Goal: Task Accomplishment & Management: Complete application form

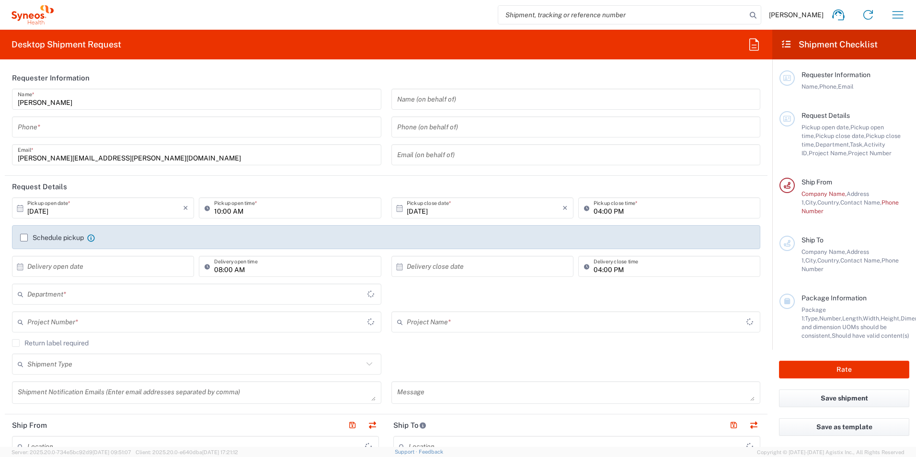
type input "3212"
type input "[GEOGRAPHIC_DATA]"
type input "United Kingdom"
type input "Syneos Health UK Limited"
click at [196, 71] on header "Requester Information" at bounding box center [386, 78] width 763 height 22
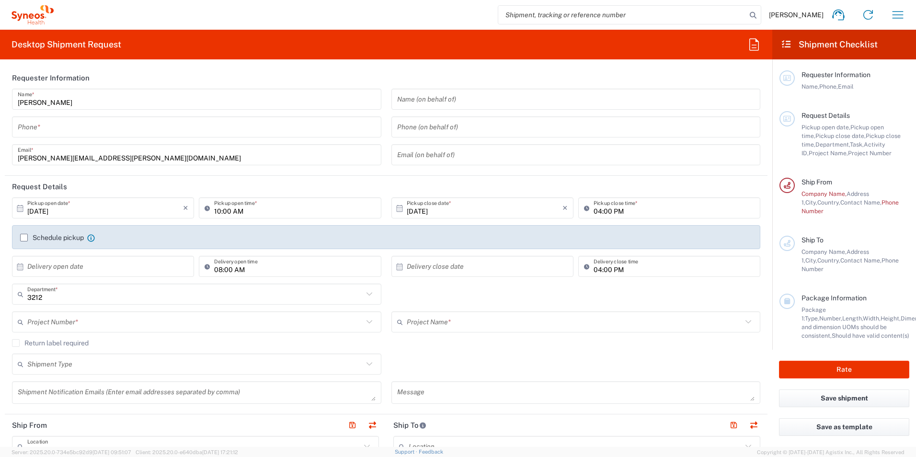
drag, startPoint x: 57, startPoint y: 126, endPoint x: 87, endPoint y: 131, distance: 30.3
click at [57, 126] on input "tel" at bounding box center [197, 127] width 358 height 17
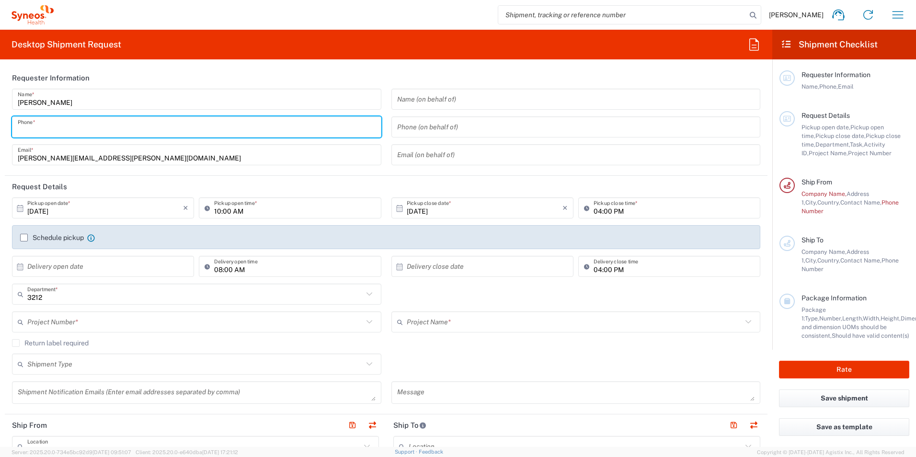
type input "07824692808"
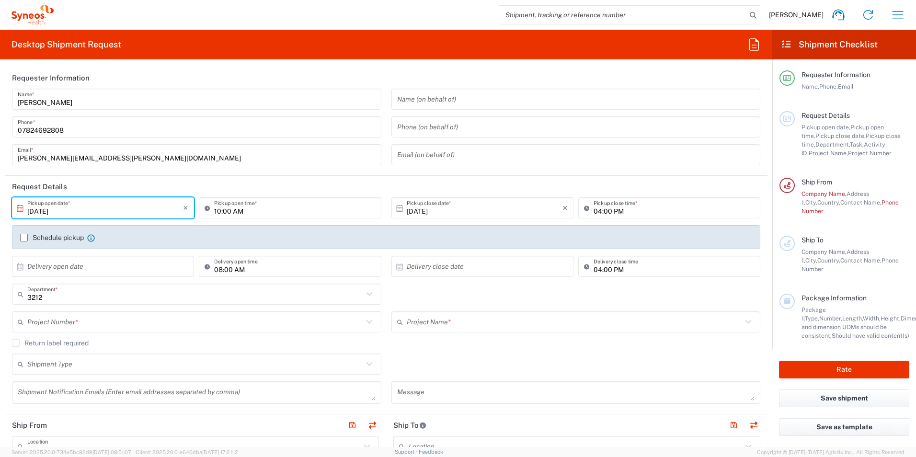
click at [149, 208] on input "10/10/2025" at bounding box center [105, 208] width 156 height 17
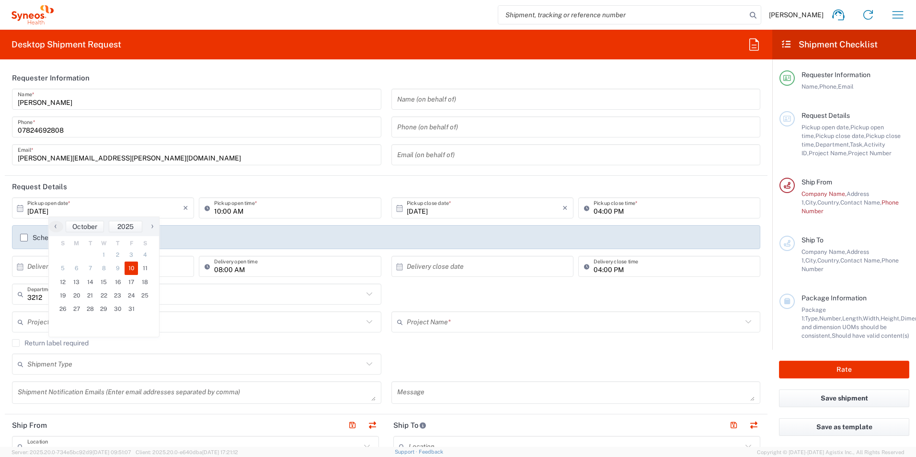
click at [21, 210] on icon at bounding box center [20, 208] width 9 height 9
click at [20, 209] on icon at bounding box center [20, 208] width 6 height 7
click at [79, 283] on span "13" at bounding box center [77, 281] width 14 height 13
type input "10/13/2025"
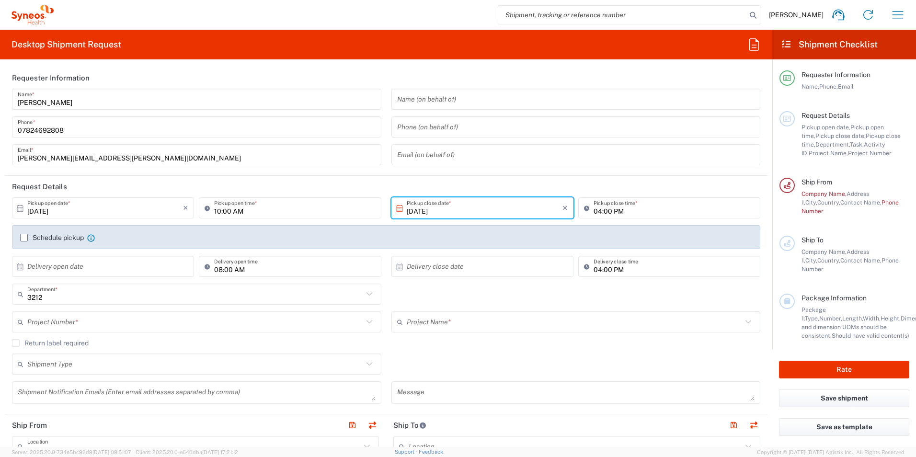
click at [255, 210] on input "10:00 AM" at bounding box center [294, 208] width 161 height 17
type input "08:00 AM"
click at [607, 215] on input "04:00 PM" at bounding box center [674, 208] width 161 height 17
click at [594, 215] on input "04:00 PM" at bounding box center [674, 208] width 161 height 17
type input "02:00 PM"
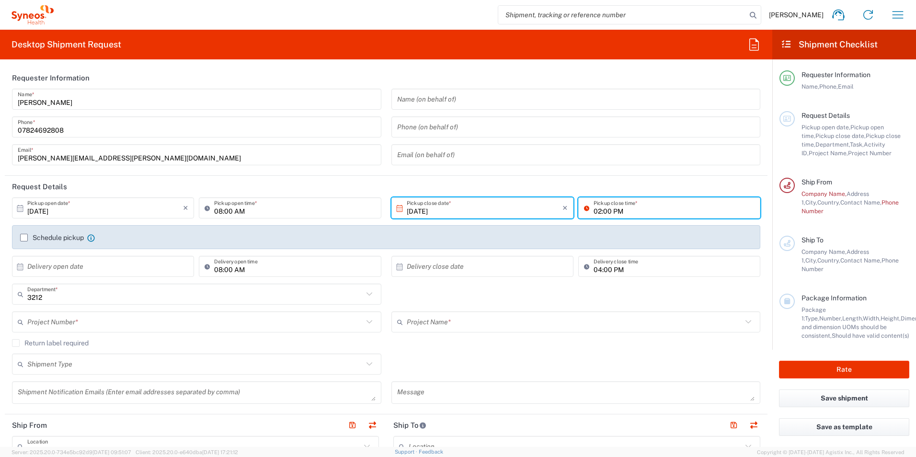
click at [761, 202] on form "Requester Information Carolann Clarke Name * 07824692808 Phone * carolann.clark…" at bounding box center [386, 257] width 772 height 380
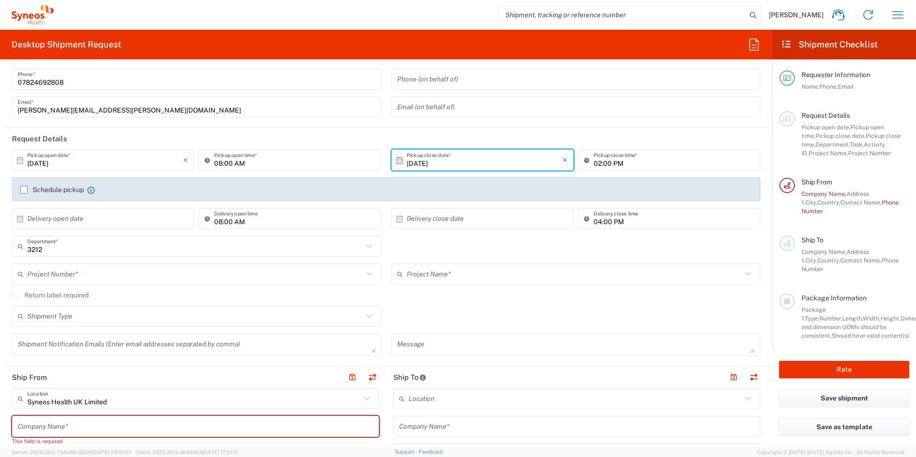
click at [23, 188] on label "Schedule pickup" at bounding box center [52, 190] width 64 height 8
click at [24, 190] on input "Schedule pickup" at bounding box center [24, 190] width 0 height 0
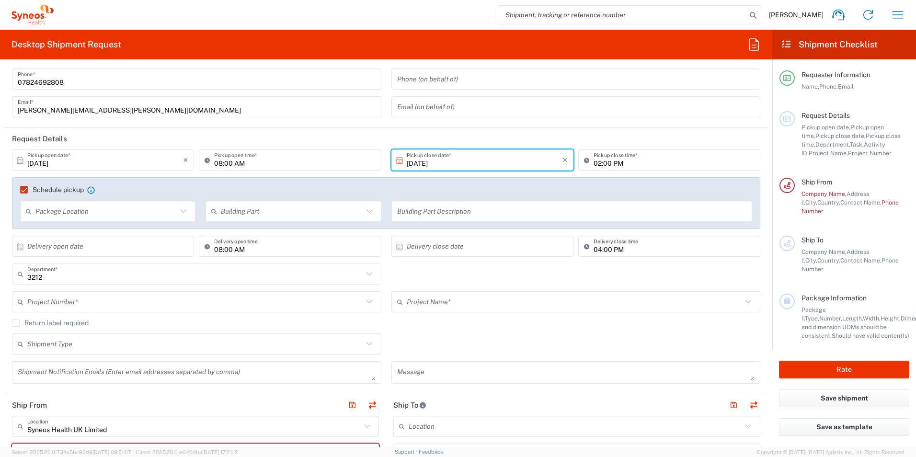
click at [180, 213] on icon at bounding box center [183, 211] width 12 height 12
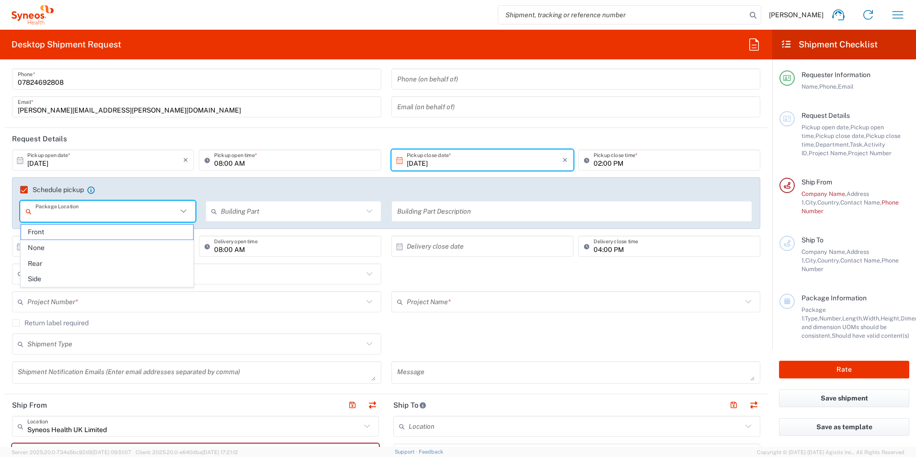
click at [195, 187] on agx-checkbox-control "Schedule pickup When scheduling a pickup please be sure to meet the following c…" at bounding box center [386, 189] width 732 height 9
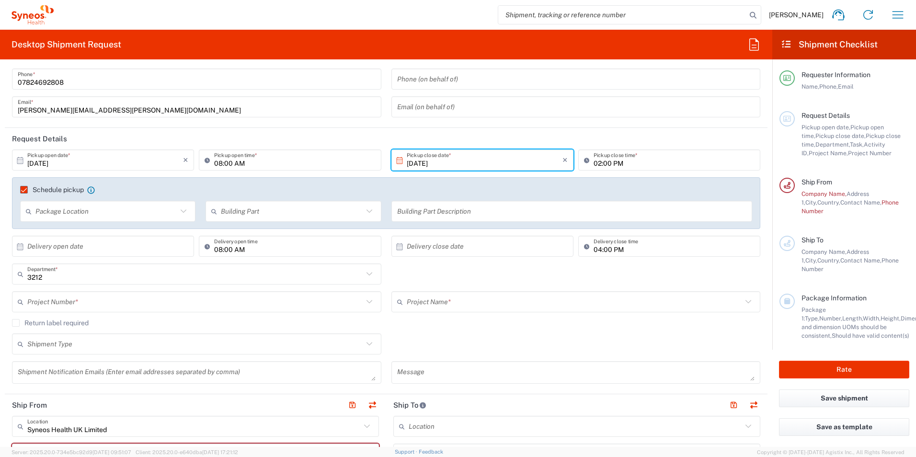
click at [371, 303] on icon at bounding box center [369, 302] width 12 height 12
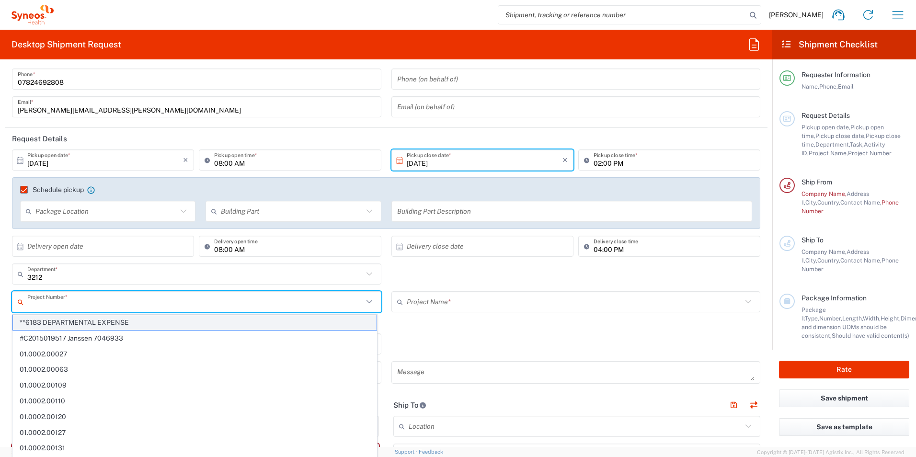
click at [98, 324] on span "**6183 DEPARTMENTAL EXPENSE" at bounding box center [195, 322] width 364 height 15
type input "**6183 DEPARTMENTAL EXPENSE"
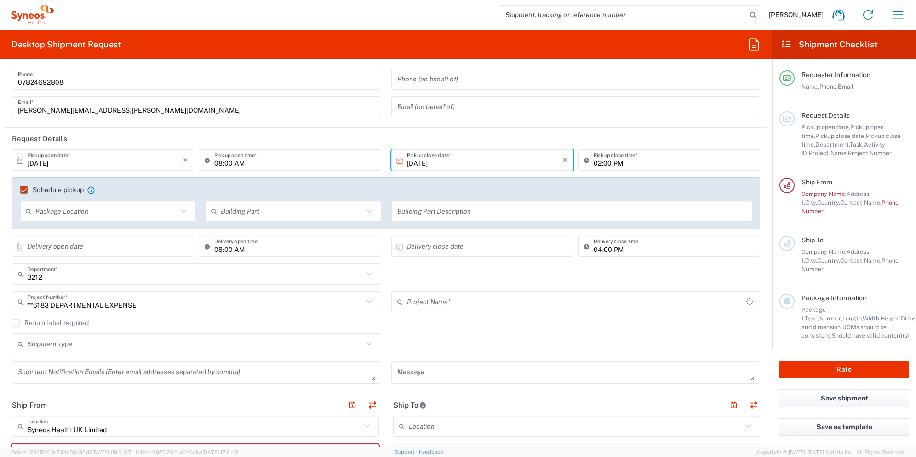
type input "6183"
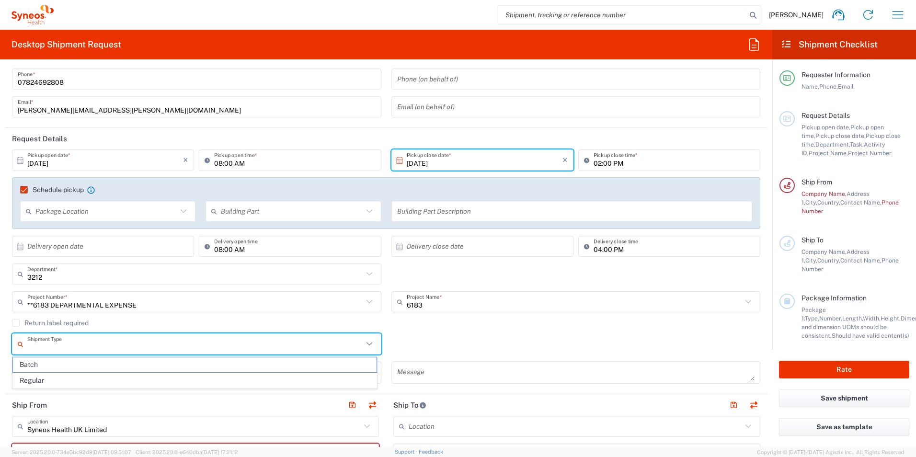
click at [108, 343] on input "text" at bounding box center [195, 344] width 336 height 17
click at [458, 343] on div "Shipment Type Batch Regular" at bounding box center [386, 347] width 758 height 28
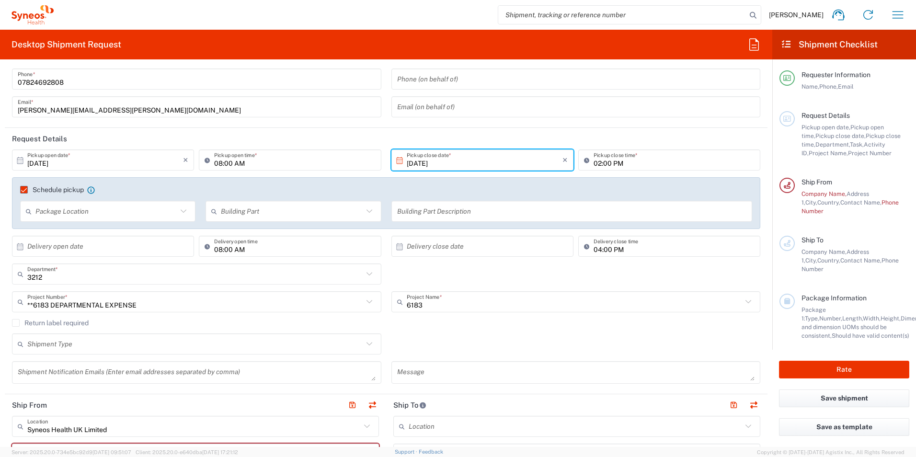
click at [272, 348] on input "text" at bounding box center [195, 344] width 336 height 17
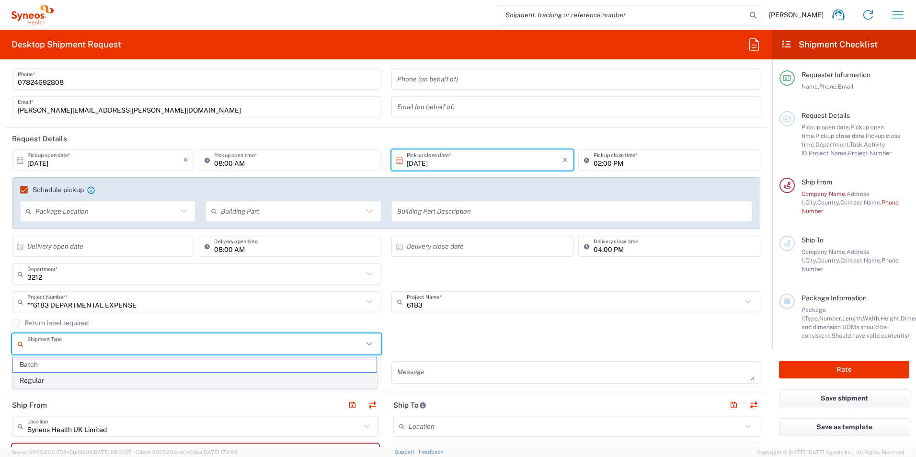
click at [69, 381] on span "Regular" at bounding box center [195, 380] width 364 height 15
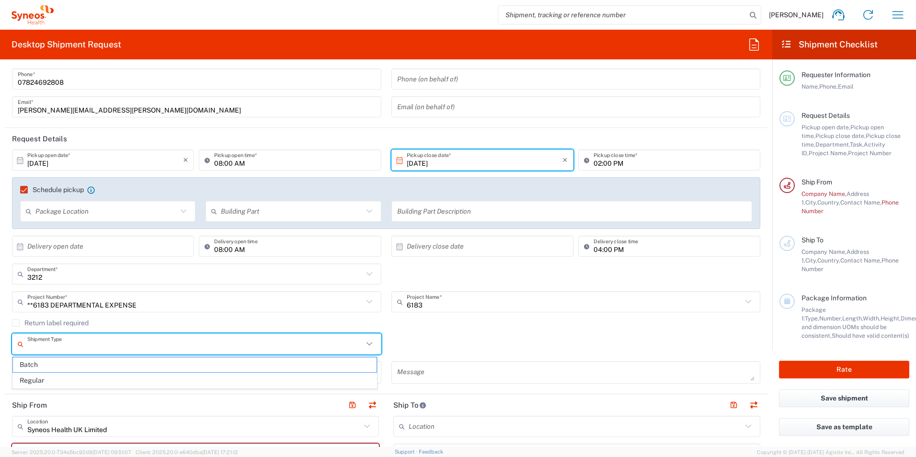
type input "Regular"
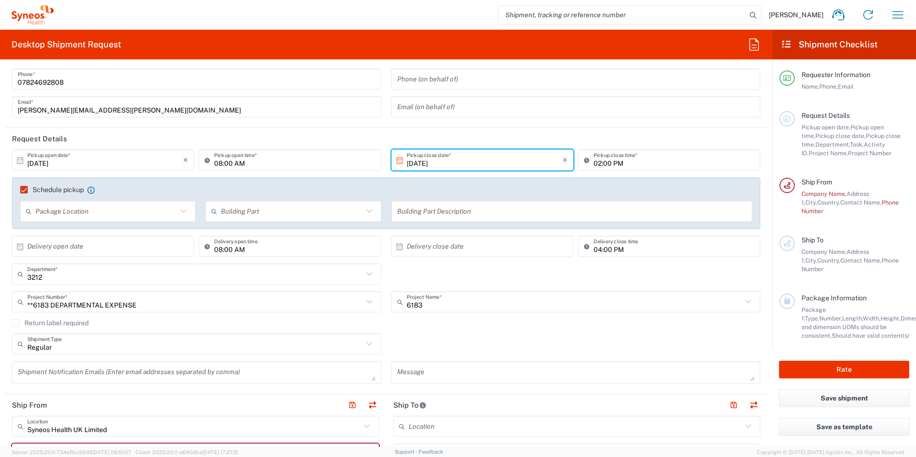
click at [476, 332] on div "Return label required" at bounding box center [386, 326] width 748 height 14
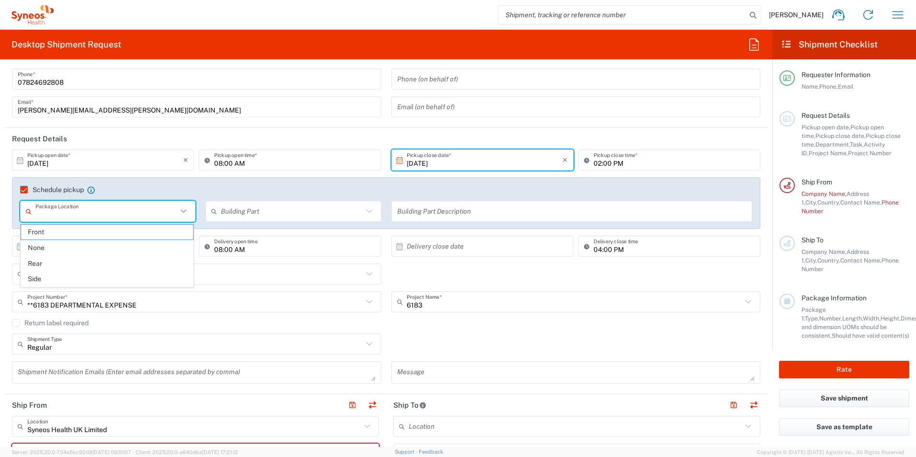
click at [168, 212] on input "text" at bounding box center [106, 211] width 142 height 17
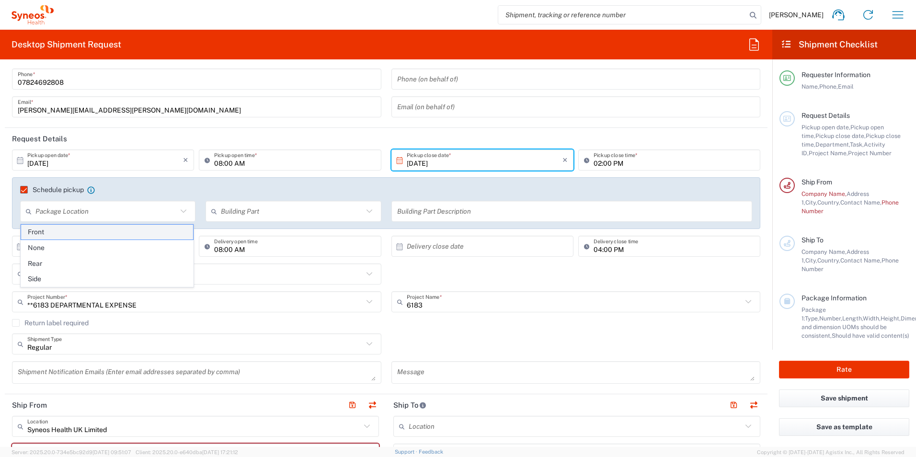
click at [124, 233] on span "Front" at bounding box center [107, 232] width 172 height 15
type input "Front"
click at [293, 211] on input "text" at bounding box center [292, 211] width 142 height 17
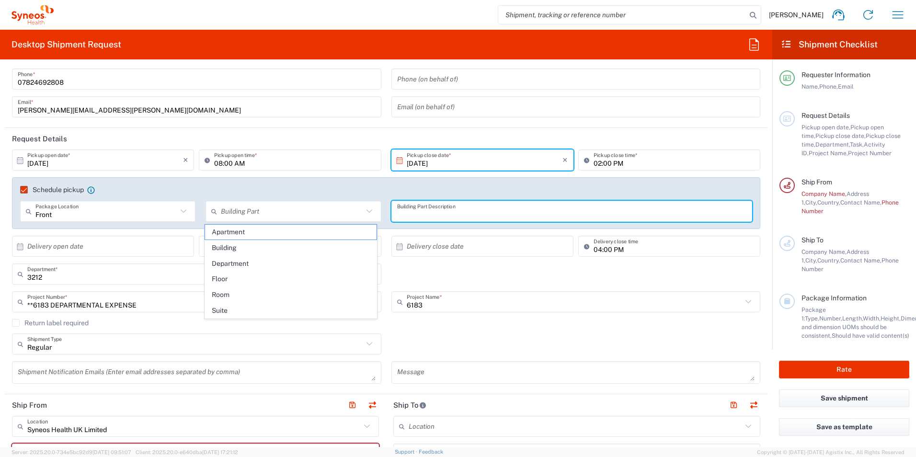
click at [466, 209] on input "text" at bounding box center [572, 211] width 350 height 17
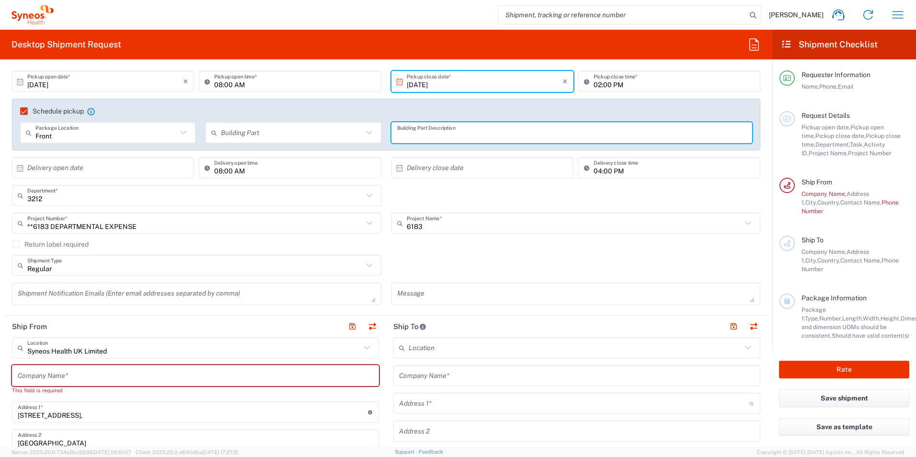
scroll to position [144, 0]
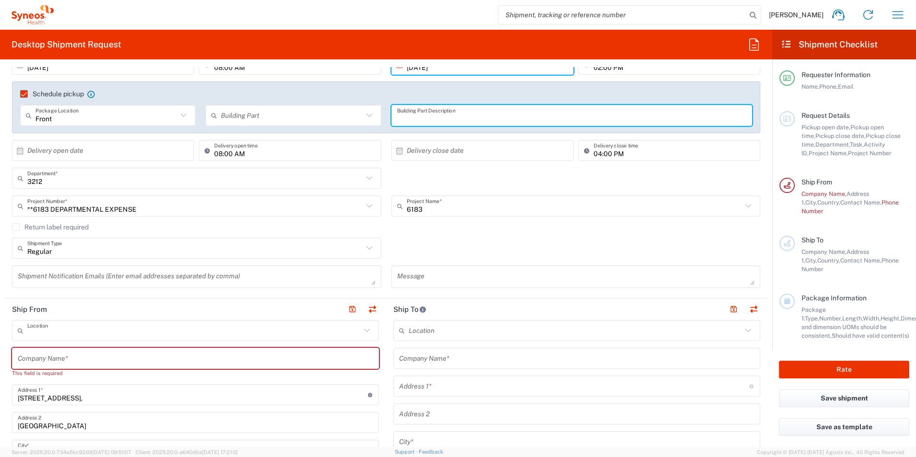
click at [155, 334] on input "text" at bounding box center [193, 330] width 333 height 17
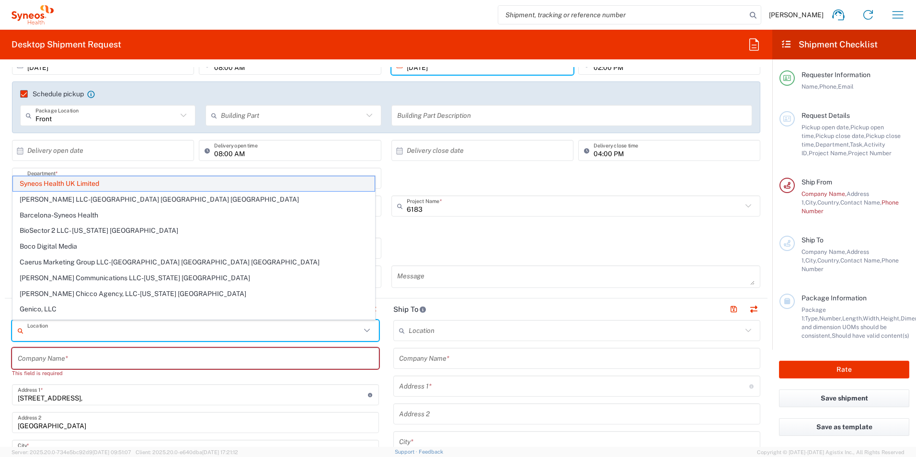
click at [122, 183] on span "Syneos Health UK Limited" at bounding box center [194, 183] width 362 height 15
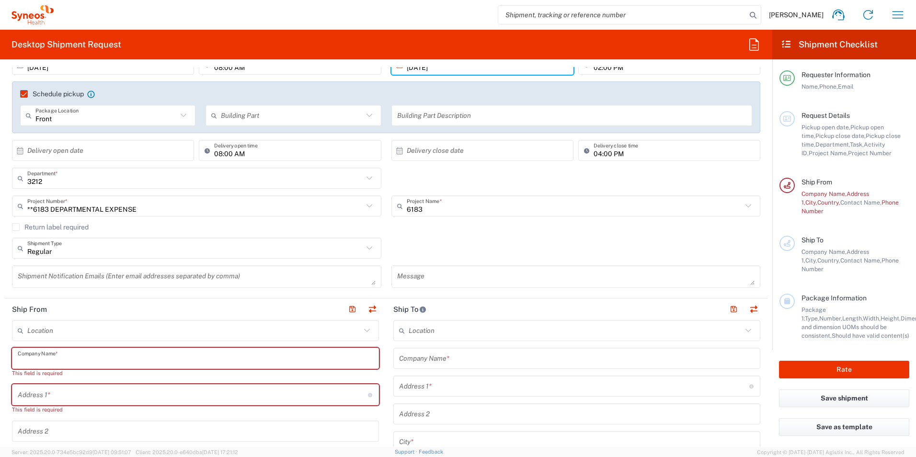
click at [102, 362] on input "text" at bounding box center [195, 358] width 355 height 17
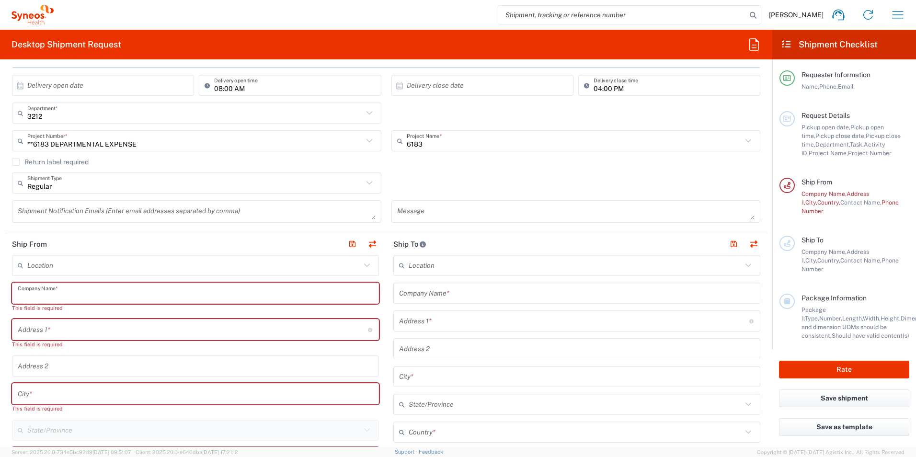
scroll to position [240, 0]
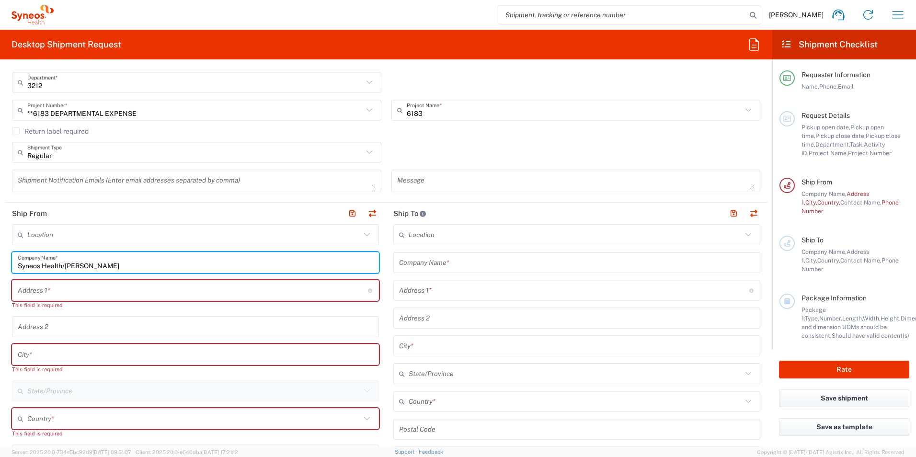
type input "Syneos Health/Carolann Clarke"
click at [163, 295] on input "text" at bounding box center [193, 290] width 350 height 17
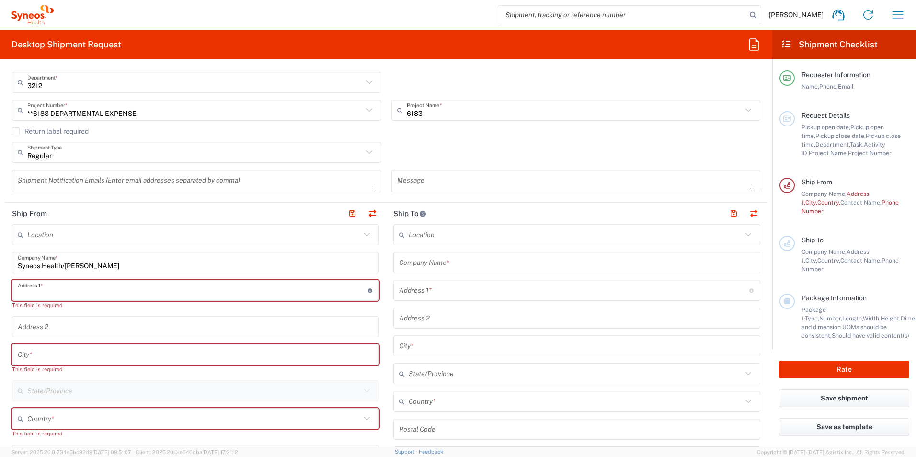
type input "43 Hoy Gardens"
type input "carolann.clarke@syneoshealth.com"
type input "United Kingdom"
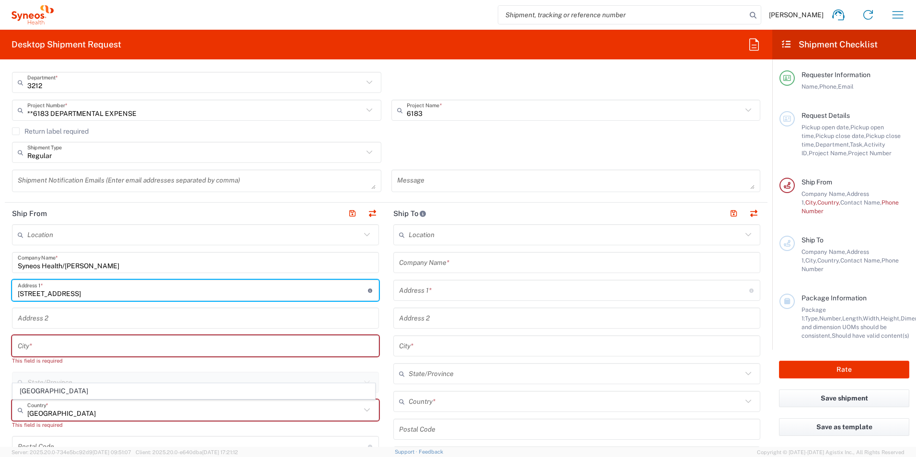
click at [106, 352] on input "text" at bounding box center [195, 346] width 355 height 17
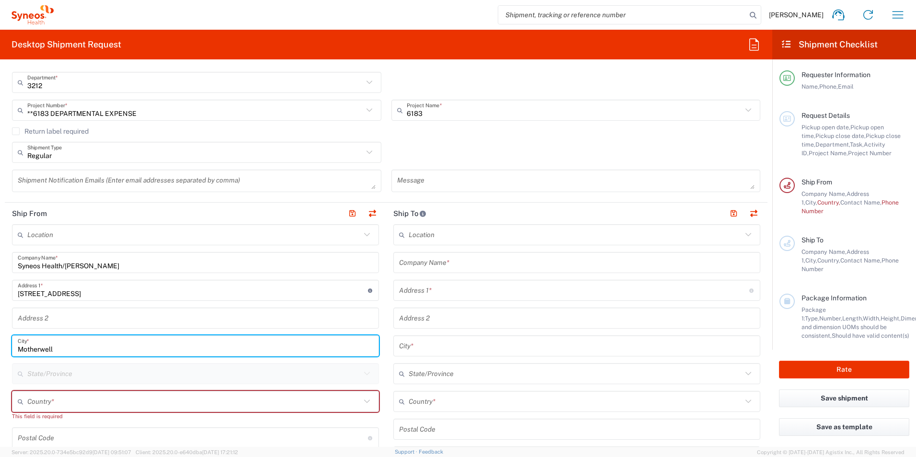
scroll to position [287, 0]
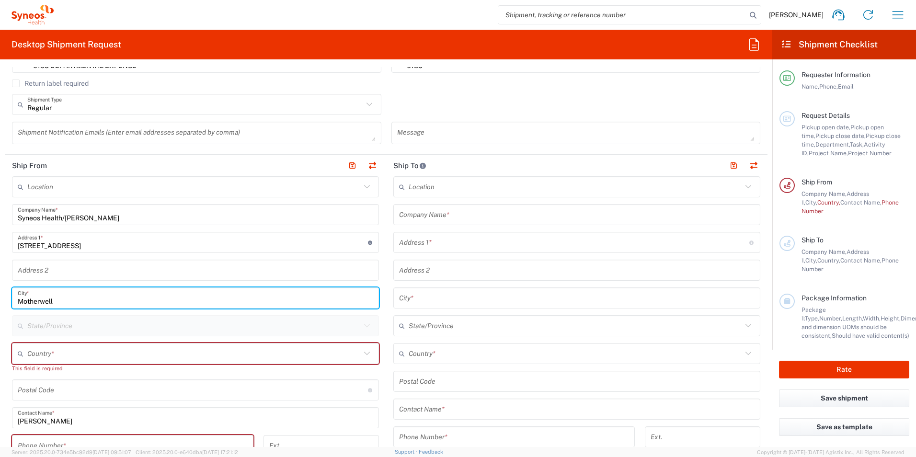
type input "Motherwell"
click at [62, 355] on input "text" at bounding box center [193, 353] width 333 height 17
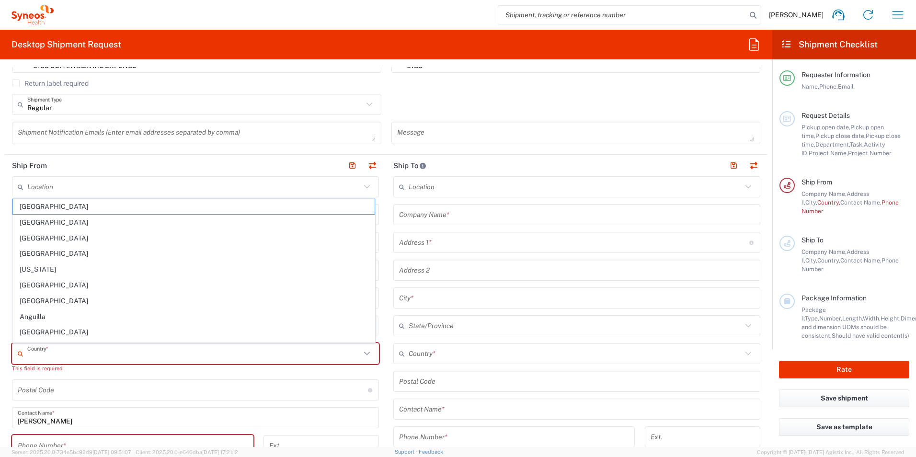
type input "United Kingdom"
type input "07930276443"
click at [51, 390] on input "undefined" at bounding box center [193, 390] width 350 height 17
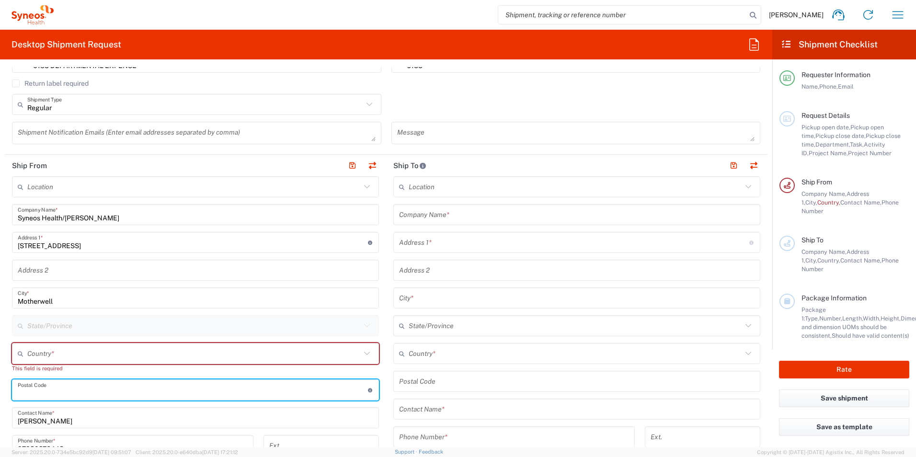
click at [27, 354] on input "text" at bounding box center [193, 353] width 333 height 17
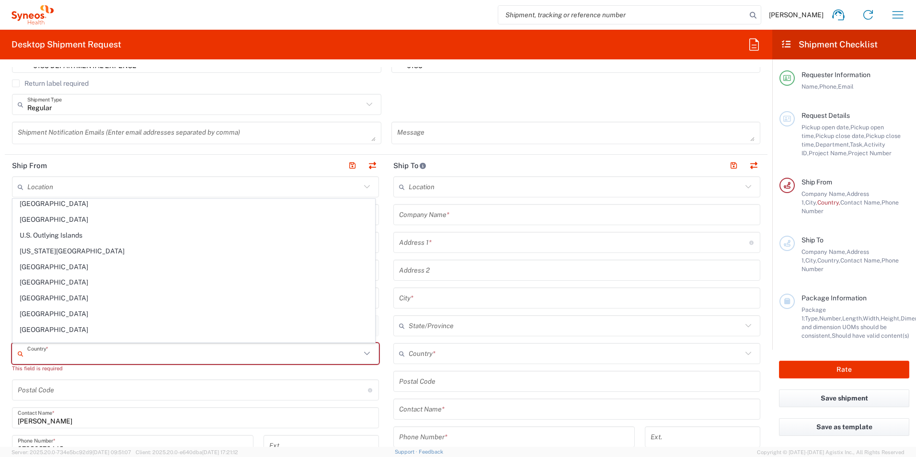
scroll to position [3616, 0]
click at [99, 296] on span "United Kingdom" at bounding box center [194, 298] width 362 height 15
type input "United Kingdom"
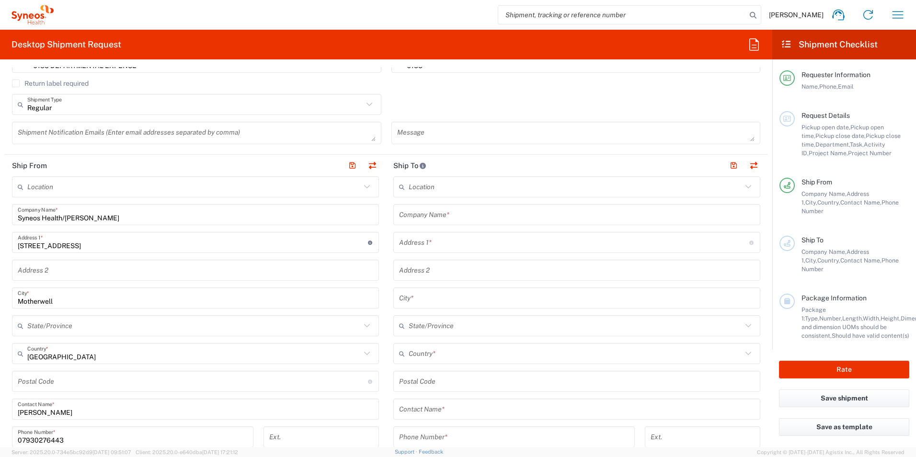
click at [66, 379] on input "undefined" at bounding box center [193, 381] width 350 height 17
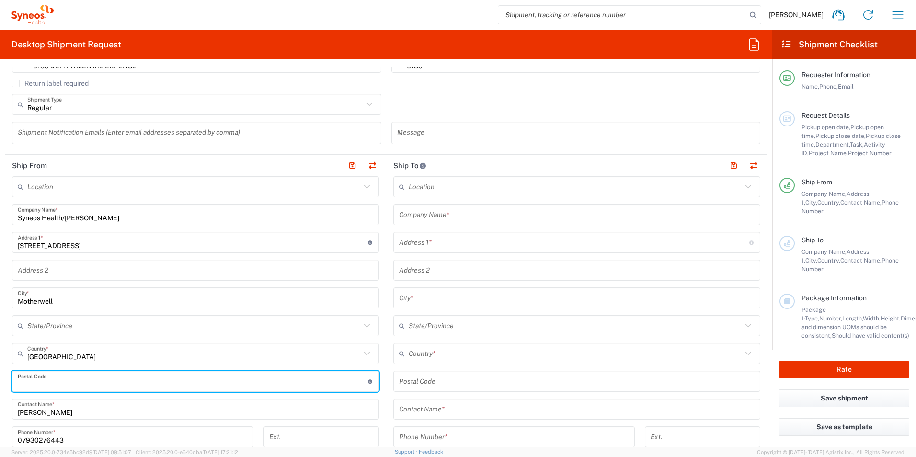
type input "ML1 4GW"
type input "UK"
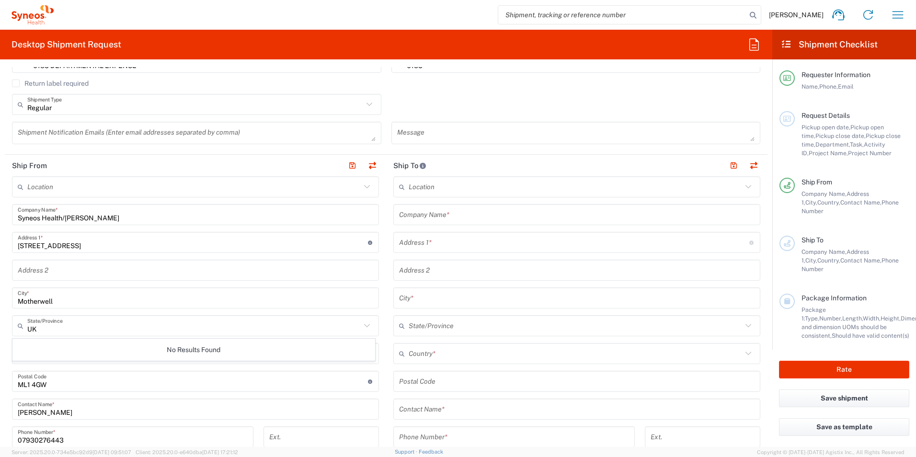
click at [380, 337] on main "Location Addison Whitney LLC-Morrisvile NC US Barcelona-Syneos Health BioSector…" at bounding box center [195, 405] width 381 height 458
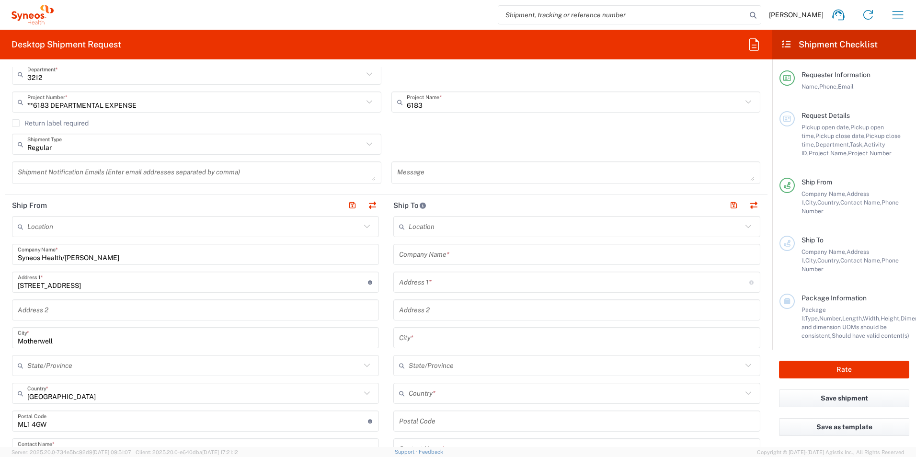
scroll to position [240, 0]
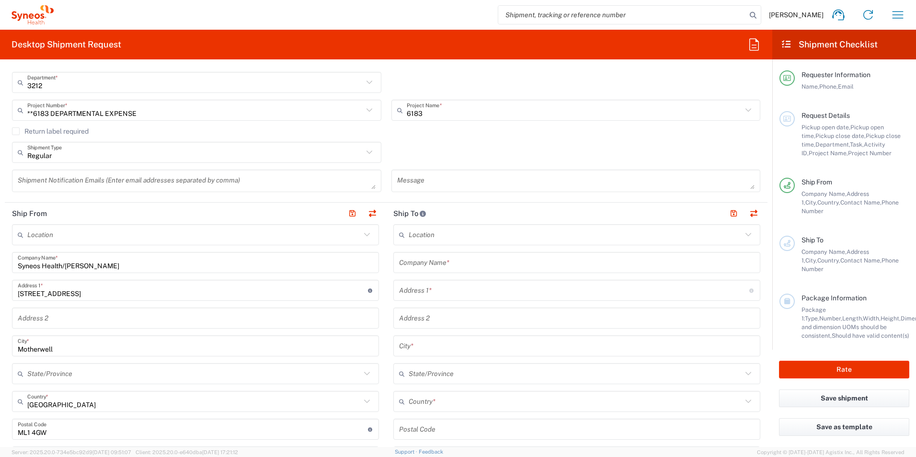
drag, startPoint x: 137, startPoint y: 261, endPoint x: 127, endPoint y: 263, distance: 10.2
click at [137, 261] on input "Syneos Health/Carolann Clarke" at bounding box center [195, 262] width 355 height 17
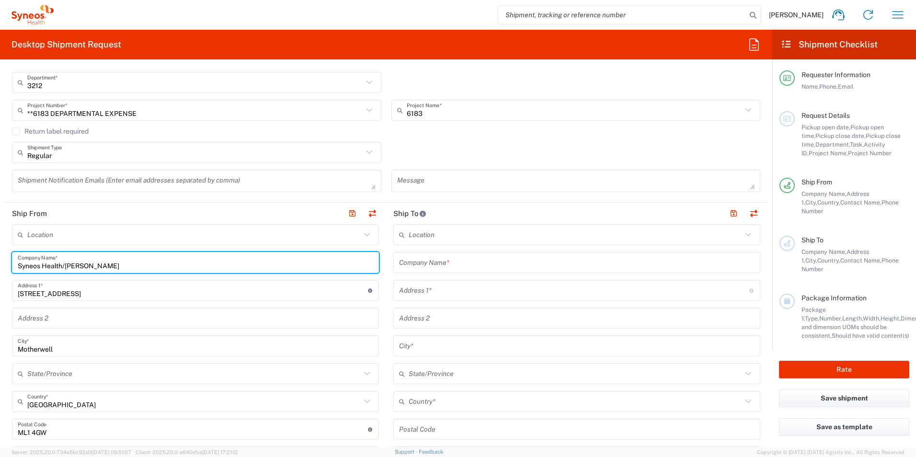
drag, startPoint x: 127, startPoint y: 263, endPoint x: 64, endPoint y: 265, distance: 63.3
click at [64, 265] on input "Syneos Health/Carolann Clarke" at bounding box center [195, 262] width 355 height 17
type input "Syneos Health"
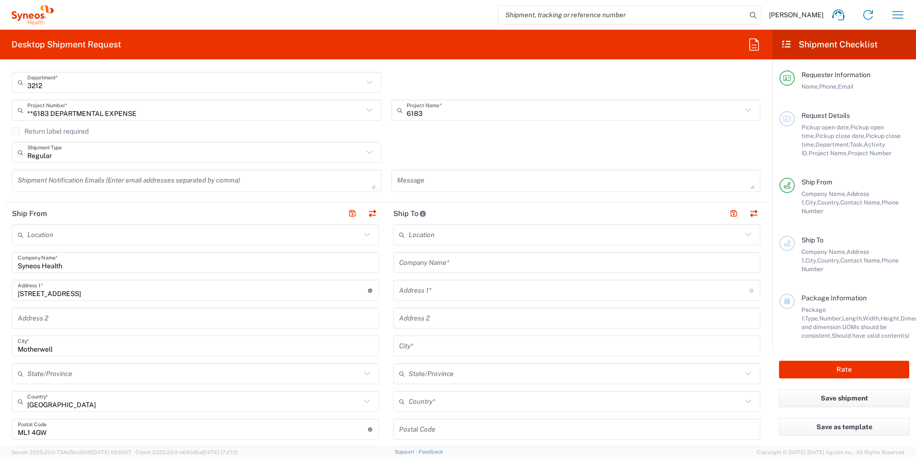
click at [386, 282] on main "Location Addison Whitney LLC-Morrisvile NC US Barcelona-Syneos Health BioSector…" at bounding box center [576, 425] width 381 height 402
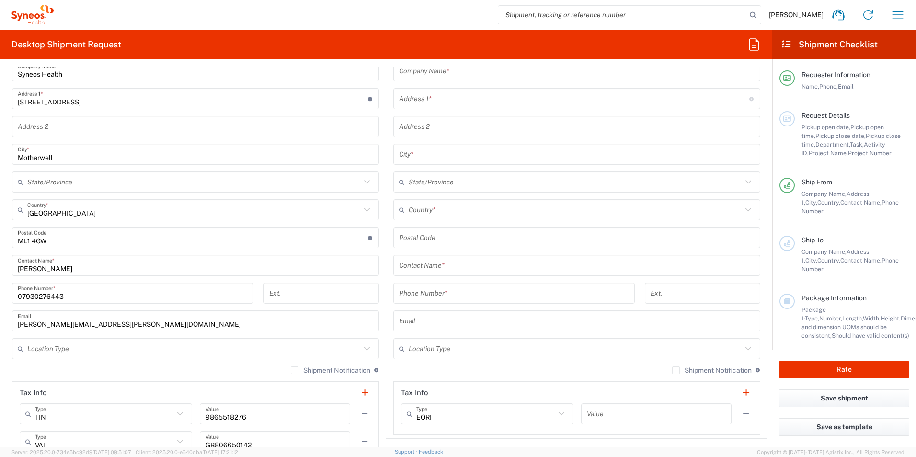
scroll to position [479, 0]
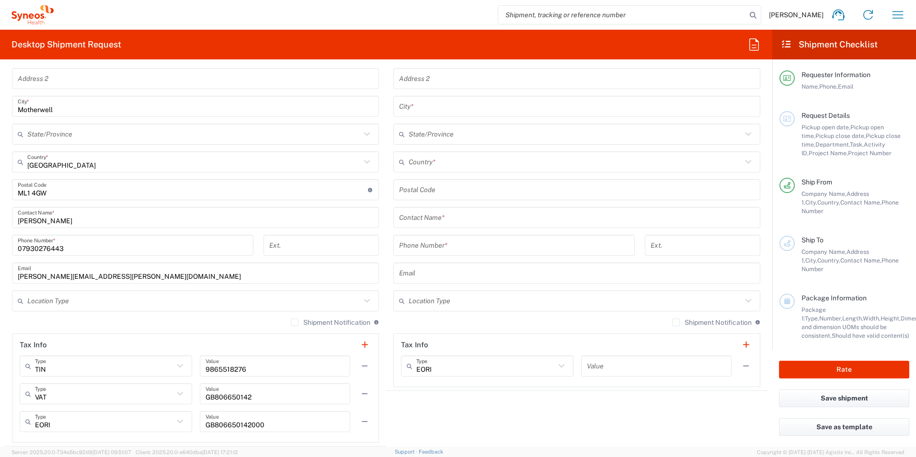
click at [357, 300] on input "text" at bounding box center [193, 301] width 333 height 17
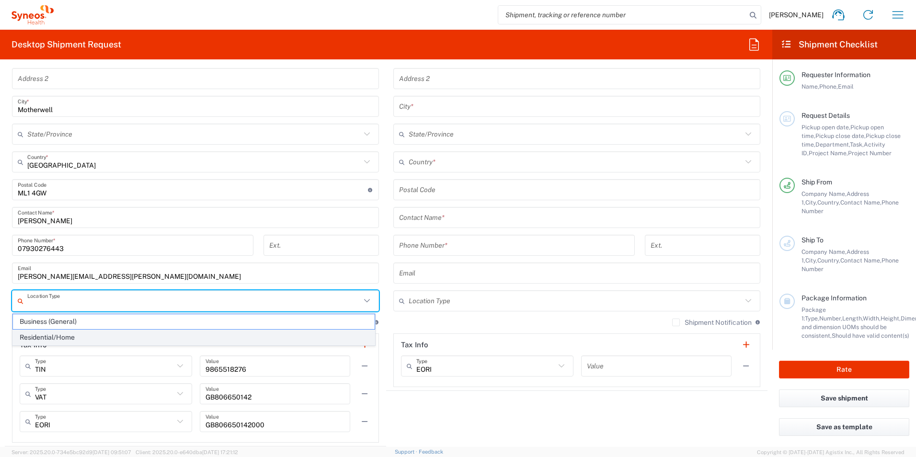
click at [66, 336] on span "Residential/Home" at bounding box center [194, 337] width 362 height 15
type input "Residential/Home"
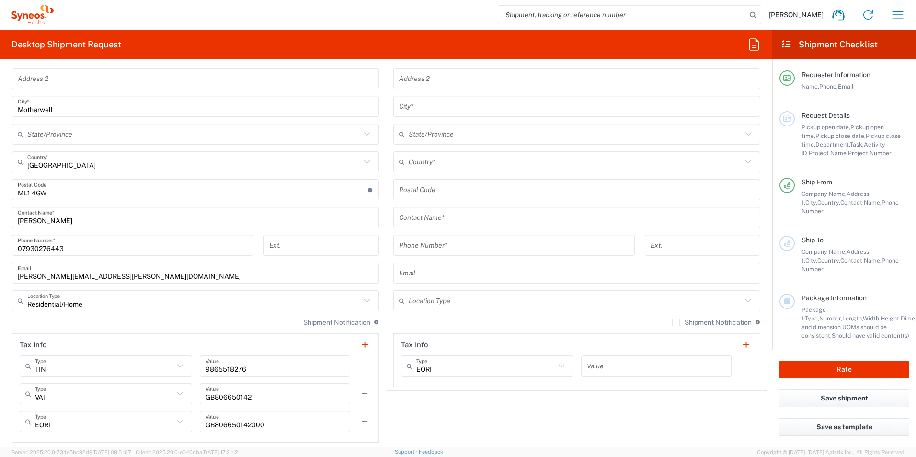
click at [382, 313] on main "Location Addison Whitney LLC-Morrisvile NC US Barcelona-Syneos Health BioSector…" at bounding box center [195, 214] width 381 height 458
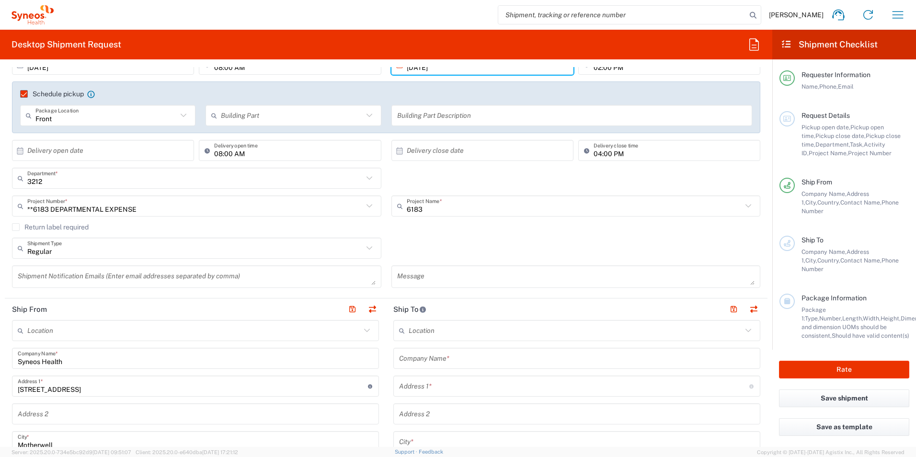
scroll to position [96, 0]
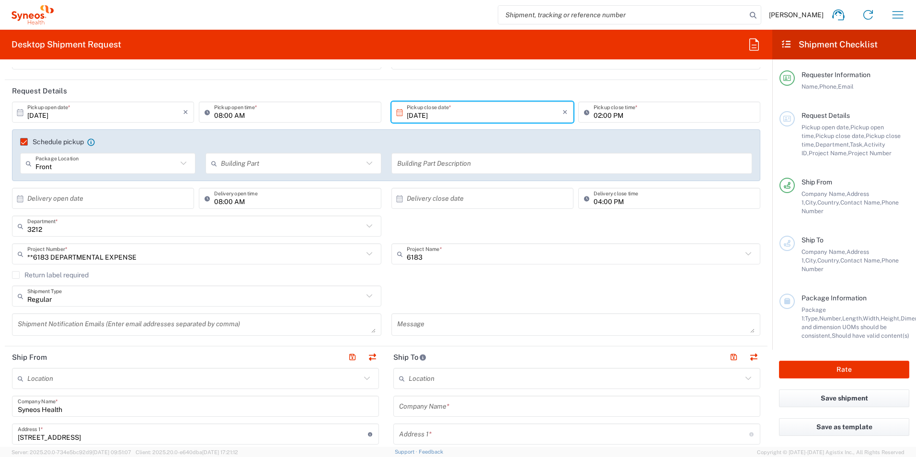
click at [445, 285] on div "Return label required" at bounding box center [386, 278] width 748 height 14
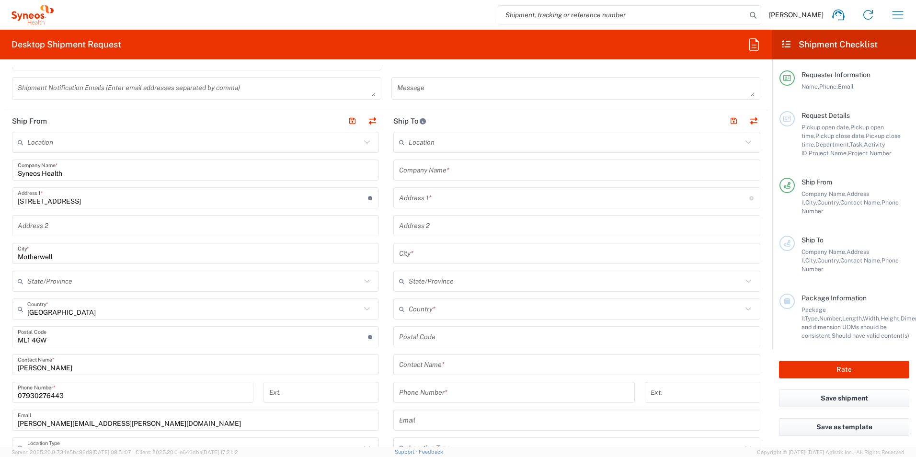
scroll to position [287, 0]
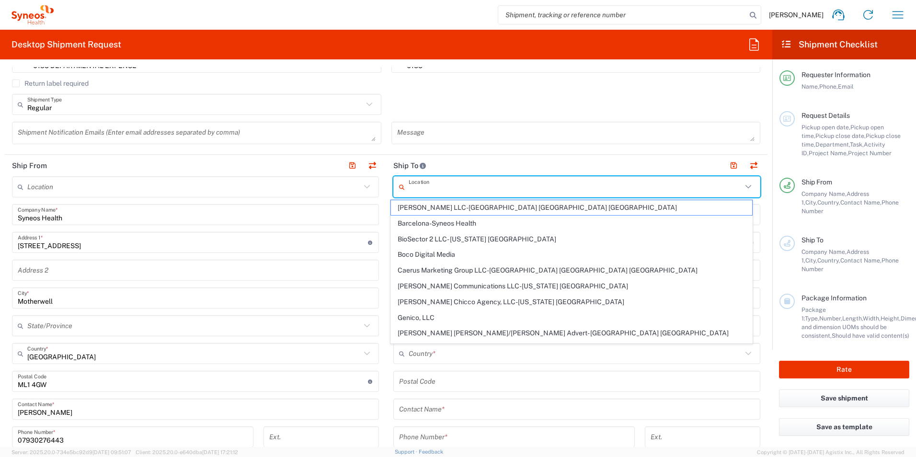
click at [640, 185] on input "text" at bounding box center [575, 187] width 333 height 17
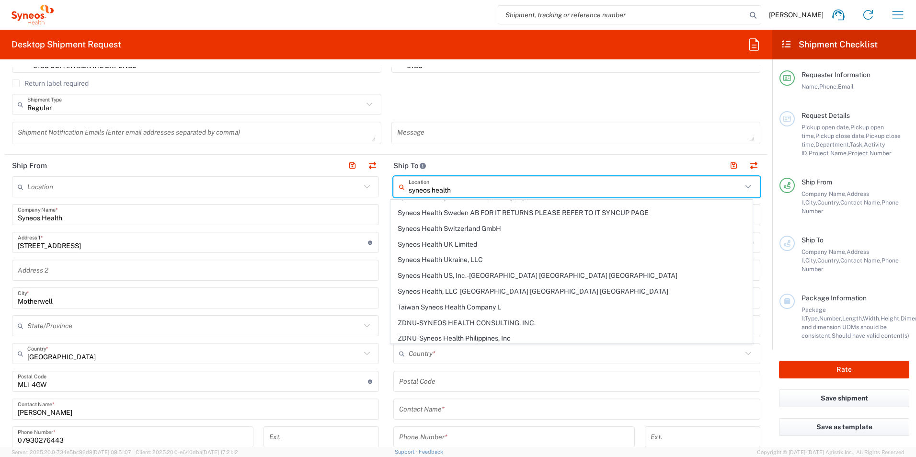
scroll to position [1160, 0]
click at [564, 241] on span "Syneos Health UK Limited" at bounding box center [572, 241] width 362 height 15
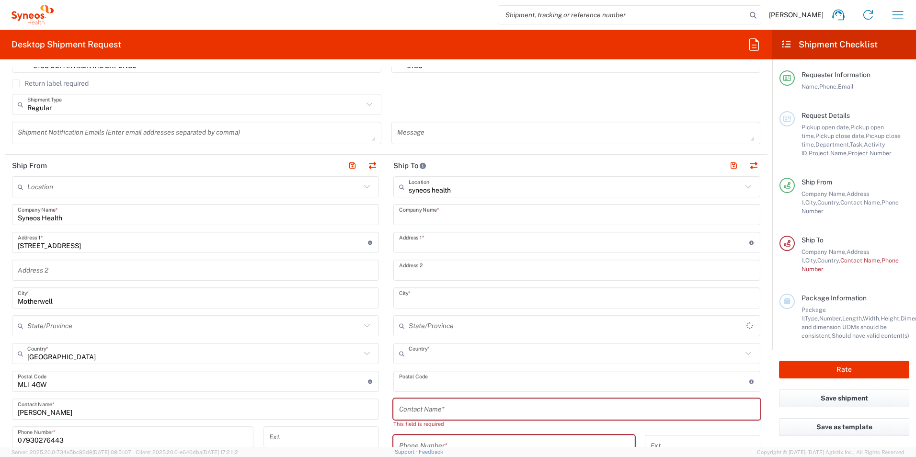
type input "Syneos Health UK Limited"
type input "1 Pinehurst Road,"
type input "Farnborough Business Park"
type input "Hampshire"
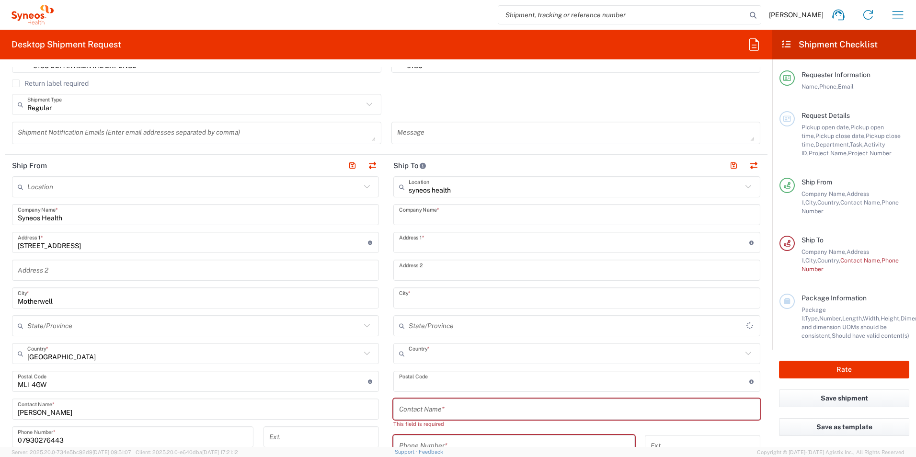
type input "United Kingdom"
type input "GU14 7BF"
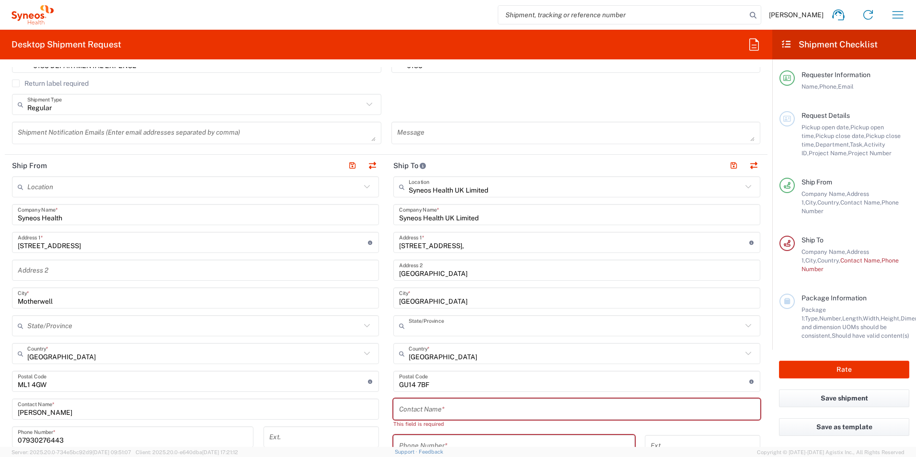
type input "England"
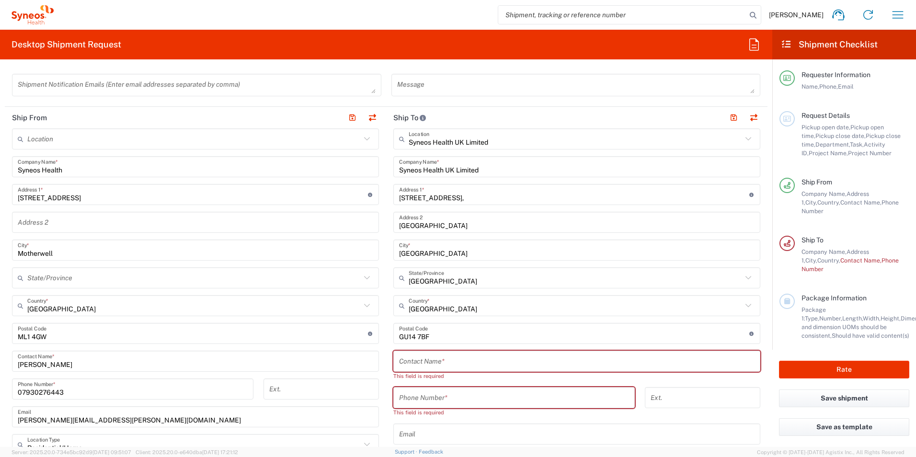
scroll to position [383, 0]
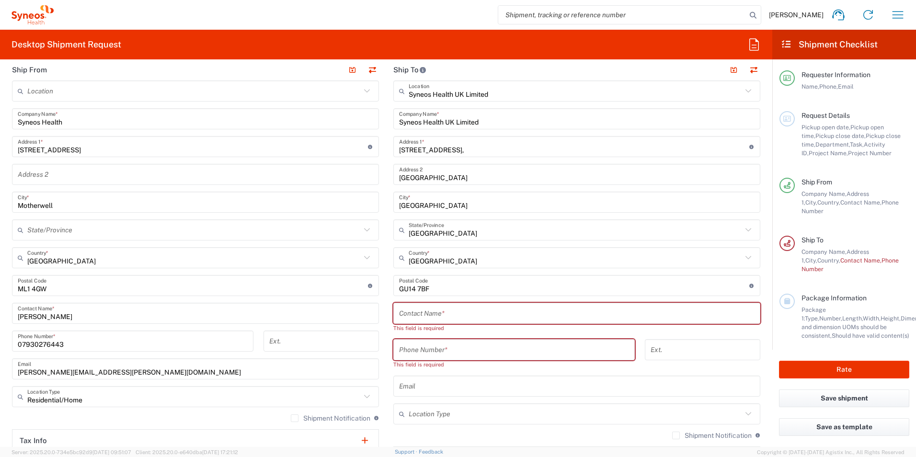
click at [407, 316] on input "text" at bounding box center [576, 313] width 355 height 17
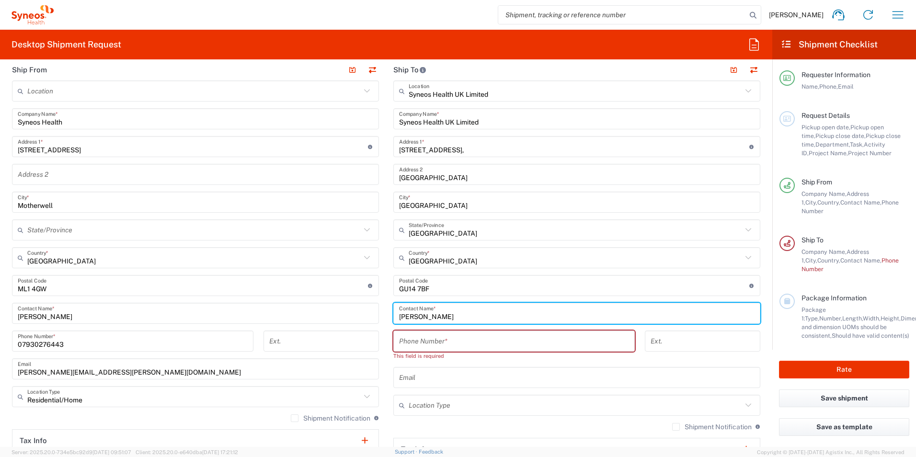
type input "Ross Farr"
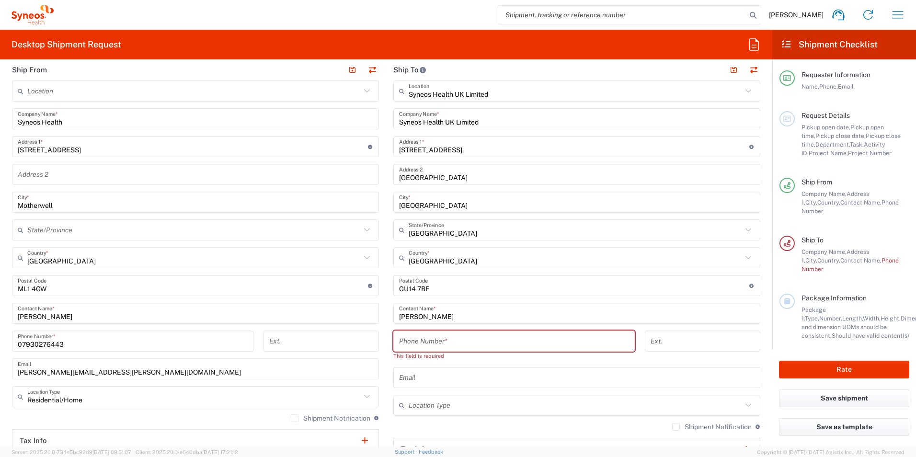
click at [520, 335] on input "tel" at bounding box center [514, 341] width 230 height 17
paste input "+44 +441276481096"
drag, startPoint x: 423, startPoint y: 344, endPoint x: 440, endPoint y: 344, distance: 17.3
click at [423, 344] on input "+44 +441276481096" at bounding box center [514, 341] width 230 height 17
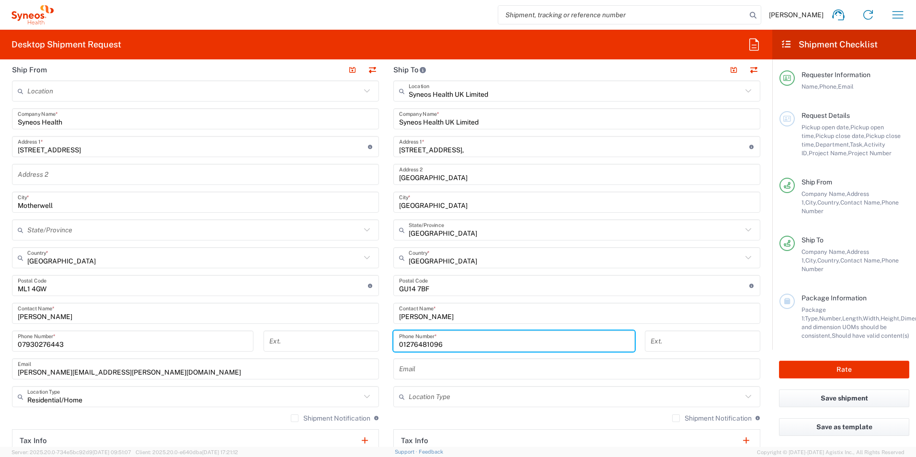
type input "01276481096"
click at [762, 346] on form "Requester Information Carolann Clarke Name * 07824692808 Phone * carolann.clark…" at bounding box center [386, 257] width 772 height 380
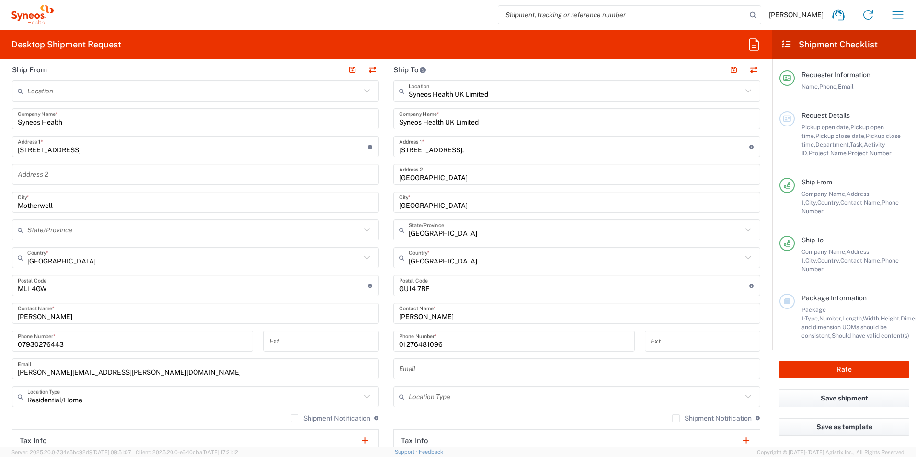
click at [445, 371] on input "text" at bounding box center [576, 369] width 355 height 17
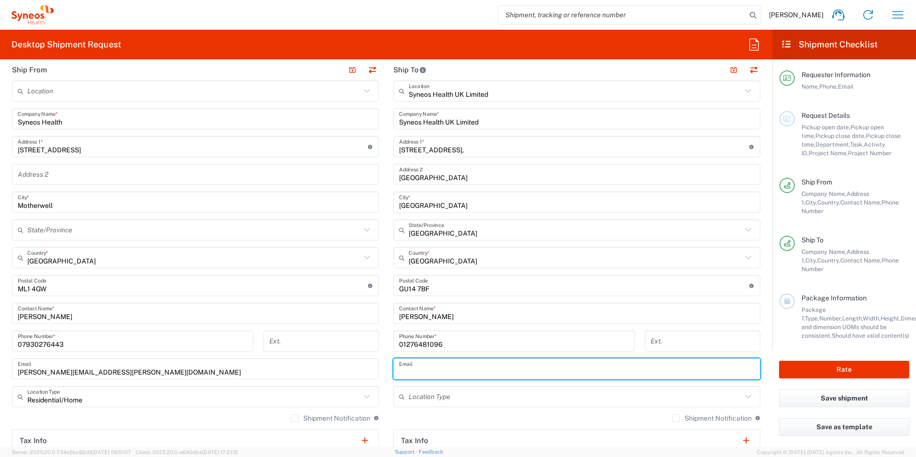
paste input "ross.farr@syneoshealth.com"
type input "ross.farr@syneoshealth.com"
click at [763, 369] on form "Requester Information Carolann Clarke Name * 07824692808 Phone * carolann.clark…" at bounding box center [386, 257] width 772 height 380
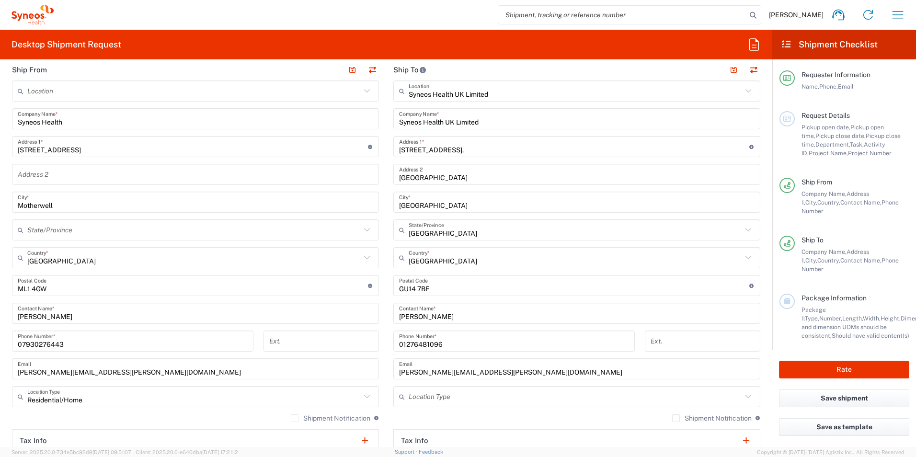
click at [461, 415] on div "Shipment Notification If checked, a shipment notification email will be sent to…" at bounding box center [576, 421] width 367 height 15
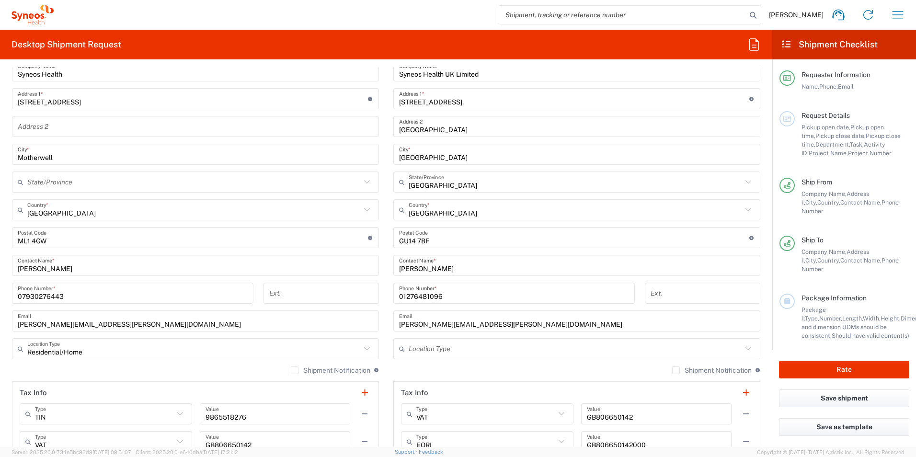
click at [448, 345] on input "text" at bounding box center [575, 349] width 333 height 17
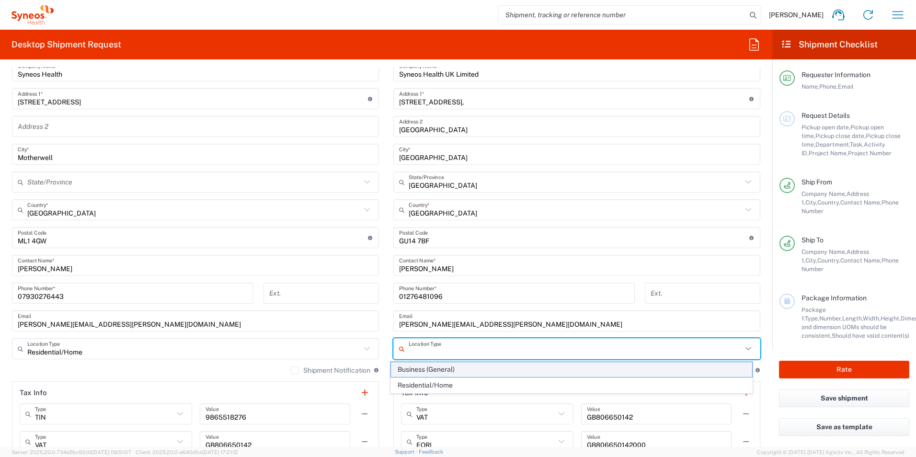
click at [448, 368] on span "Business (General)" at bounding box center [572, 369] width 362 height 15
type input "Business (General)"
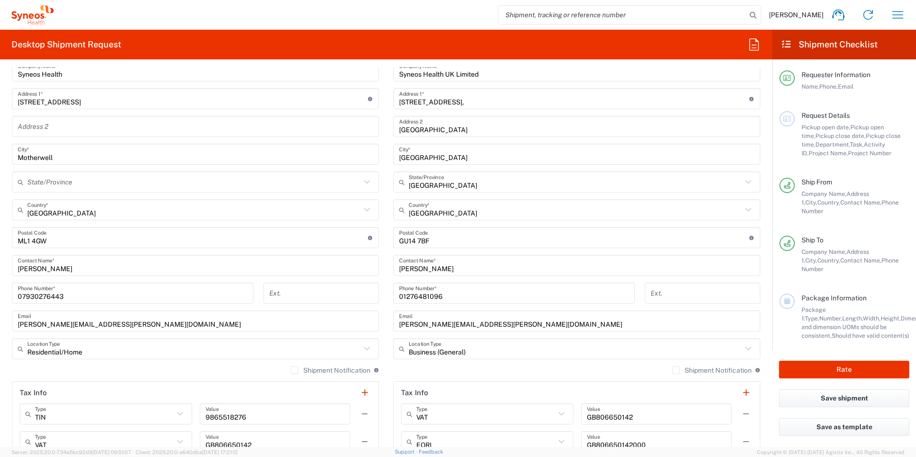
click at [560, 369] on div "Shipment Notification If checked, a shipment notification email will be sent to…" at bounding box center [576, 373] width 367 height 15
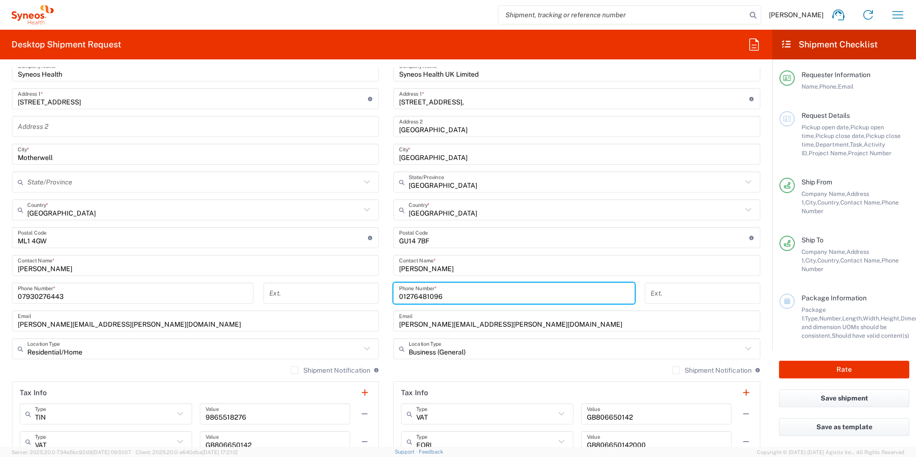
drag, startPoint x: 449, startPoint y: 297, endPoint x: 387, endPoint y: 297, distance: 62.3
click at [389, 297] on div "01276481096 Phone Number *" at bounding box center [515, 297] width 252 height 28
paste input "+44 127-671-3000"
type input "+44 127-671-3000"
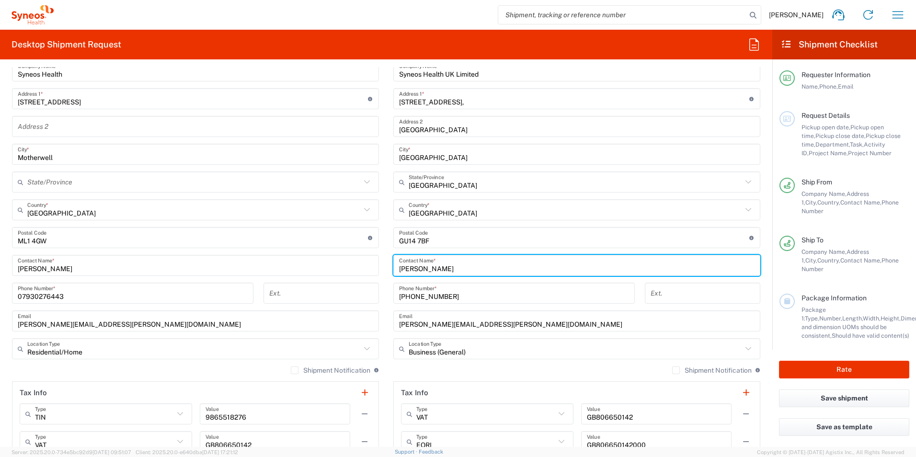
drag, startPoint x: 427, startPoint y: 267, endPoint x: 389, endPoint y: 267, distance: 38.3
click at [389, 267] on main "Syneos Health UK Limited Location Syneos Health UK Limited Addison Whitney LLC-…" at bounding box center [576, 262] width 381 height 458
type input "Information Technology"
click at [386, 351] on main "Syneos Health UK Limited Location Syneos Health UK Limited Addison Whitney LLC-…" at bounding box center [576, 262] width 381 height 458
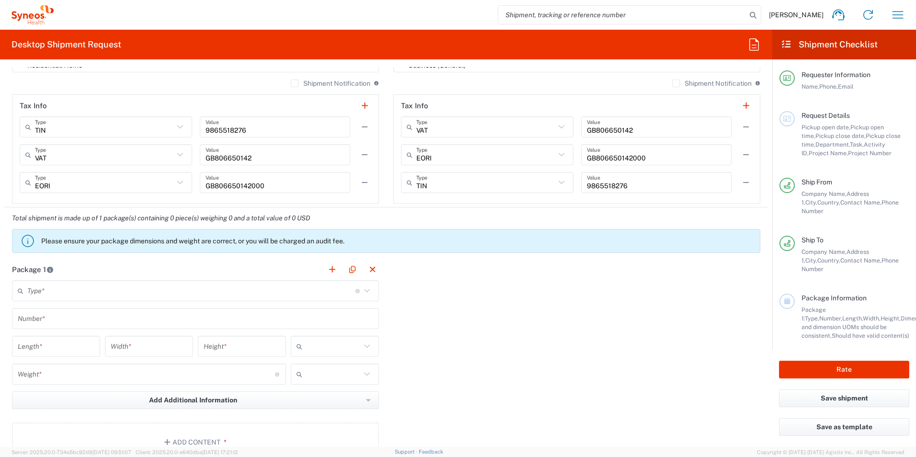
scroll to position [719, 0]
click at [365, 287] on icon at bounding box center [367, 290] width 12 height 12
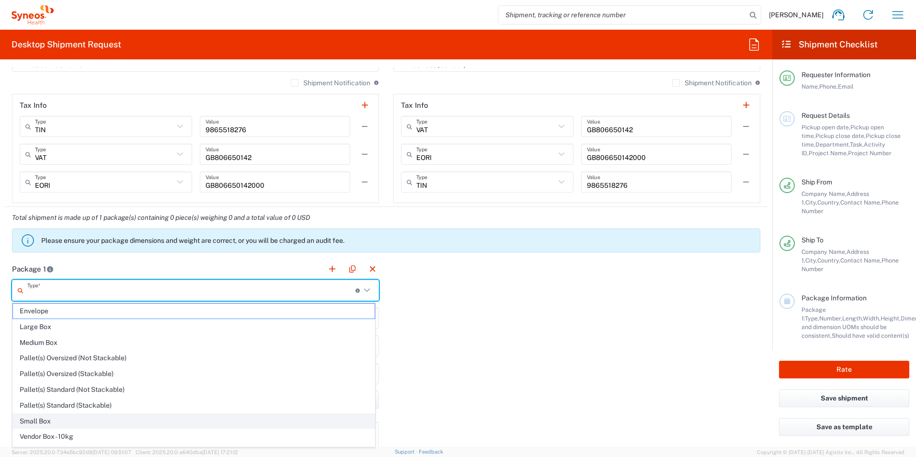
click at [170, 417] on span "Small Box" at bounding box center [194, 421] width 362 height 15
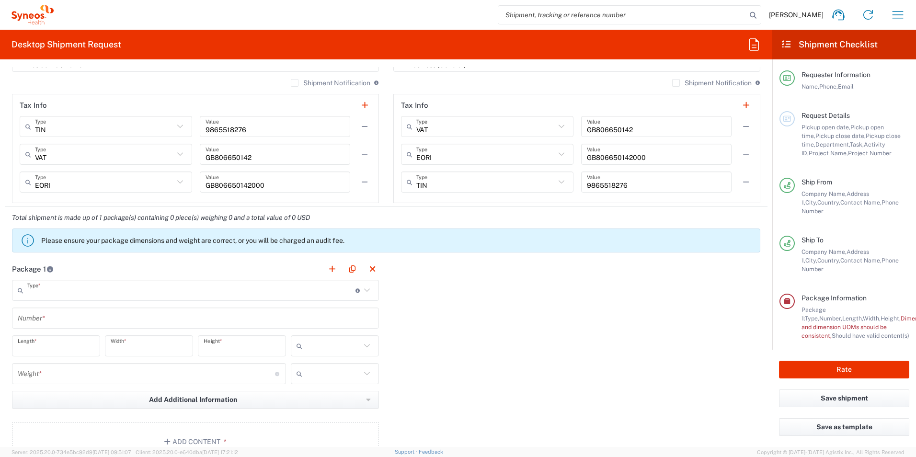
type input "Small Box"
type input "12.25"
type input "11"
type input "1.5"
type input "in"
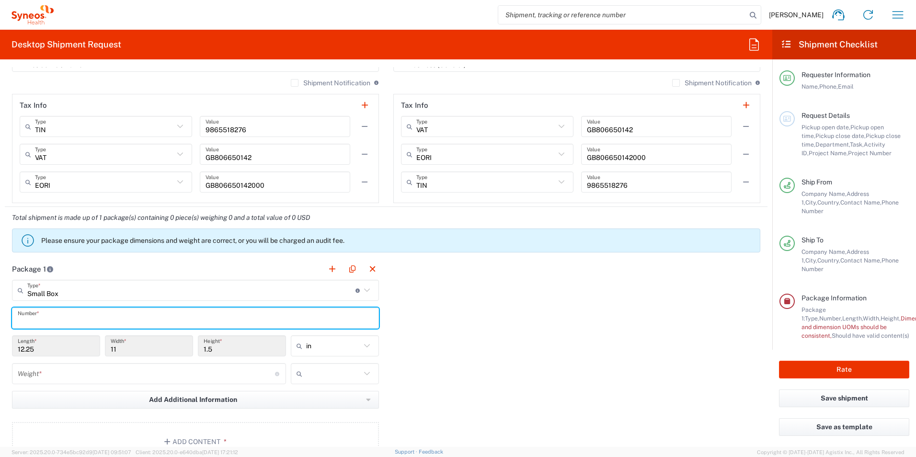
click at [75, 320] on input "text" at bounding box center [195, 318] width 355 height 17
type input "1"
click at [470, 334] on div "Package 1 Small Box Type * Material used to package goods Envelope Large Box Me…" at bounding box center [386, 363] width 763 height 210
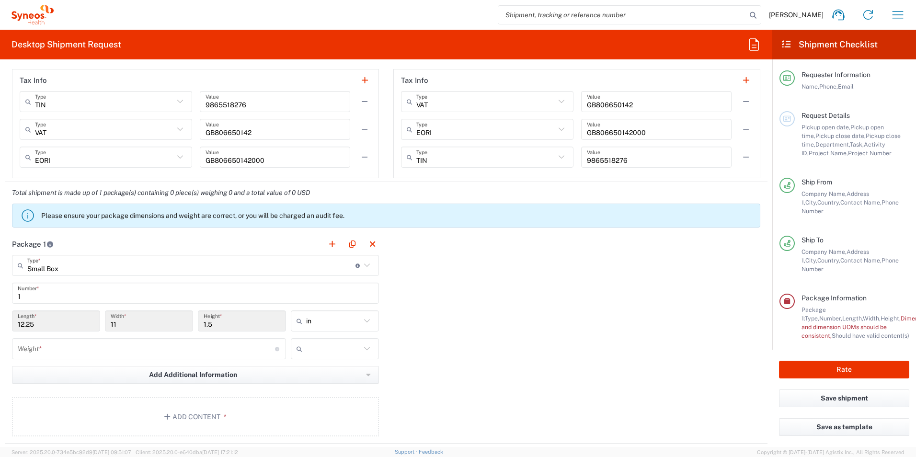
scroll to position [767, 0]
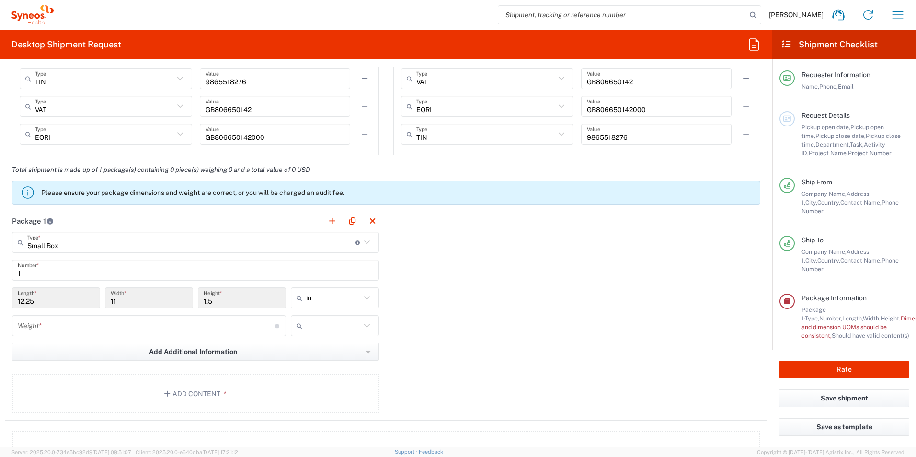
click at [230, 326] on input "number" at bounding box center [146, 326] width 257 height 17
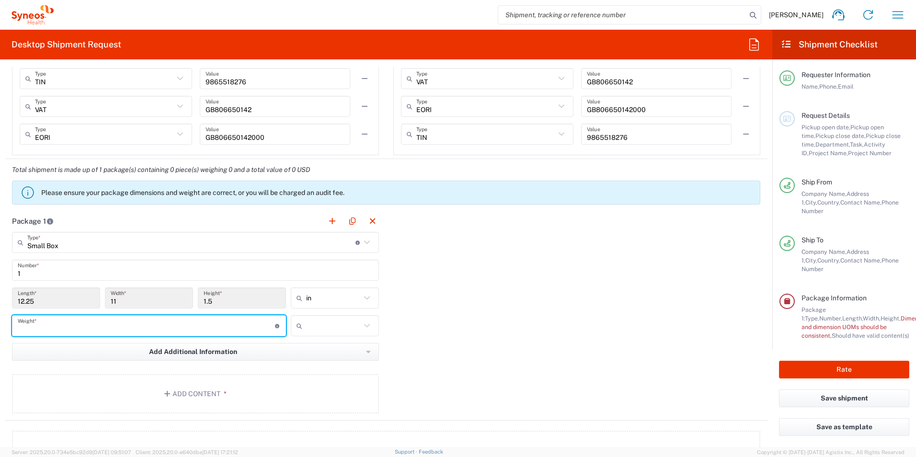
type input "3"
type input "5"
click at [444, 343] on div "Package 1 Small Box Type * Material used to package goods Envelope Large Box Me…" at bounding box center [386, 315] width 763 height 210
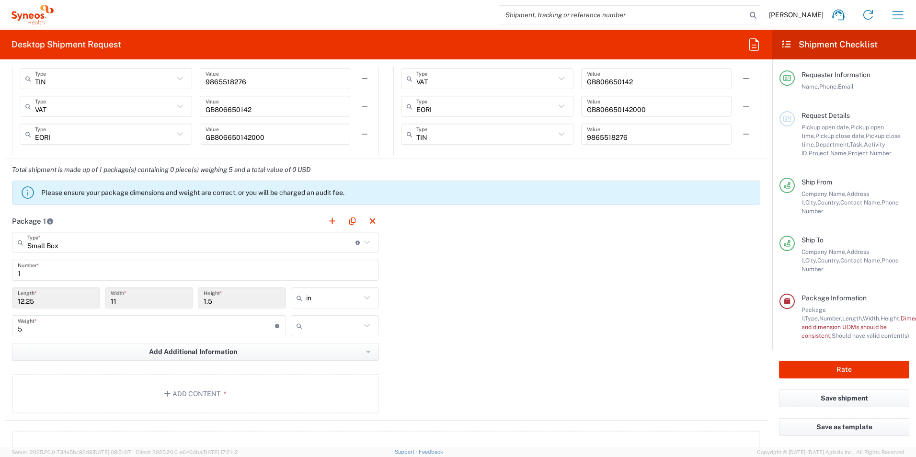
click at [366, 325] on icon at bounding box center [367, 326] width 12 height 12
click at [327, 345] on span "kgs" at bounding box center [331, 346] width 85 height 15
type input "kgs"
click at [433, 341] on div "Package 1 Small Box Type * Material used to package goods Envelope Large Box Me…" at bounding box center [386, 315] width 763 height 210
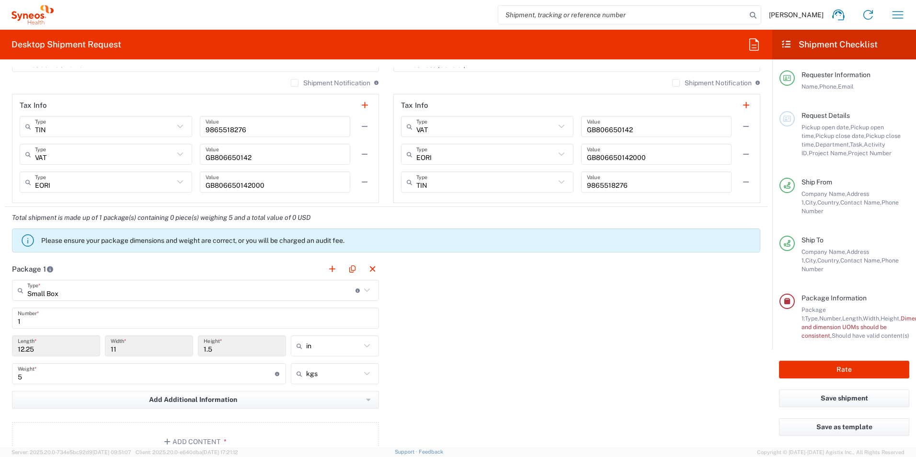
click at [362, 347] on icon at bounding box center [367, 346] width 12 height 12
click at [343, 384] on span "cm" at bounding box center [331, 382] width 85 height 15
type input "31.12"
type input "27.94"
type input "3.81"
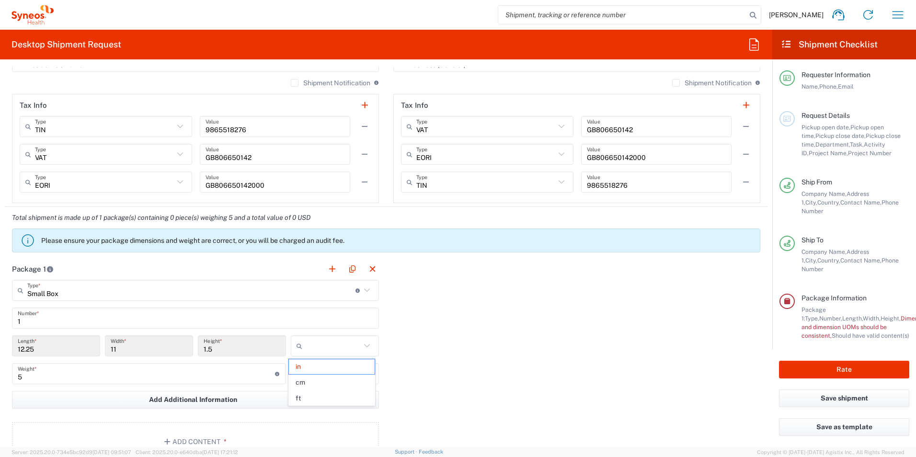
type input "cm"
drag, startPoint x: 217, startPoint y: 349, endPoint x: 196, endPoint y: 354, distance: 21.0
click at [198, 354] on div "3.81 Height *" at bounding box center [242, 345] width 88 height 21
drag, startPoint x: 196, startPoint y: 354, endPoint x: 264, endPoint y: 344, distance: 68.6
click at [247, 348] on input "3.81" at bounding box center [242, 346] width 77 height 17
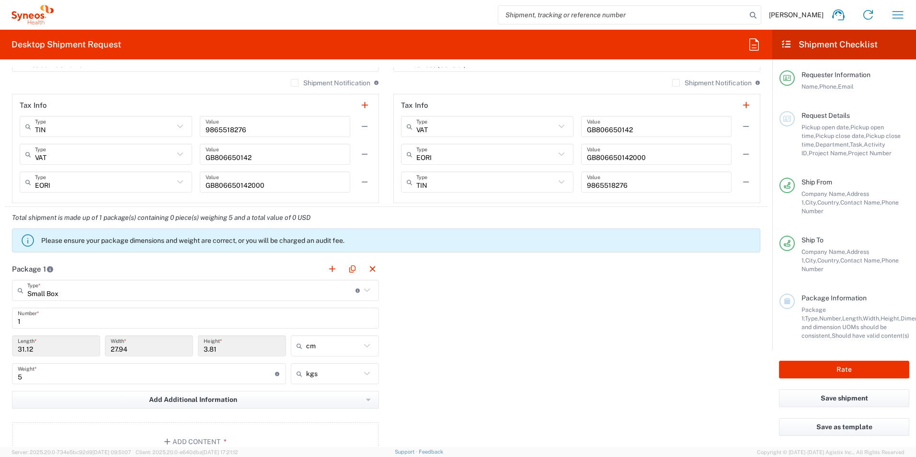
click at [364, 291] on icon at bounding box center [367, 290] width 12 height 12
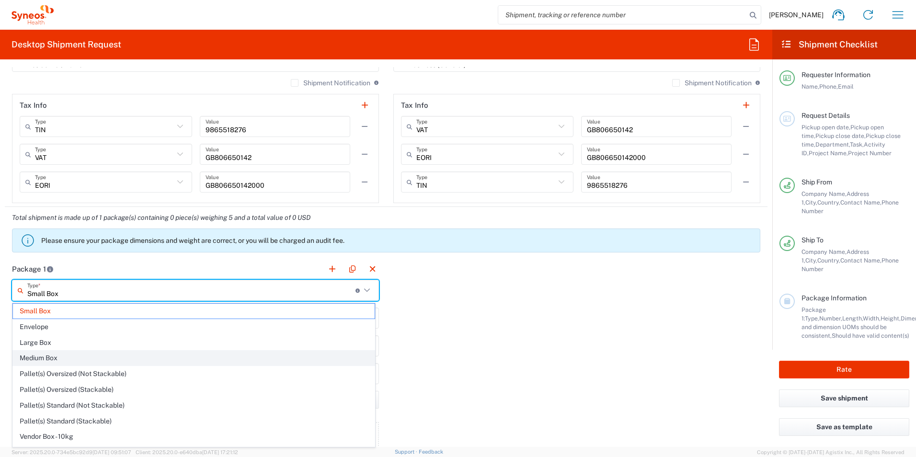
click at [292, 363] on span "Medium Box" at bounding box center [194, 358] width 362 height 15
type input "Medium Box"
type input "33.02"
type input "29.21"
type input "6.35"
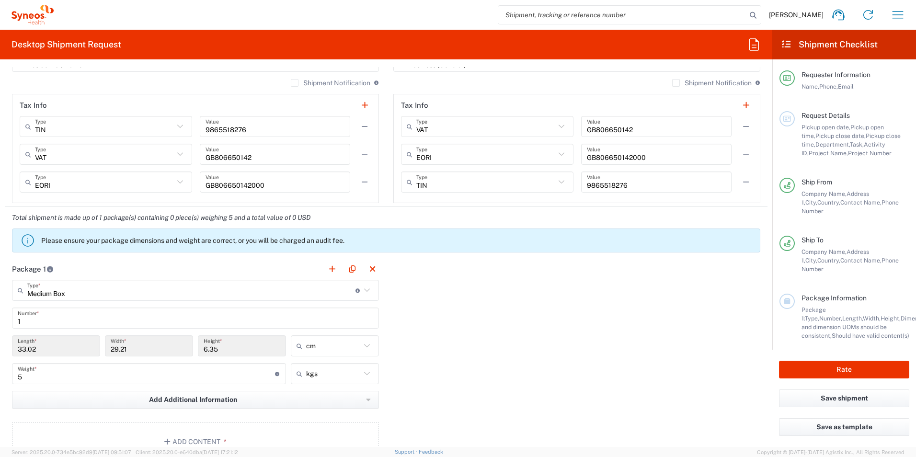
click at [387, 344] on div "Package 1 Medium Box Type * Material used to package goods Small Box Envelope L…" at bounding box center [386, 363] width 763 height 210
click at [626, 390] on div "Package 1 Medium Box Type * Material used to package goods Small Box Envelope L…" at bounding box center [386, 363] width 763 height 210
click at [562, 320] on div "Package 1 Medium Box Type * Material used to package goods Small Box Envelope L…" at bounding box center [386, 363] width 763 height 210
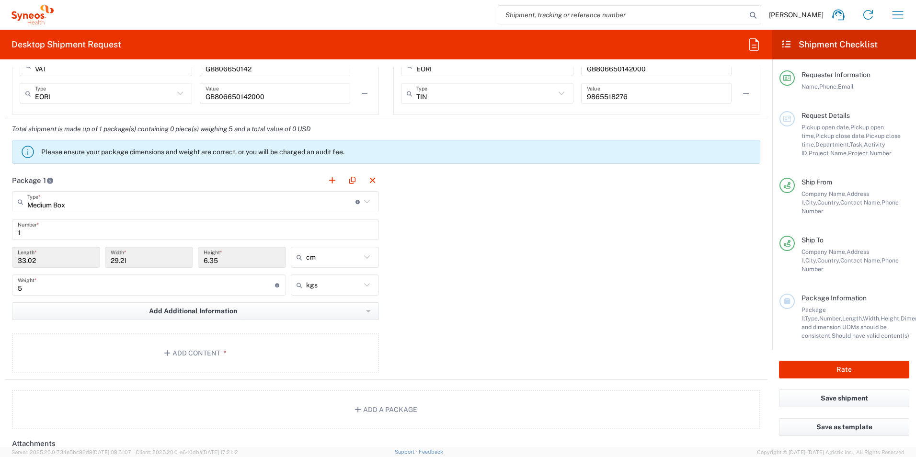
scroll to position [814, 0]
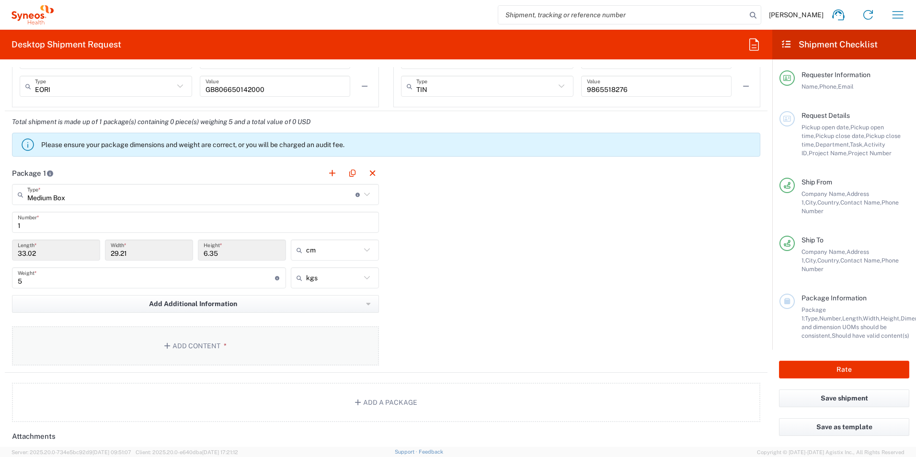
click at [217, 346] on button "Add Content *" at bounding box center [195, 345] width 367 height 39
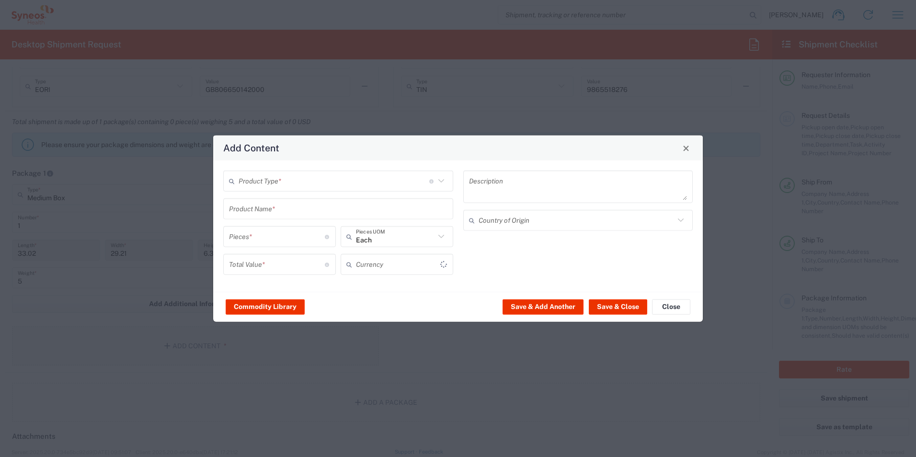
type input "US Dollar"
click at [444, 180] on icon at bounding box center [441, 181] width 12 height 12
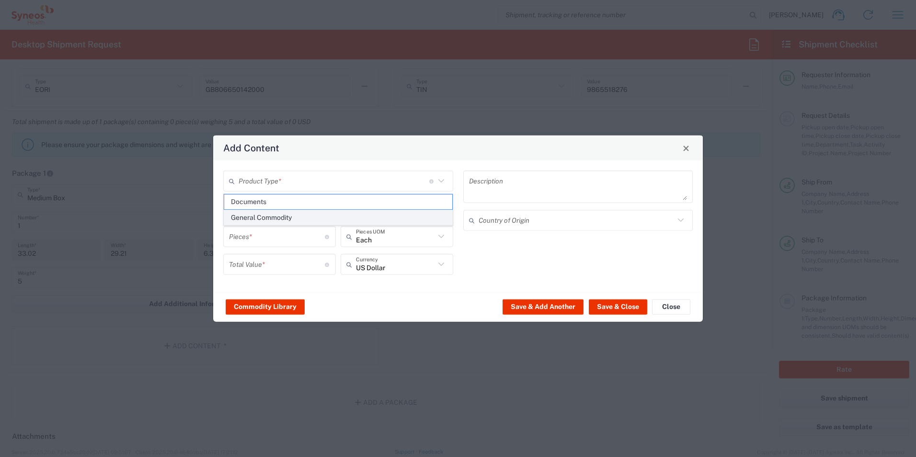
click at [277, 218] on span "General Commodity" at bounding box center [338, 217] width 228 height 15
type input "General Commodity"
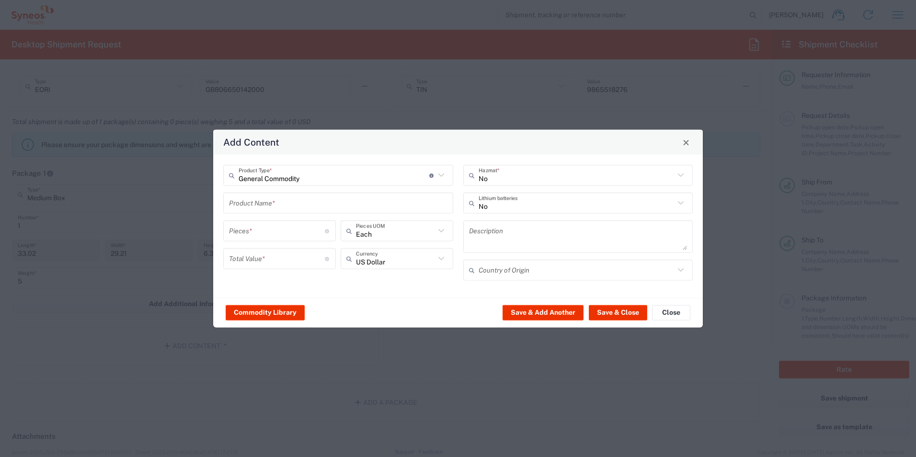
click at [310, 202] on input "text" at bounding box center [338, 203] width 218 height 17
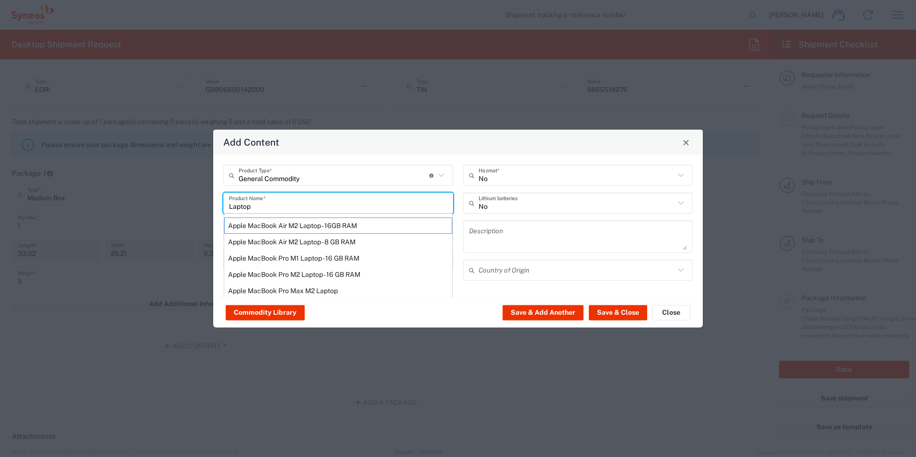
drag, startPoint x: 258, startPoint y: 206, endPoint x: 208, endPoint y: 205, distance: 49.8
click at [208, 205] on div "Add Content General Commodity Product Type * Document: Paper document generated…" at bounding box center [458, 228] width 916 height 457
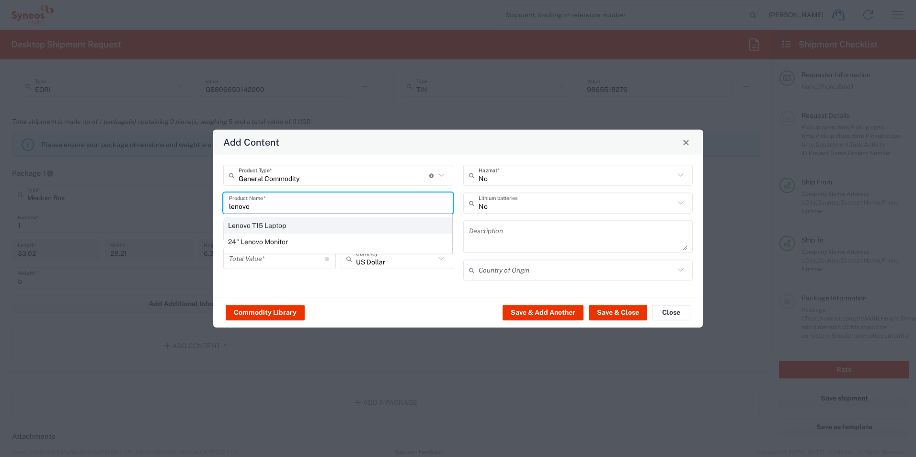
click at [296, 226] on div "Lenovo T15 Laptop" at bounding box center [338, 226] width 228 height 16
type input "Lenovo T15 Laptop"
type textarea "Lenovo T15 Laptop"
type input "China"
type input "Yes"
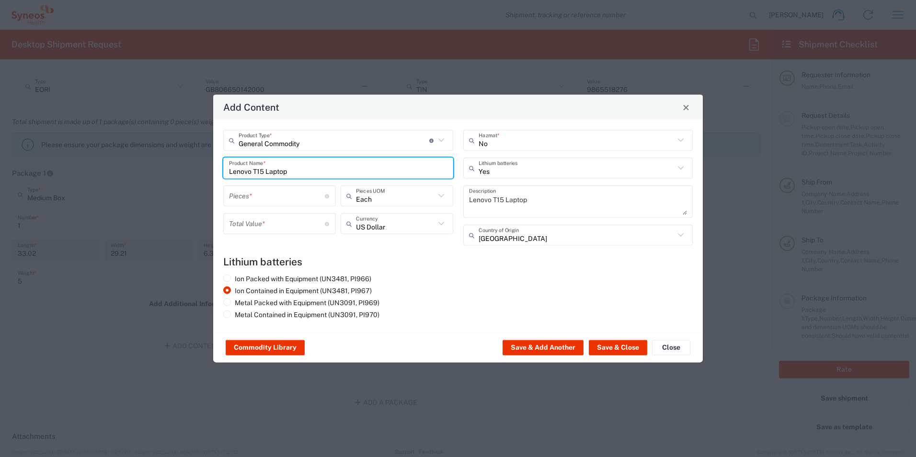
click at [311, 196] on input "number" at bounding box center [277, 195] width 96 height 17
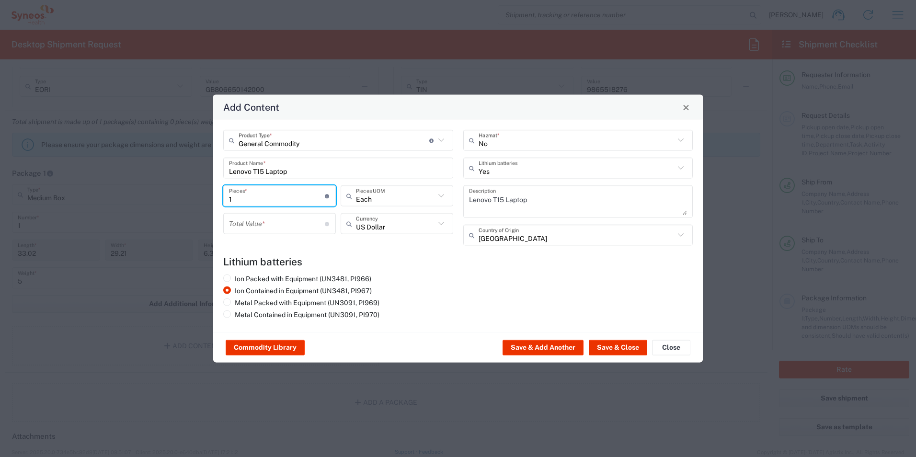
type input "1"
click at [301, 228] on input "number" at bounding box center [277, 223] width 96 height 17
type input "0"
click at [528, 263] on h4 "Lithium batteries" at bounding box center [458, 262] width 470 height 12
click at [629, 349] on button "Save & Close" at bounding box center [618, 347] width 58 height 15
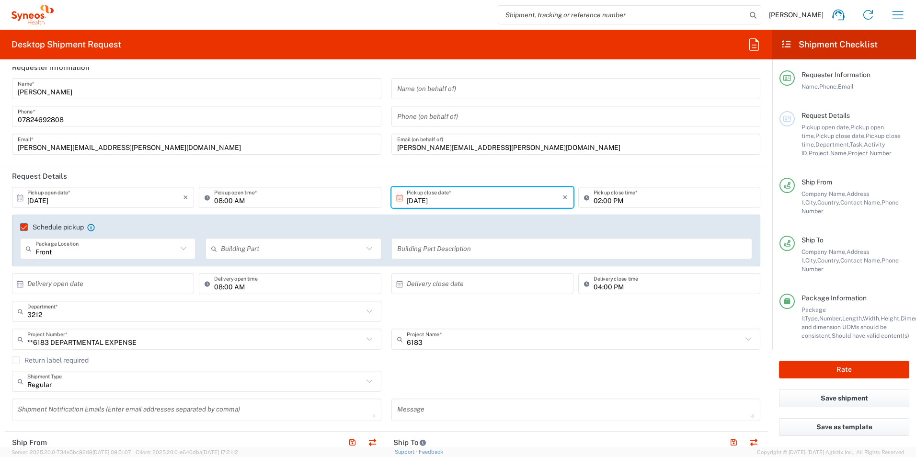
scroll to position [0, 0]
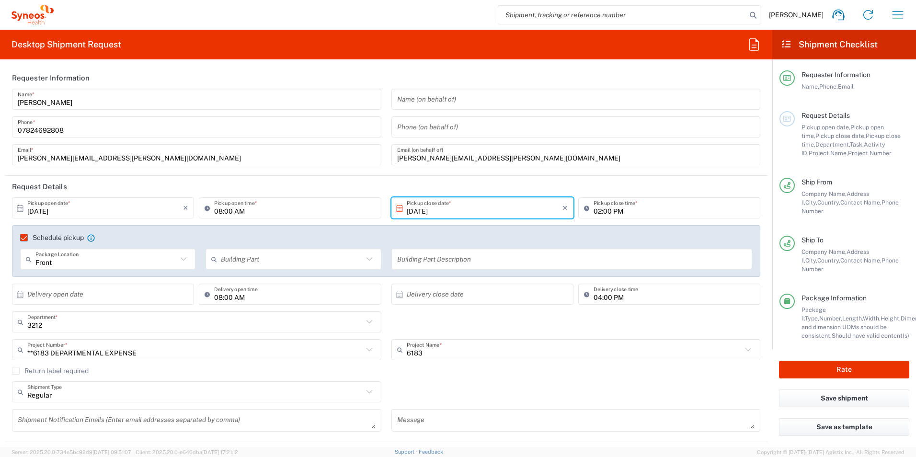
click at [415, 71] on header "Requester Information" at bounding box center [386, 78] width 763 height 22
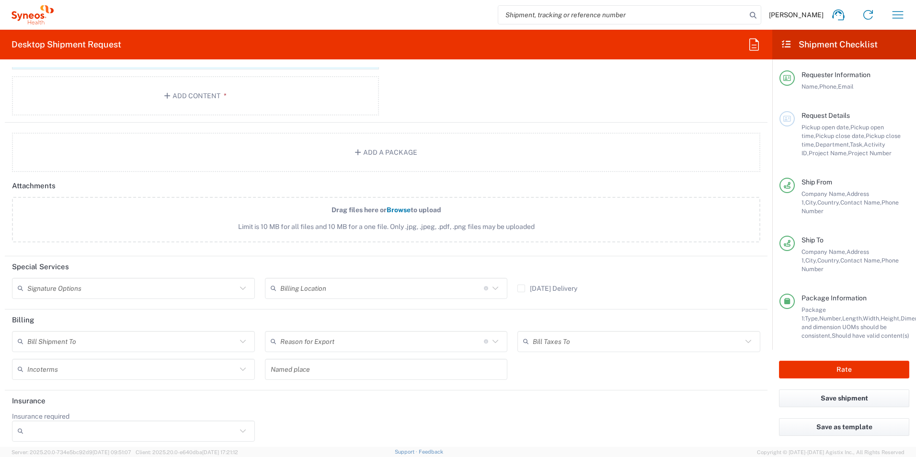
scroll to position [1126, 0]
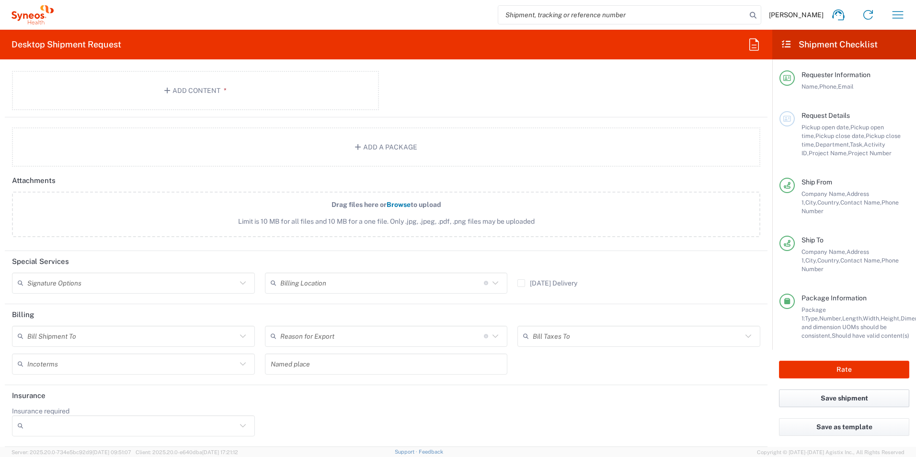
click at [852, 392] on button "Save shipment" at bounding box center [844, 398] width 130 height 18
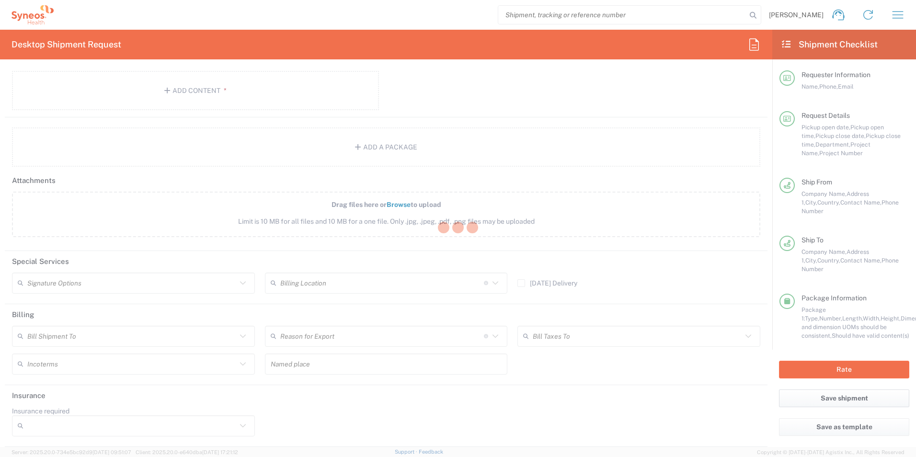
type input "**6183 DEPARTMENTAL EXPENSE"
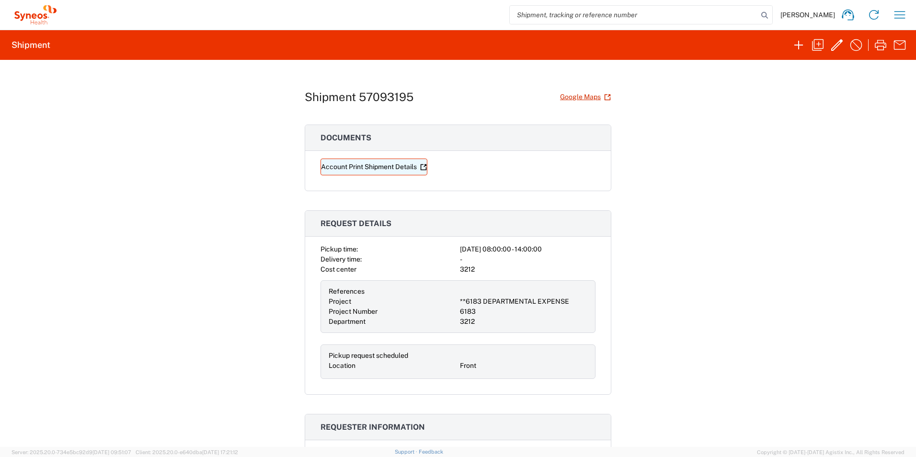
click at [381, 167] on link "Account Print Shipment Details" at bounding box center [374, 167] width 107 height 17
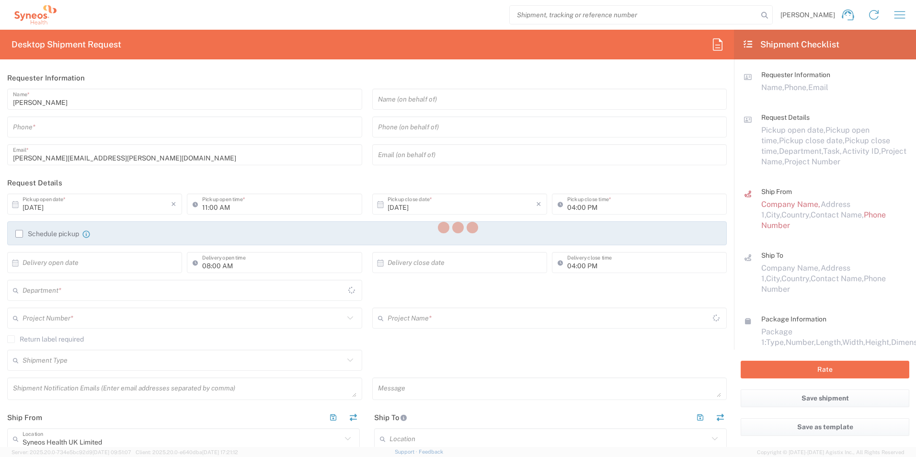
type input "3212"
type input "England"
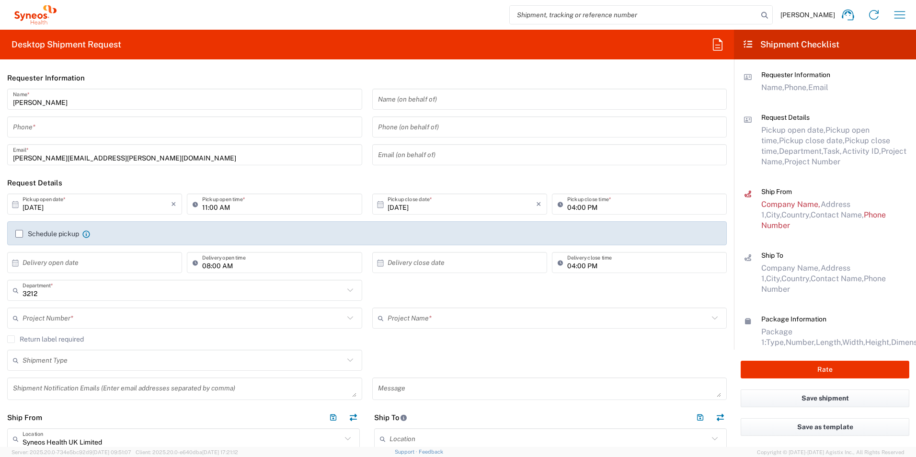
scroll to position [18, 0]
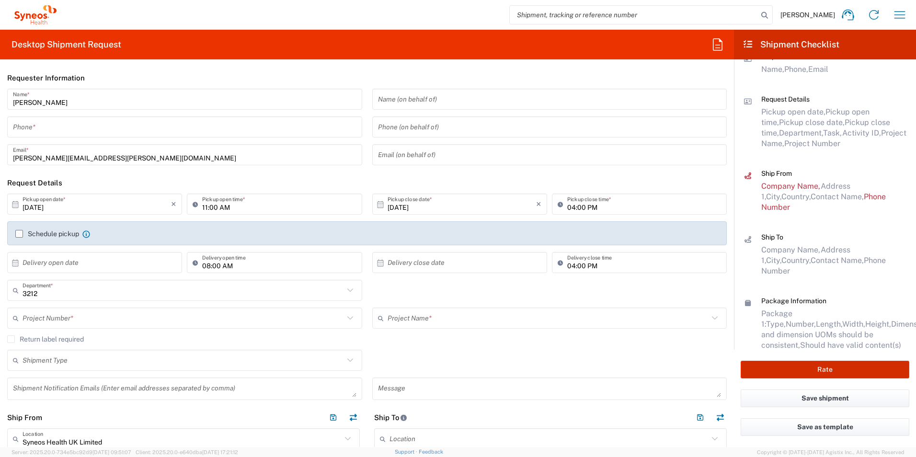
click at [821, 367] on button "Rate" at bounding box center [825, 370] width 169 height 18
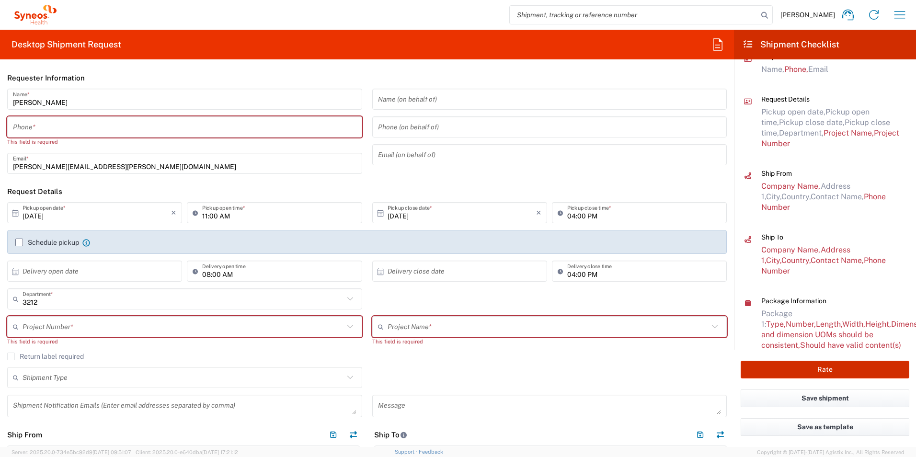
scroll to position [0, 0]
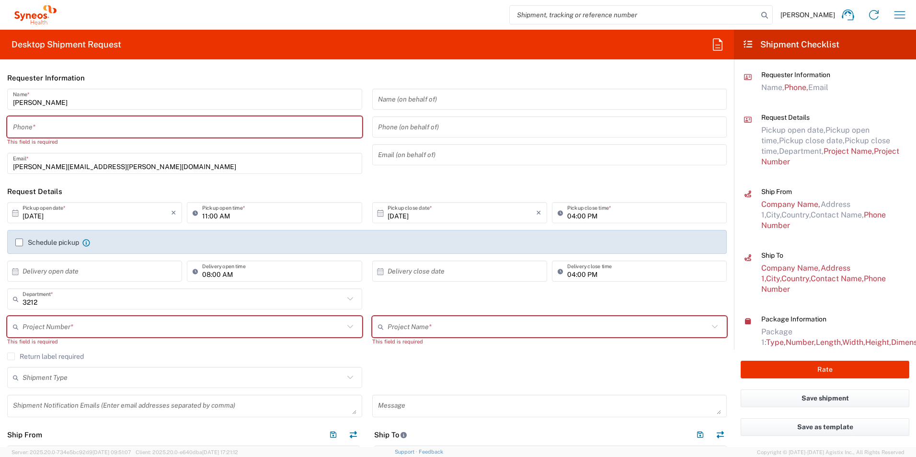
click at [141, 328] on input "text" at bounding box center [183, 327] width 321 height 17
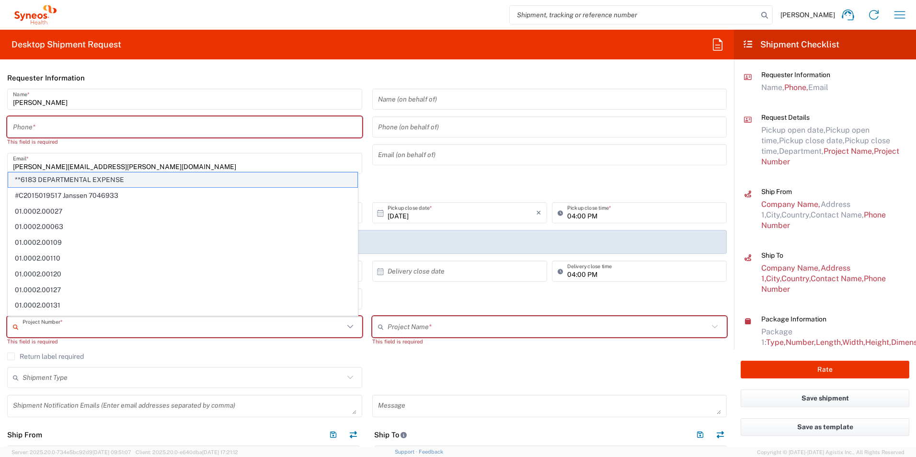
click at [90, 179] on span "**6183 DEPARTMENTAL EXPENSE" at bounding box center [182, 179] width 349 height 15
type input "**6183 DEPARTMENTAL EXPENSE"
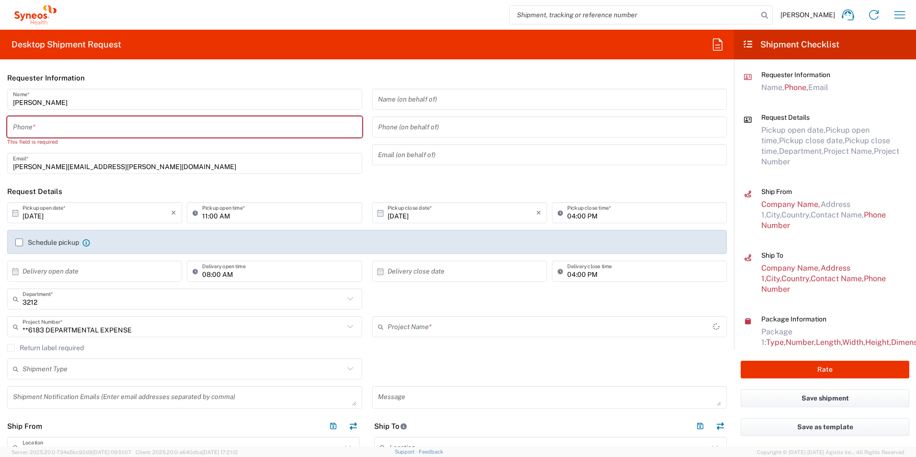
type input "6183"
click at [431, 354] on div "Return label required" at bounding box center [367, 351] width 720 height 14
click at [76, 127] on input "tel" at bounding box center [185, 127] width 344 height 17
type input "07824692808"
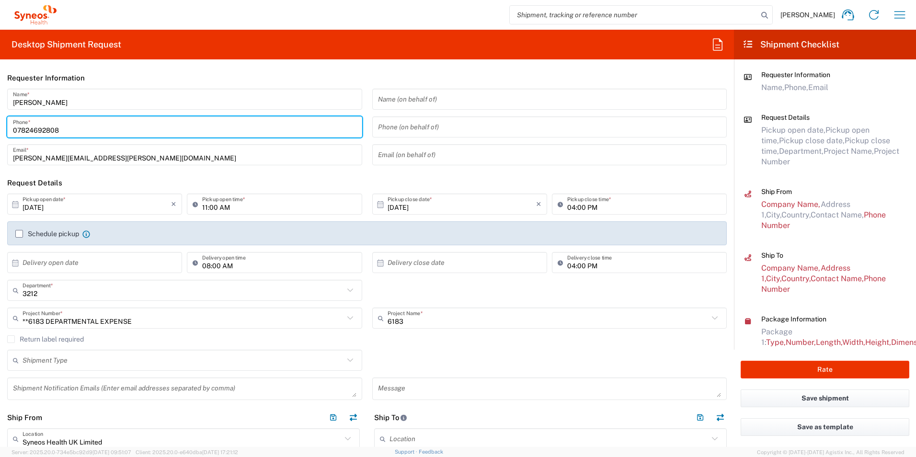
click at [421, 288] on div "3212 Department * 3212 3000 3100 3109 3110 3111 3112 3125 3130 3135 3136 3150 3…" at bounding box center [367, 294] width 730 height 28
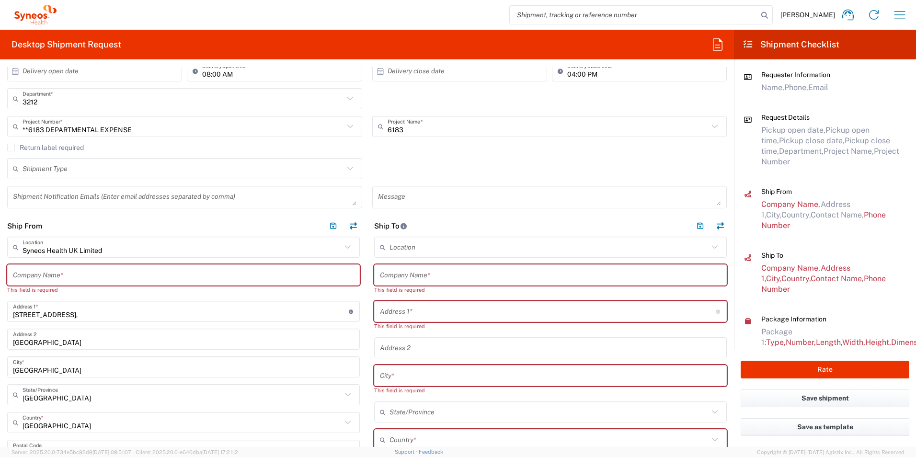
scroll to position [240, 0]
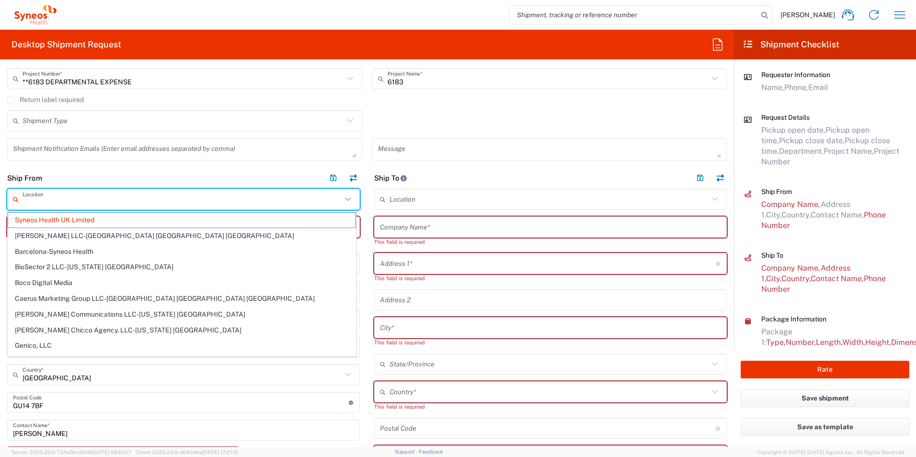
drag, startPoint x: 117, startPoint y: 201, endPoint x: 37, endPoint y: 201, distance: 80.0
click at [37, 201] on input "text" at bounding box center [182, 199] width 319 height 17
click at [413, 201] on input "text" at bounding box center [548, 199] width 319 height 17
type input "Syneos Health UK Limited"
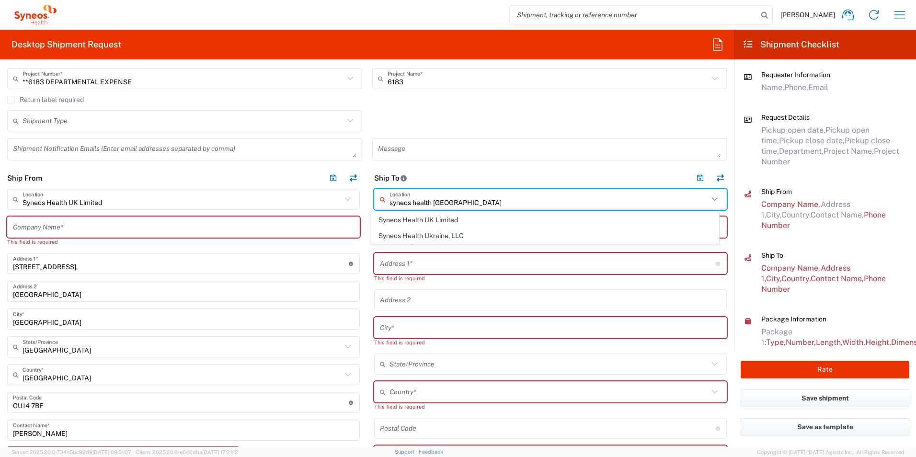
click at [413, 219] on span "Syneos Health UK Limited" at bounding box center [545, 220] width 347 height 15
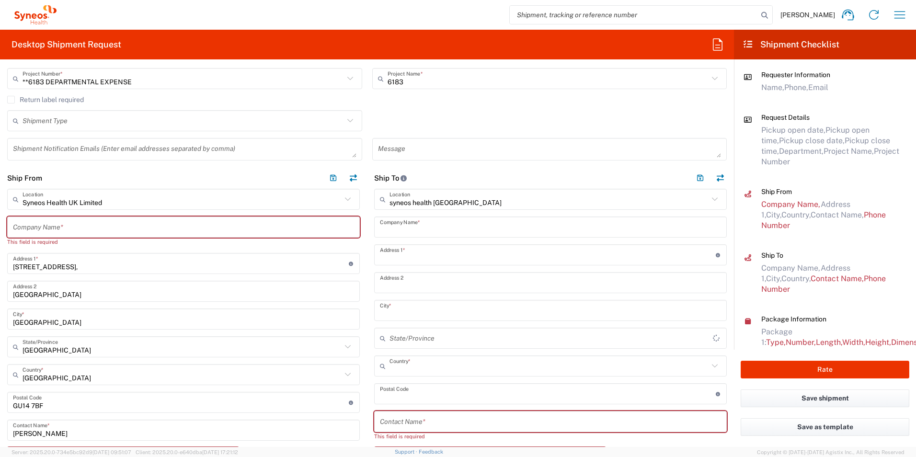
type input "Syneos Health UK Limited"
type input "1 Pinehurst Road,"
type input "Farnborough Business Park"
type input "Hampshire"
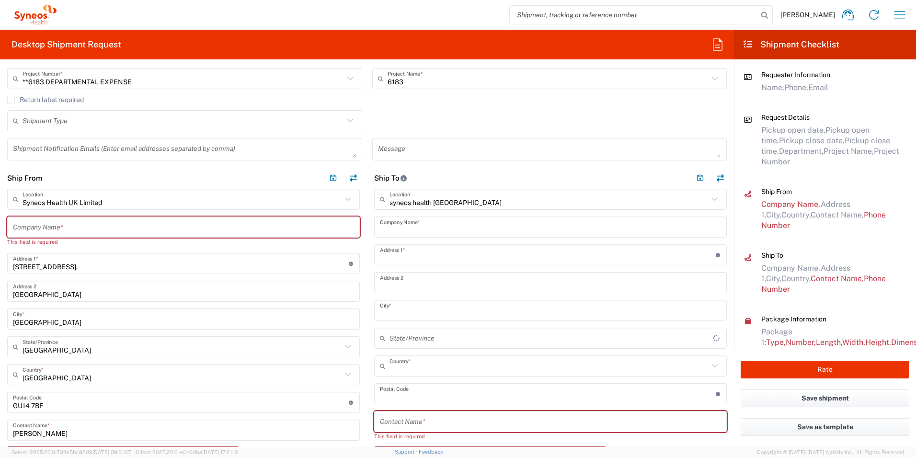
type input "United Kingdom"
type input "GU14 7BF"
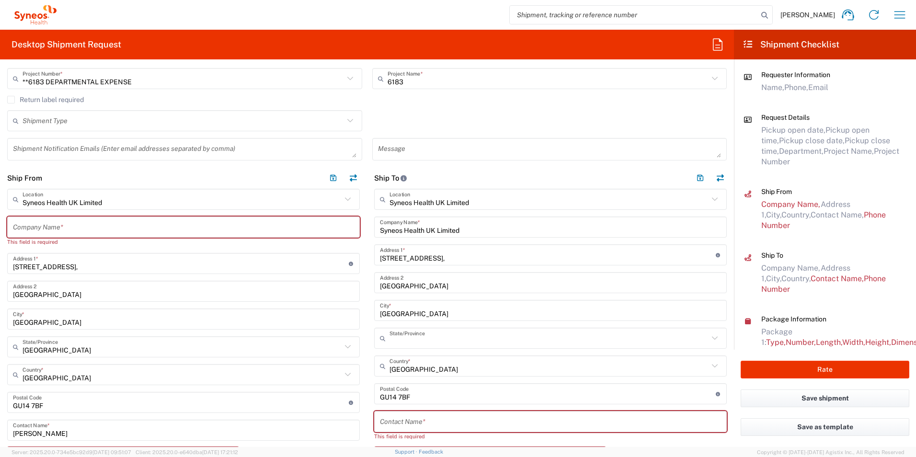
type input "England"
click at [307, 201] on input "text" at bounding box center [182, 199] width 319 height 17
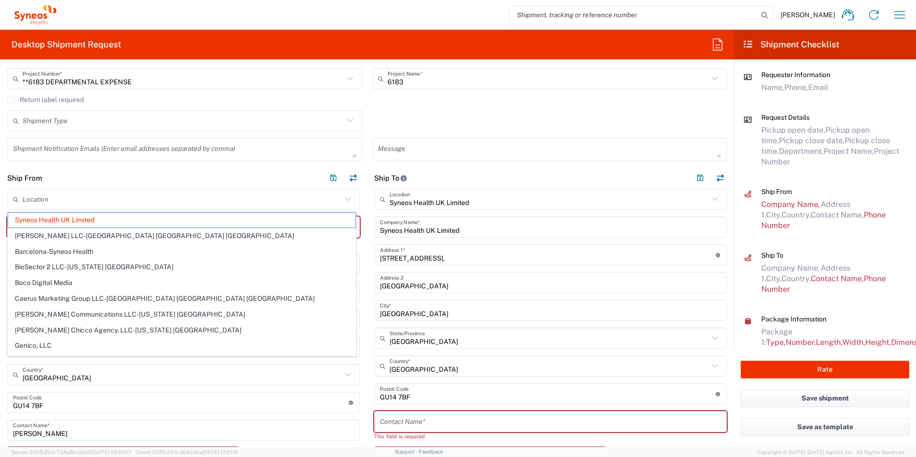
click at [183, 174] on header "Ship From" at bounding box center [183, 178] width 367 height 22
type input "Syneos Health UK Limited"
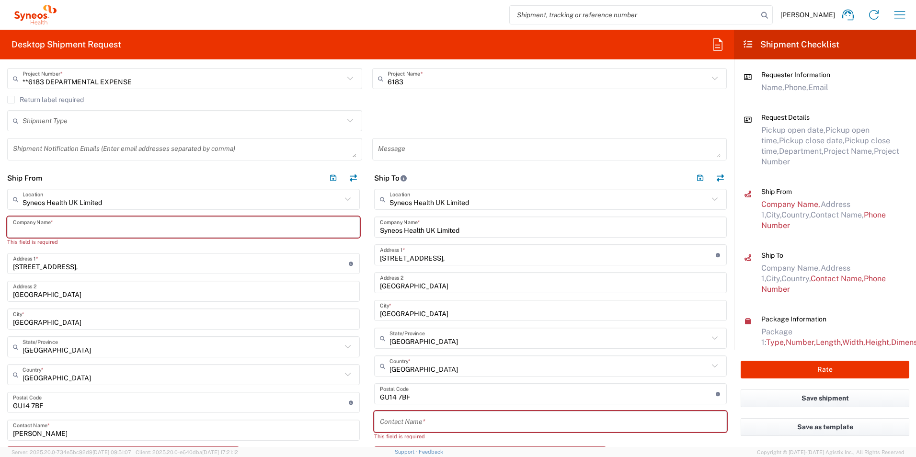
click at [111, 229] on input "text" at bounding box center [183, 227] width 341 height 17
click at [124, 203] on input "text" at bounding box center [182, 199] width 319 height 17
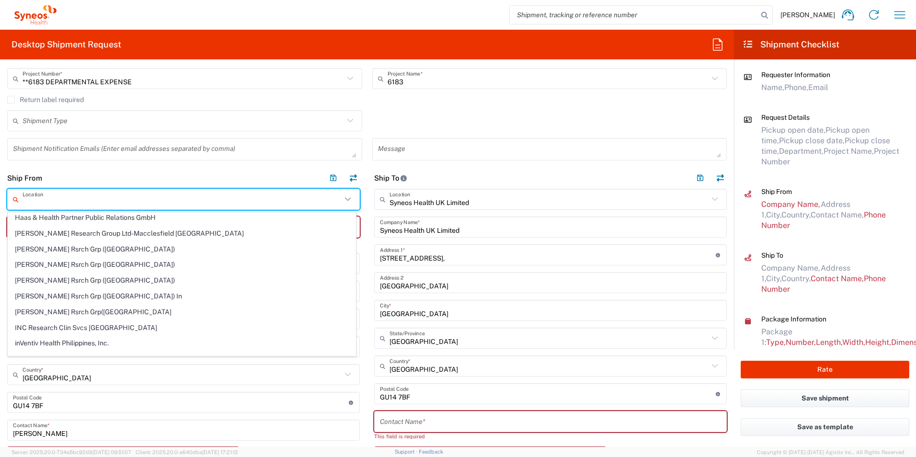
scroll to position [0, 0]
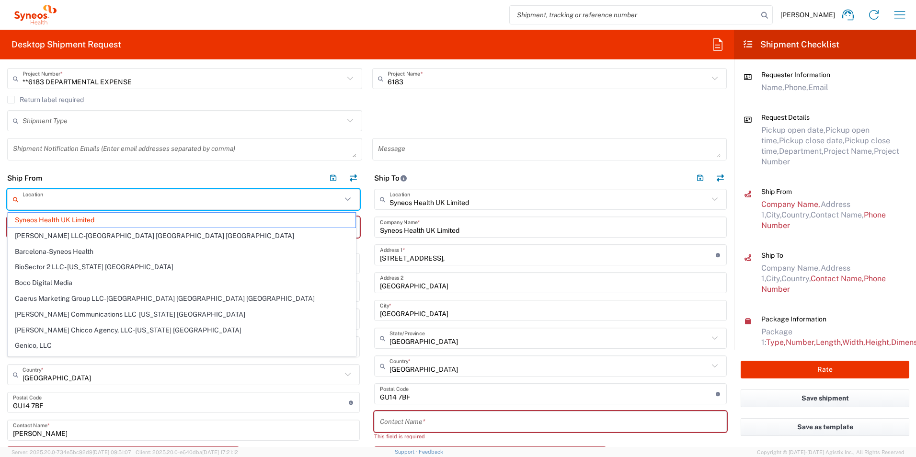
click at [162, 180] on header "Ship From" at bounding box center [183, 178] width 367 height 22
type input "Syneos Health UK Limited"
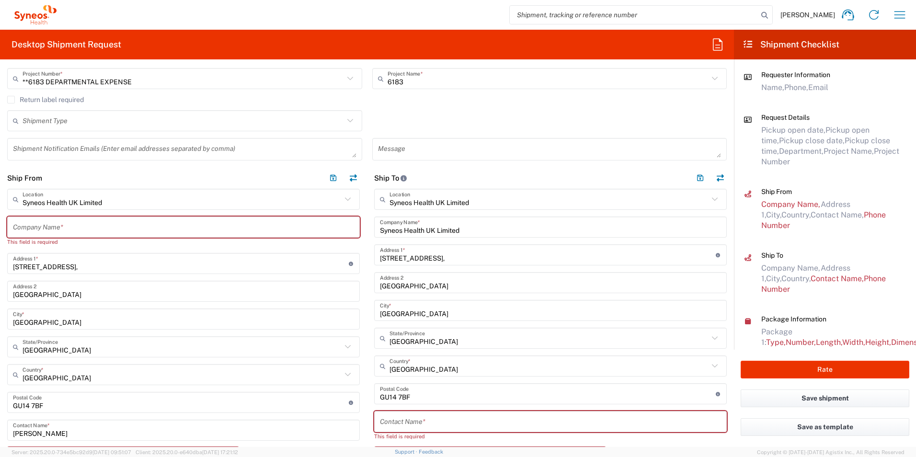
click at [87, 224] on input "text" at bounding box center [183, 227] width 341 height 17
click at [75, 231] on input "text" at bounding box center [183, 227] width 341 height 17
click at [74, 230] on input "text" at bounding box center [183, 227] width 341 height 17
type input "S"
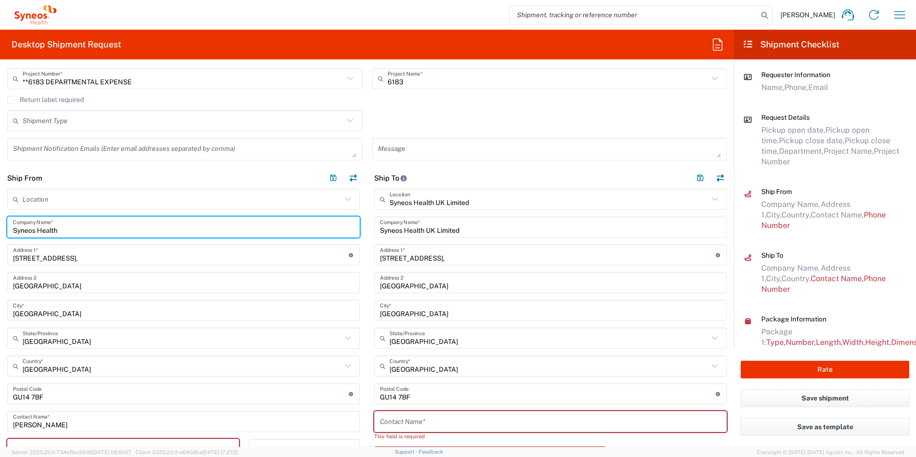
type input "Syneos Health"
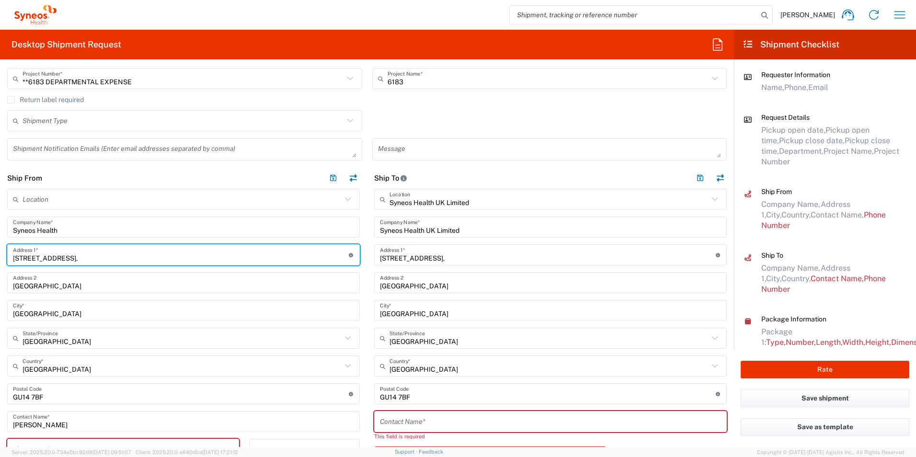
drag, startPoint x: 80, startPoint y: 260, endPoint x: -30, endPoint y: 249, distance: 110.3
click at [0, 249] on html "Carolann Clarke Home Shipment estimator Shipment tracking Desktop shipment requ…" at bounding box center [458, 228] width 916 height 457
type input "43 Hoy Gardens"
drag, startPoint x: 221, startPoint y: 284, endPoint x: 148, endPoint y: 284, distance: 73.3
click at [221, 285] on input "Farnborough Business Park" at bounding box center [183, 283] width 341 height 17
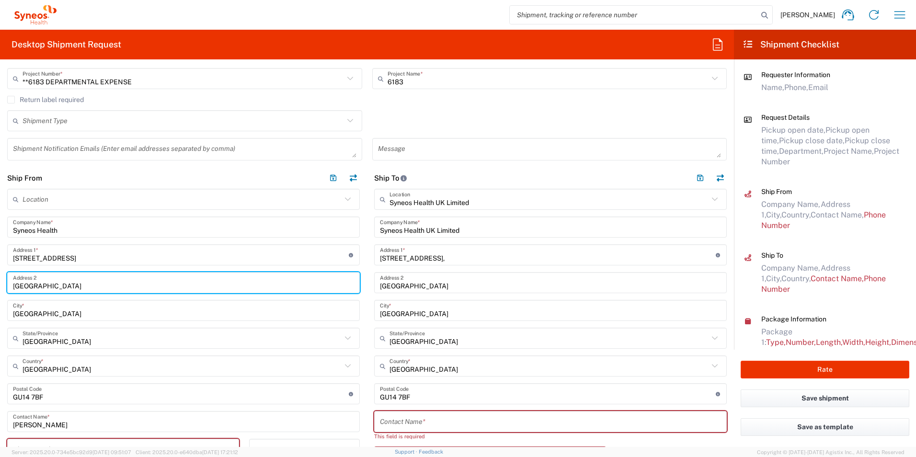
drag, startPoint x: 111, startPoint y: 286, endPoint x: -30, endPoint y: 286, distance: 140.4
click at [0, 286] on html "Carolann Clarke Home Shipment estimator Shipment tracking Desktop shipment requ…" at bounding box center [458, 228] width 916 height 457
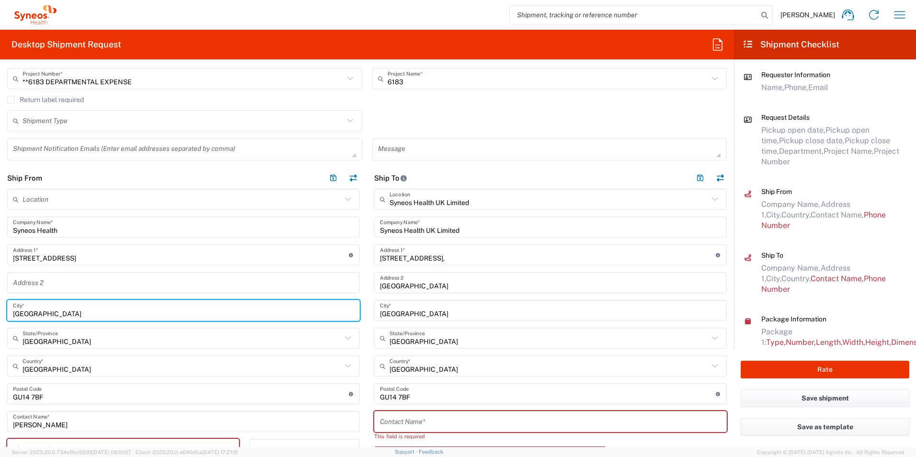
drag, startPoint x: 62, startPoint y: 314, endPoint x: -9, endPoint y: 314, distance: 70.4
click at [0, 314] on html "Carolann Clarke Home Shipment estimator Shipment tracking Desktop shipment requ…" at bounding box center [458, 228] width 916 height 457
type input "Motherwell"
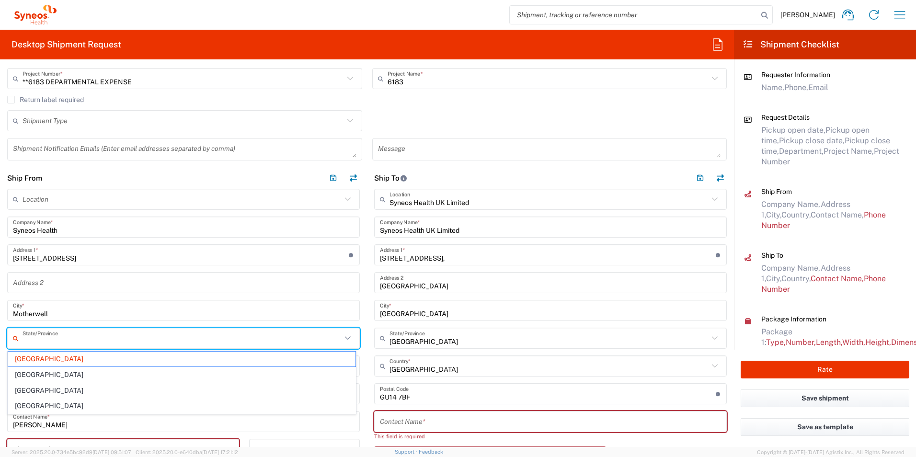
drag, startPoint x: 55, startPoint y: 341, endPoint x: 29, endPoint y: 348, distance: 26.4
click at [3, 341] on main "Location Addison Whitney LLC-Morrisvile NC US Barcelona-Syneos Health BioSector…" at bounding box center [183, 420] width 367 height 462
type input "E"
click at [308, 371] on input "United Kingdom" at bounding box center [182, 366] width 319 height 17
type input "England"
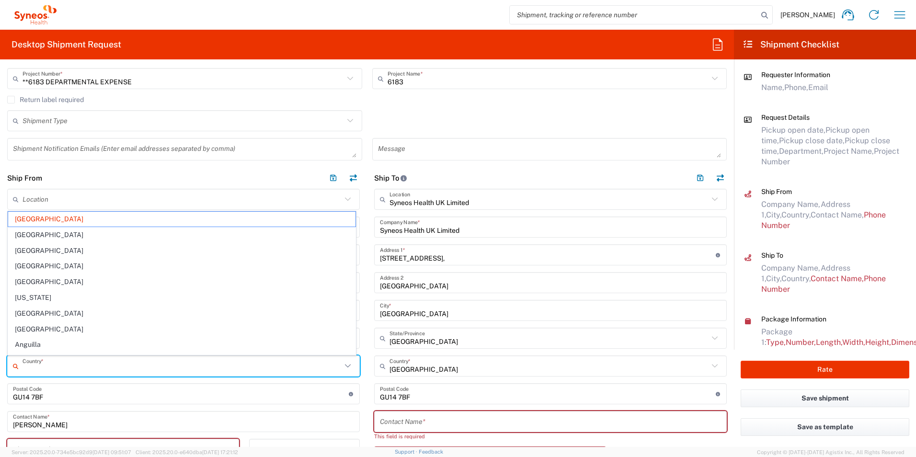
click at [369, 360] on main "Syneos Health UK Limited Location Syneos Health UK Limited Addison Whitney LLC-…" at bounding box center [550, 424] width 367 height 471
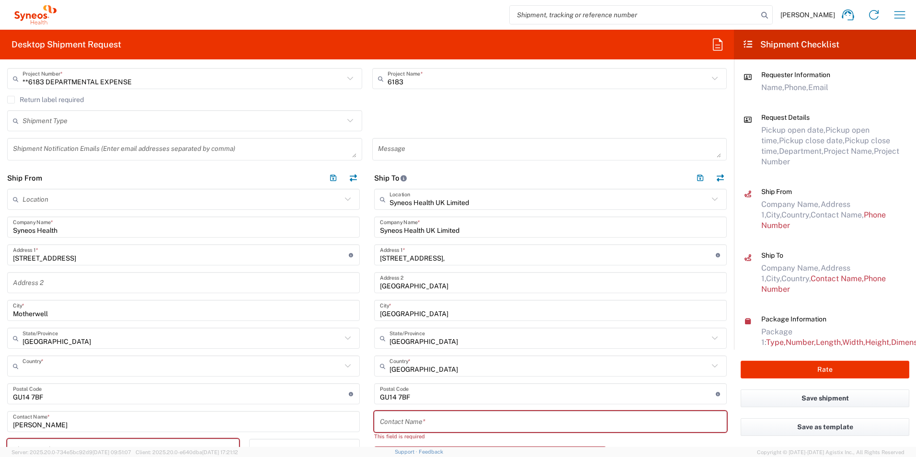
type input "United Kingdom"
click at [44, 340] on input "text" at bounding box center [182, 338] width 319 height 17
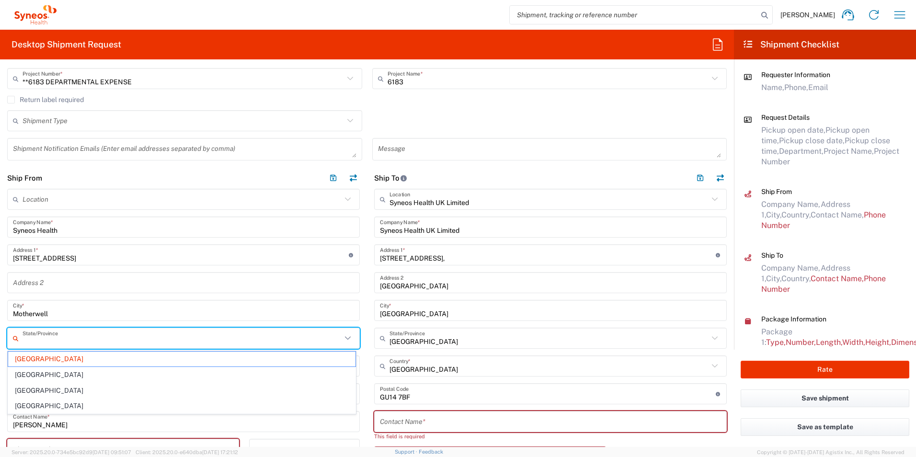
click at [45, 392] on span "Scotland" at bounding box center [181, 390] width 347 height 15
type input "Scotland"
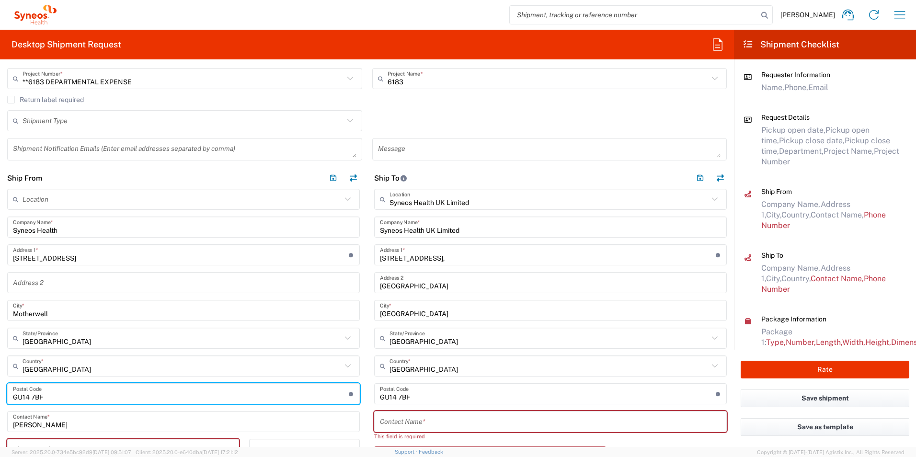
drag, startPoint x: 54, startPoint y: 397, endPoint x: -1, endPoint y: 395, distance: 54.6
click at [0, 395] on html "Carolann Clarke Home Shipment estimator Shipment tracking Desktop shipment requ…" at bounding box center [458, 228] width 916 height 457
type input "ML1 4GW"
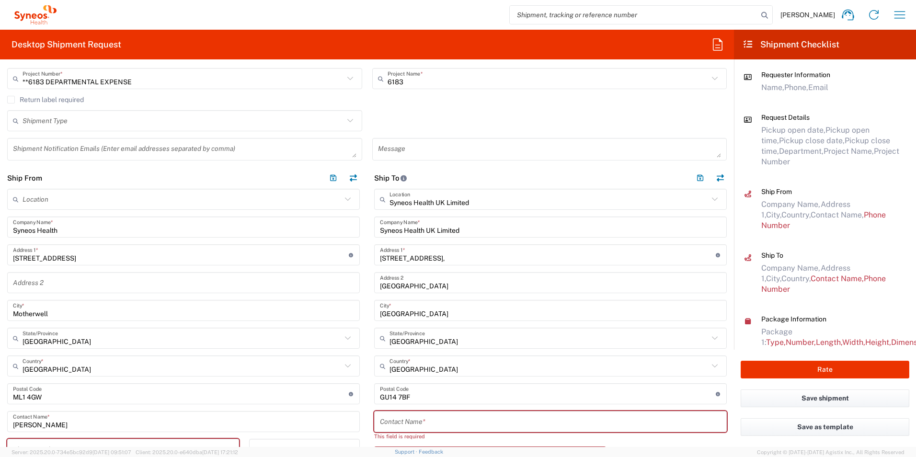
click at [367, 390] on main "Syneos Health UK Limited Location Syneos Health UK Limited Addison Whitney LLC-…" at bounding box center [550, 424] width 367 height 471
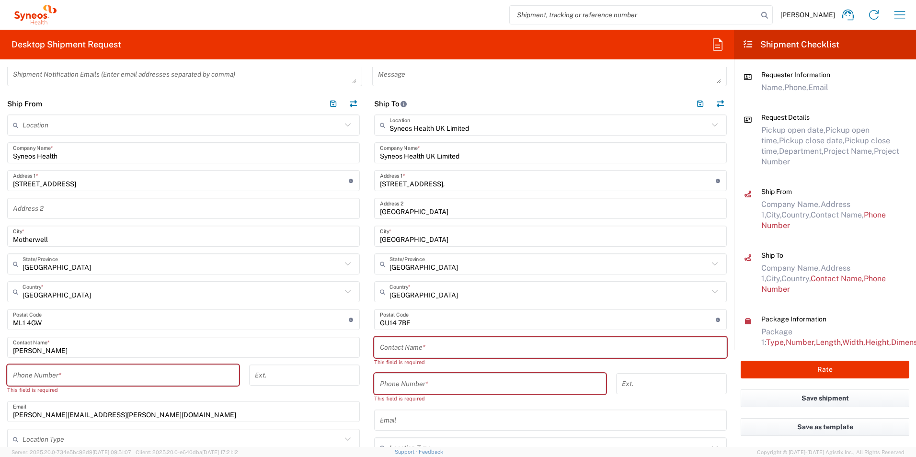
scroll to position [335, 0]
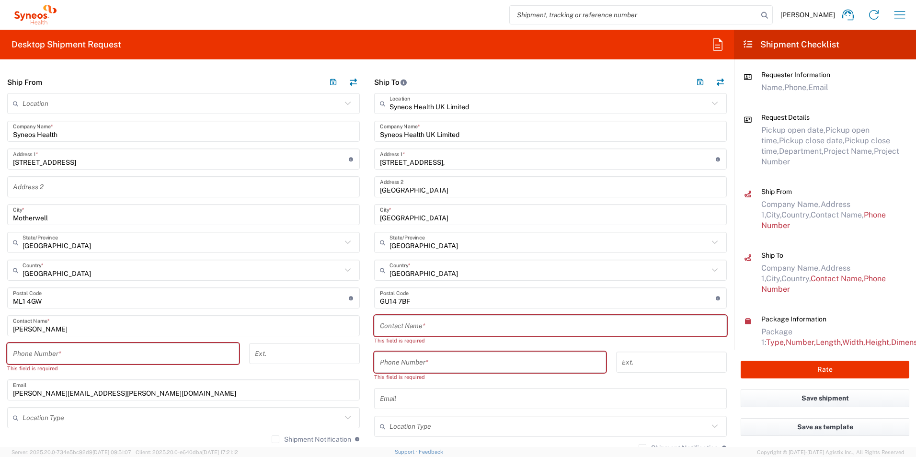
click at [183, 351] on input "tel" at bounding box center [123, 353] width 220 height 17
type input "07824692808"
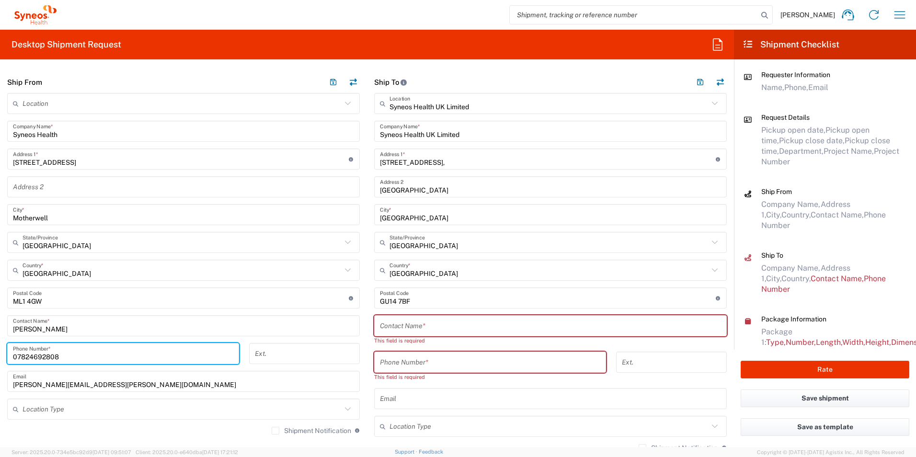
click at [367, 376] on main "Syneos Health UK Limited Location Syneos Health UK Limited Addison Whitney LLC-…" at bounding box center [550, 328] width 367 height 471
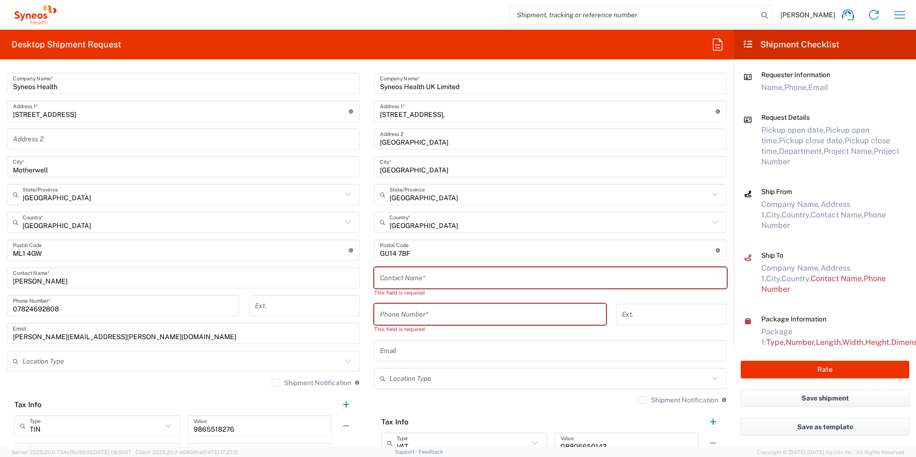
scroll to position [431, 0]
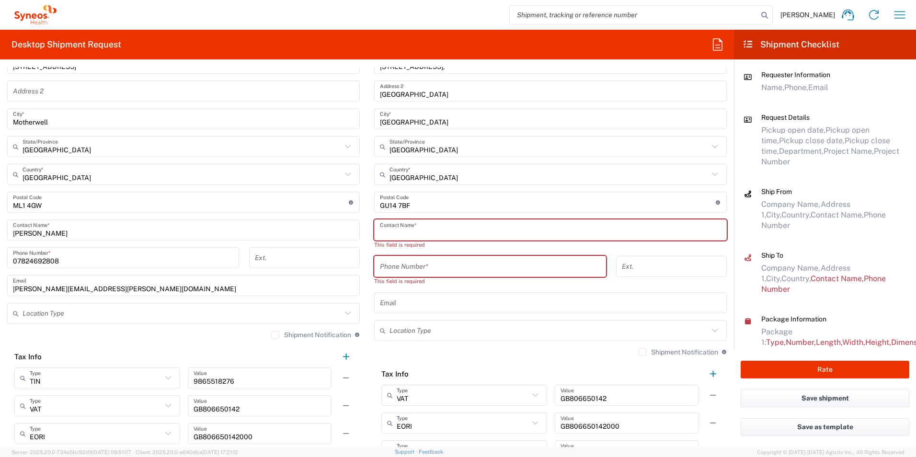
click at [416, 233] on input "text" at bounding box center [550, 230] width 341 height 17
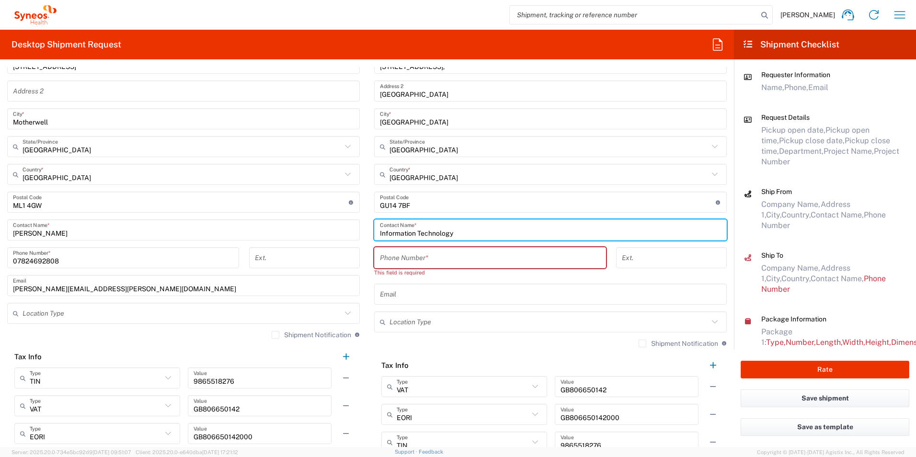
type input "Information Technology"
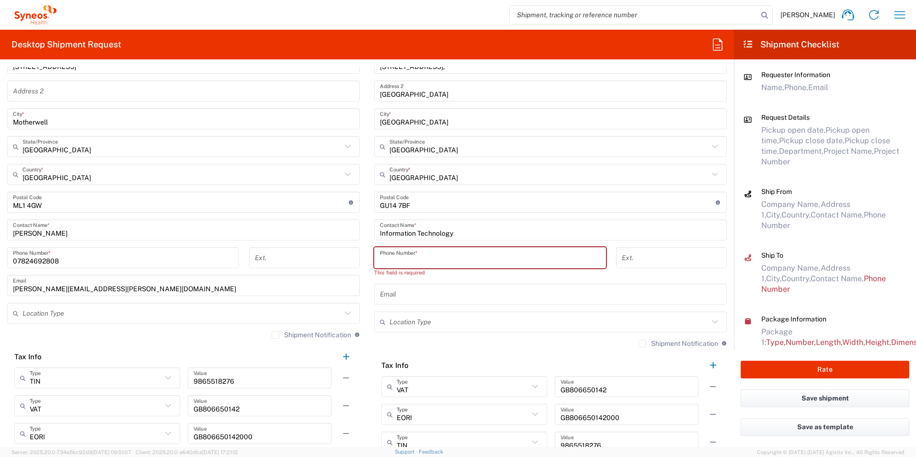
click at [411, 260] on input "tel" at bounding box center [490, 258] width 220 height 17
click at [362, 271] on main "Location Addison Whitney LLC-Morrisvile NC US Barcelona-Syneos Health BioSector…" at bounding box center [183, 224] width 367 height 454
click at [401, 294] on input "text" at bounding box center [550, 294] width 341 height 17
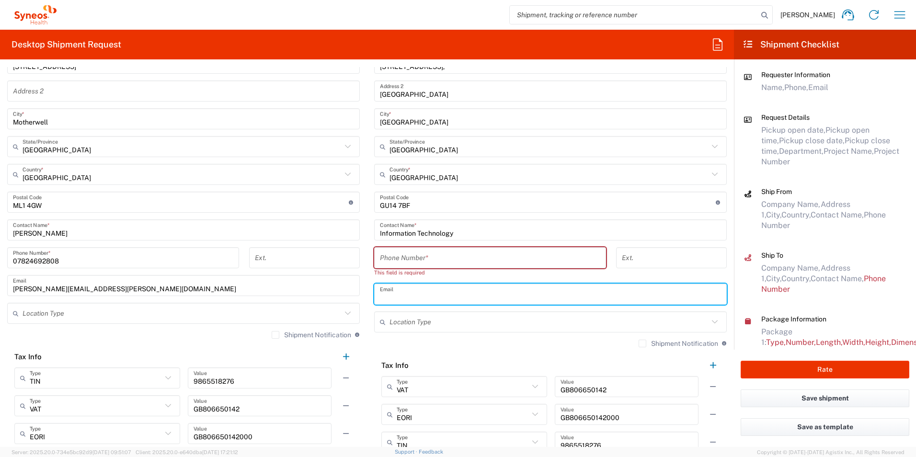
paste input "ross.farr@syneoshealth.com"
type input "ross.farr@syneoshealth.com"
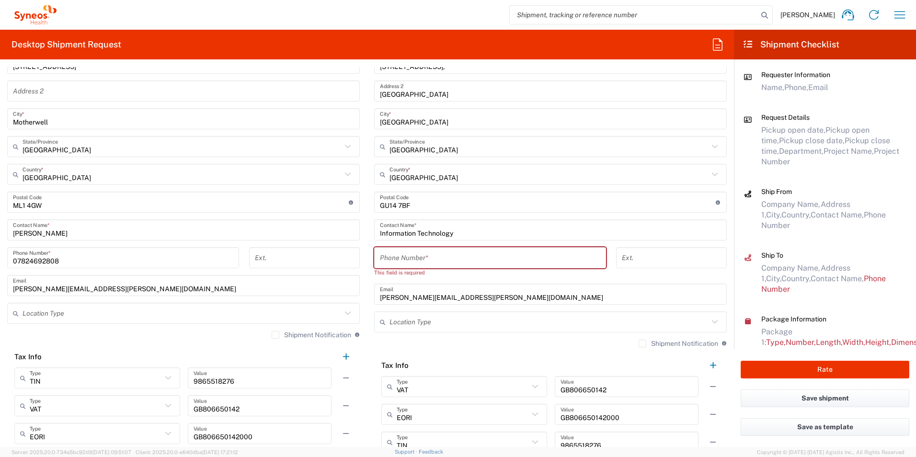
click at [439, 258] on input "tel" at bounding box center [490, 258] width 220 height 17
paste input "+44 +441276481096"
click at [391, 260] on input "+44 +441276481096" at bounding box center [490, 258] width 220 height 17
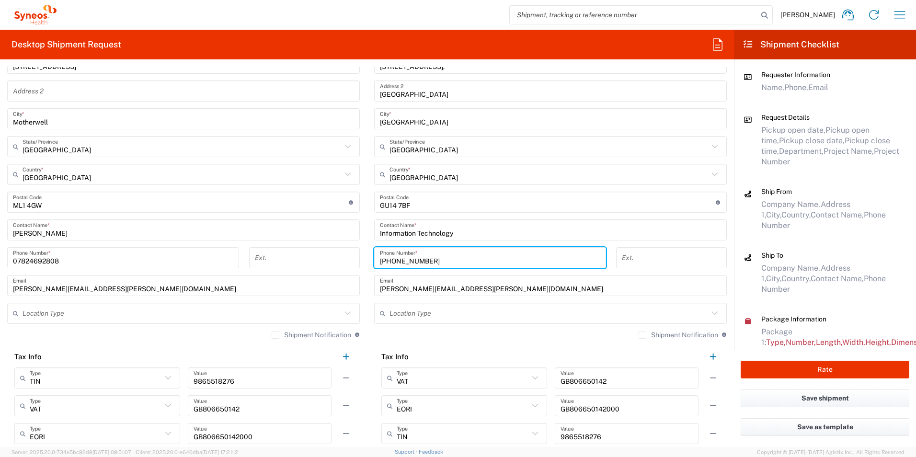
type input "+44 1276481096"
click at [462, 340] on div "Shipment Notification If checked, a shipment notification email will be sent to…" at bounding box center [550, 338] width 353 height 15
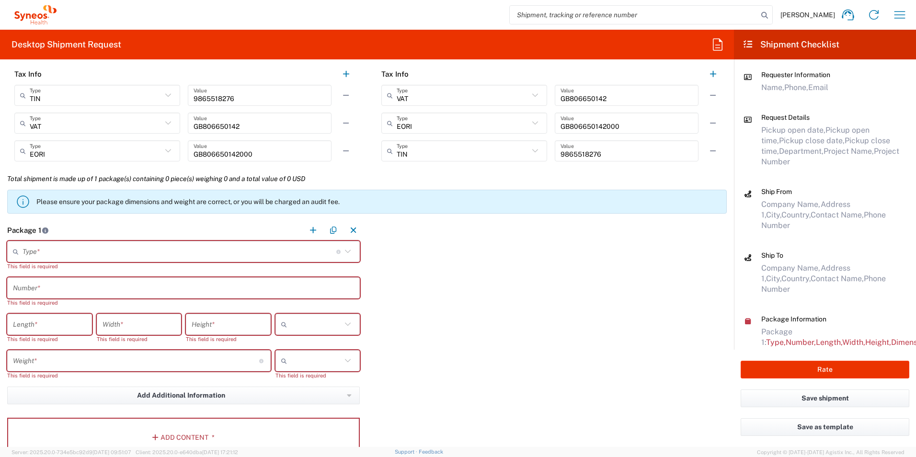
scroll to position [719, 0]
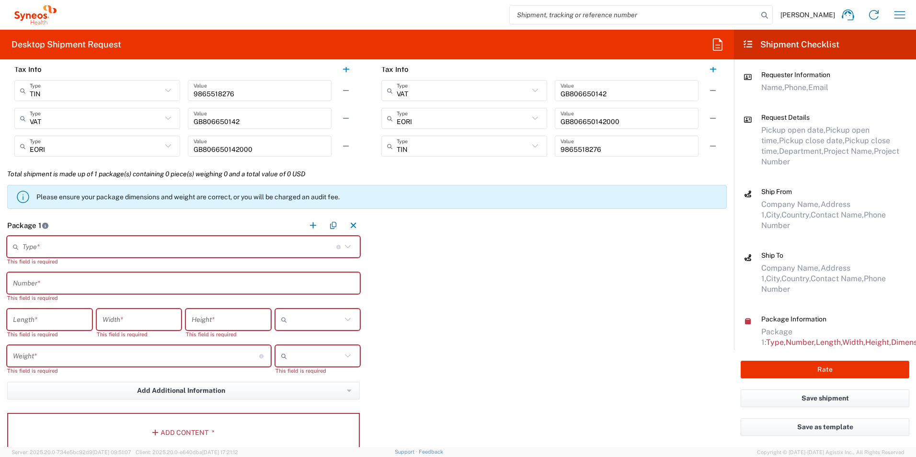
click at [266, 243] on input "text" at bounding box center [180, 247] width 314 height 17
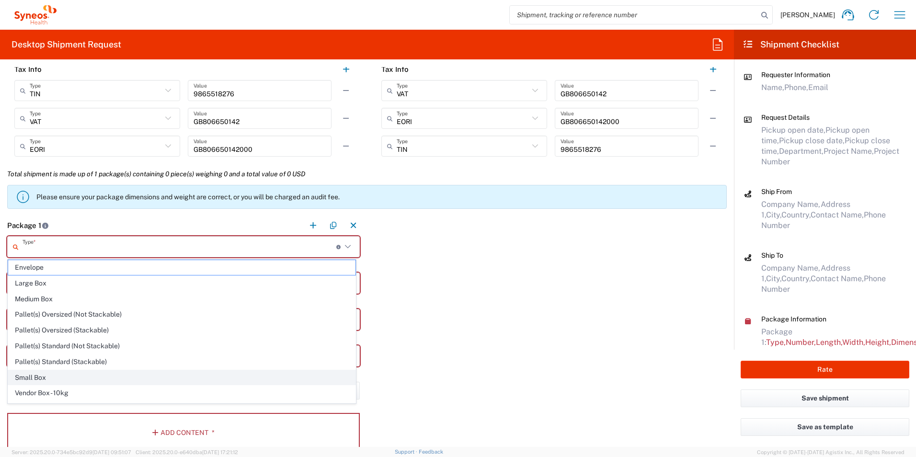
scroll to position [29, 0]
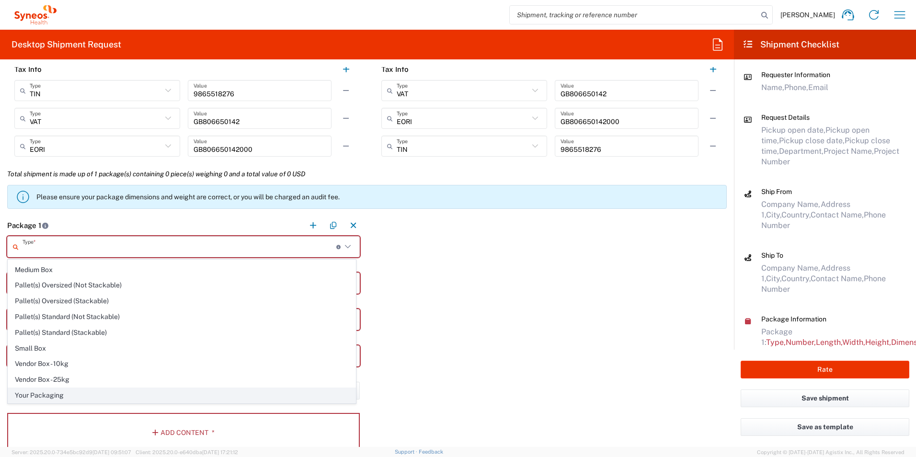
click at [117, 390] on span "Your Packaging" at bounding box center [181, 395] width 347 height 15
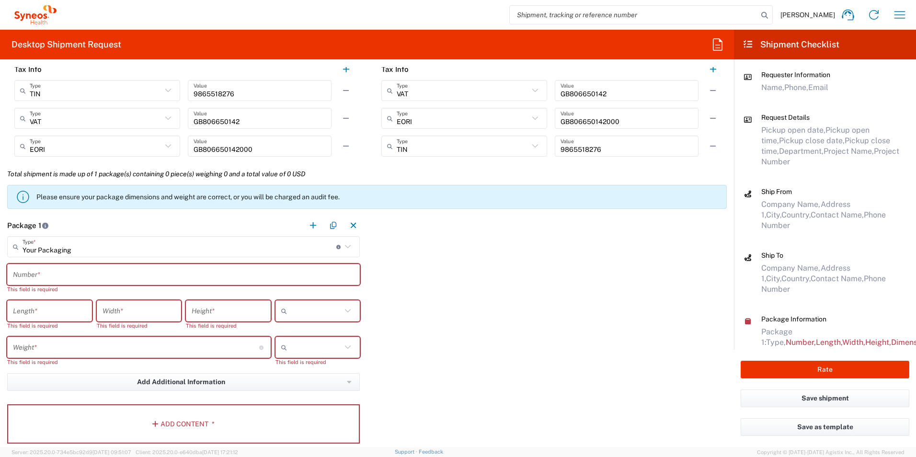
click at [60, 272] on input "text" at bounding box center [183, 274] width 341 height 17
click at [76, 249] on input "Your Packaging" at bounding box center [180, 247] width 314 height 17
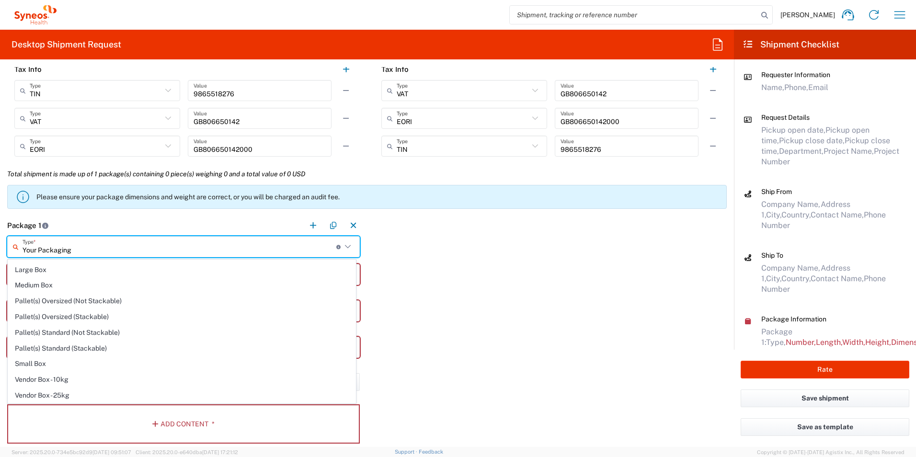
scroll to position [0, 0]
click at [69, 309] on span "Medium Box" at bounding box center [181, 314] width 347 height 15
type input "Medium Box"
type input "13"
type input "11.5"
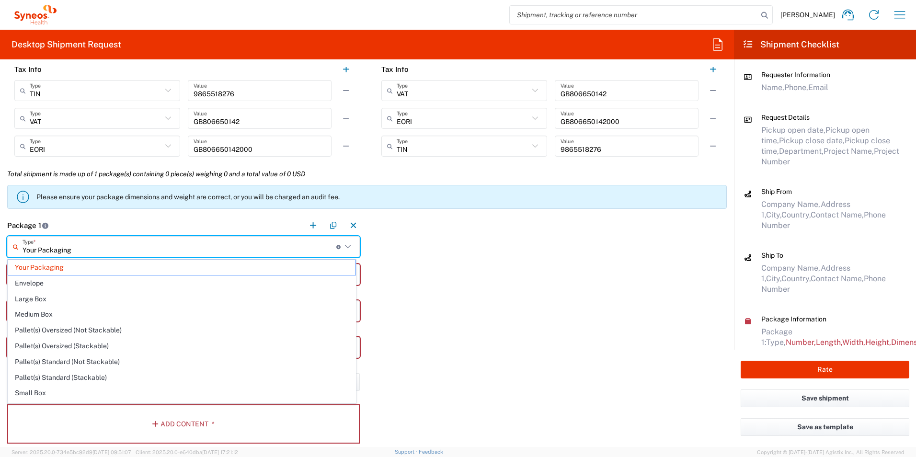
type input "2.5"
type input "in"
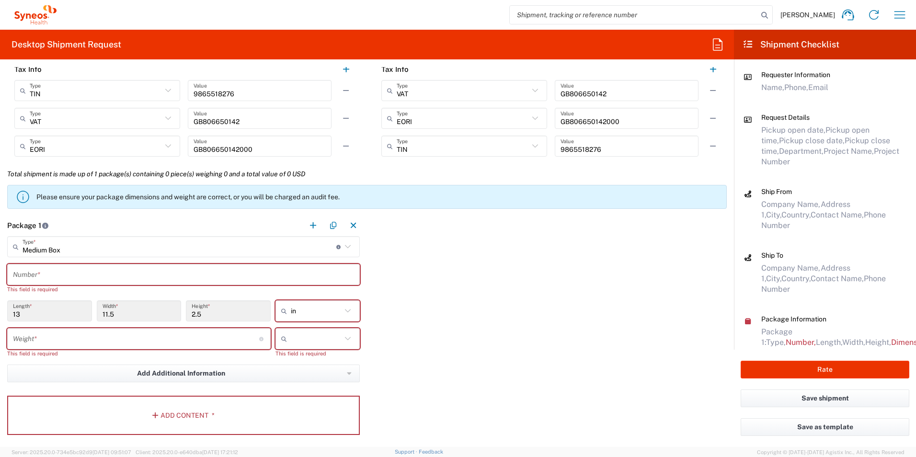
click at [160, 342] on input "number" at bounding box center [136, 339] width 246 height 17
type input "5"
click at [450, 356] on div "Package 1 Medium Box Type * Material used to package goods Your Packaging Envel…" at bounding box center [367, 327] width 734 height 224
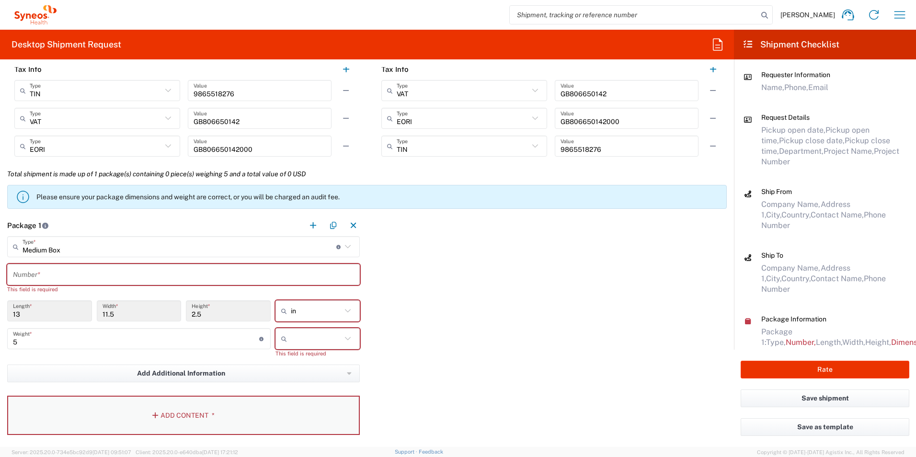
click at [171, 411] on button "Add Content *" at bounding box center [183, 415] width 353 height 39
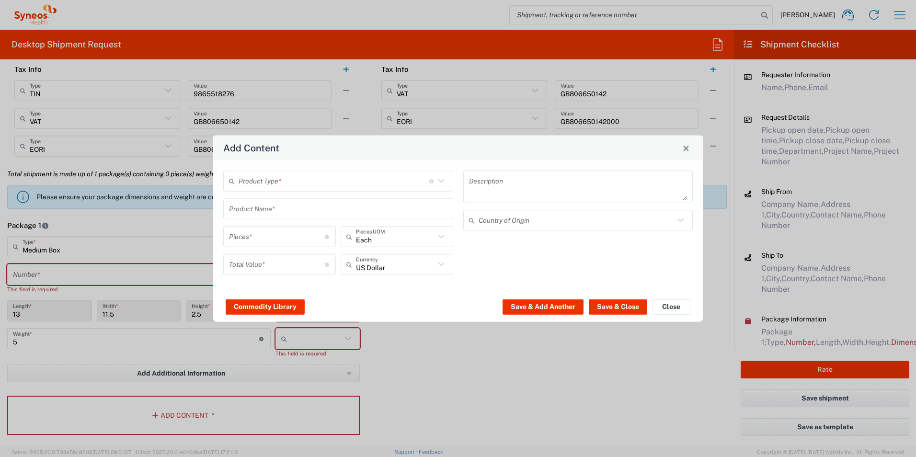
click at [344, 190] on div "Product Type * Document: Paper document generated internally by Syneos, a clien…" at bounding box center [338, 181] width 230 height 21
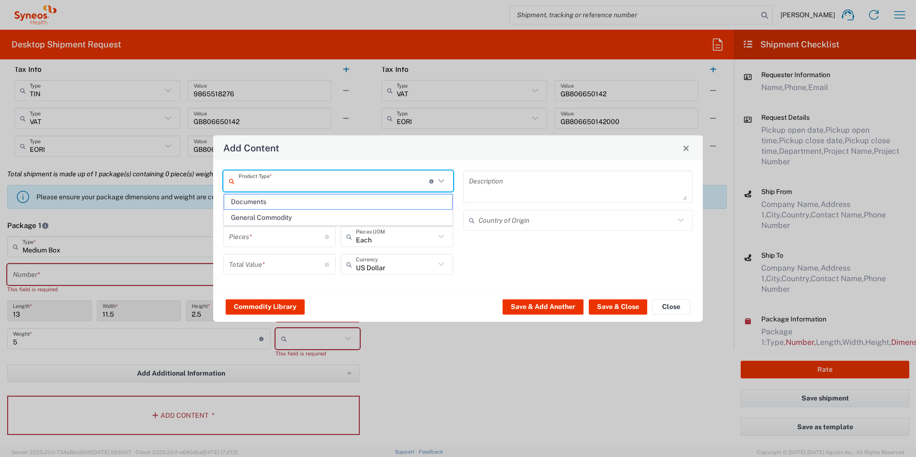
drag, startPoint x: 313, startPoint y: 217, endPoint x: 288, endPoint y: 214, distance: 25.6
click at [313, 218] on span "General Commodity" at bounding box center [338, 217] width 228 height 15
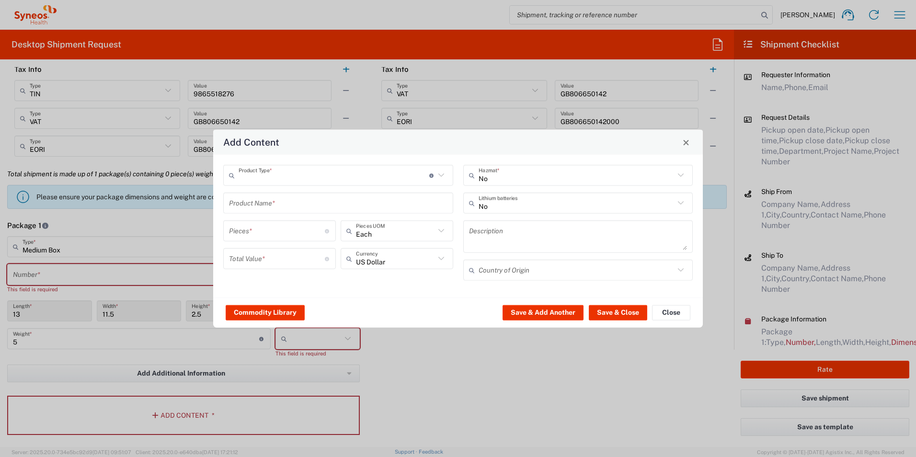
type input "General Commodity"
click at [265, 201] on input "text" at bounding box center [338, 203] width 218 height 17
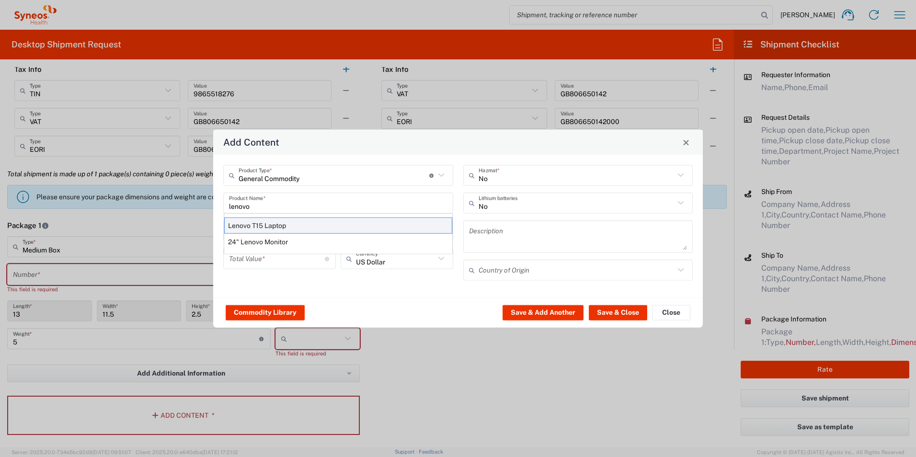
click at [243, 221] on div "Lenovo T15 Laptop" at bounding box center [338, 226] width 228 height 16
type input "Lenovo T15 Laptop"
type textarea "Lenovo T15 Laptop"
type input "China"
type input "Yes"
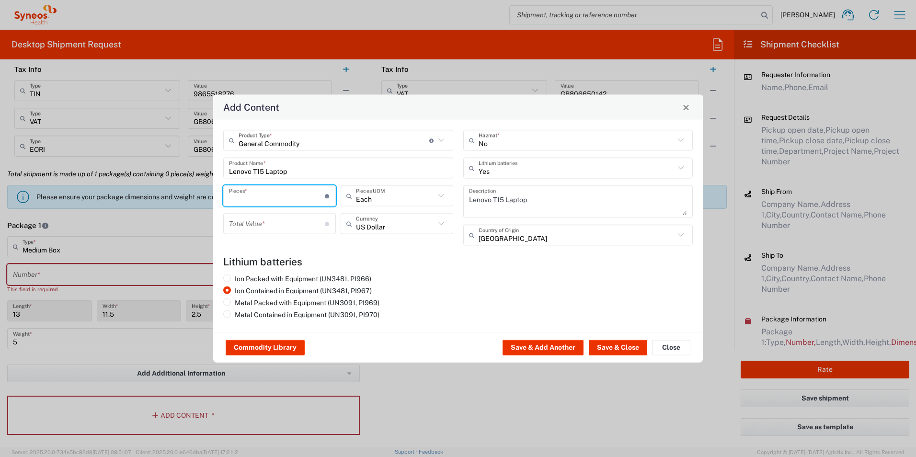
click at [302, 195] on input "number" at bounding box center [277, 195] width 96 height 17
click at [423, 271] on agx-lithium-batteries-content "Lithium batteries Ion Packed with Equipment (UN3481, PI966) Ion Contained in Eq…" at bounding box center [458, 289] width 470 height 67
click at [300, 193] on input "number" at bounding box center [277, 195] width 96 height 17
type input "1"
click at [302, 223] on input "number" at bounding box center [277, 223] width 96 height 17
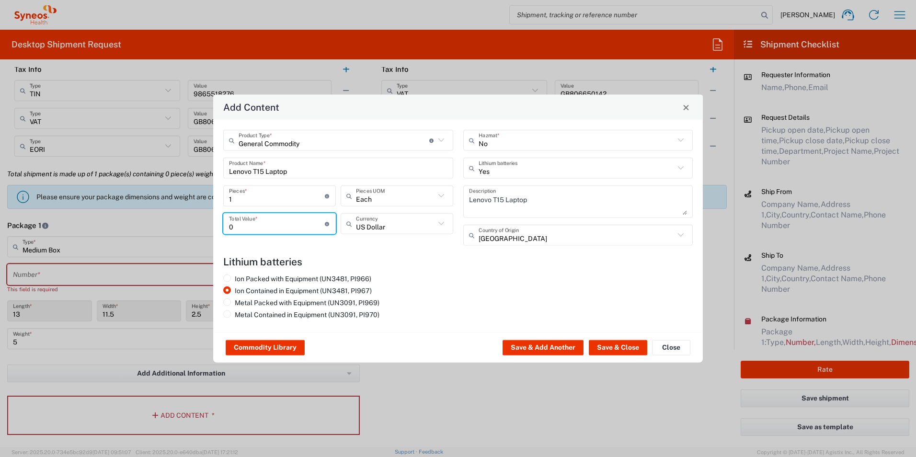
type input "0"
click at [521, 287] on div "Ion Packed with Equipment (UN3481, PI966) Ion Contained in Equipment (UN3481, P…" at bounding box center [458, 299] width 480 height 48
click at [629, 348] on button "Save & Close" at bounding box center [618, 347] width 58 height 15
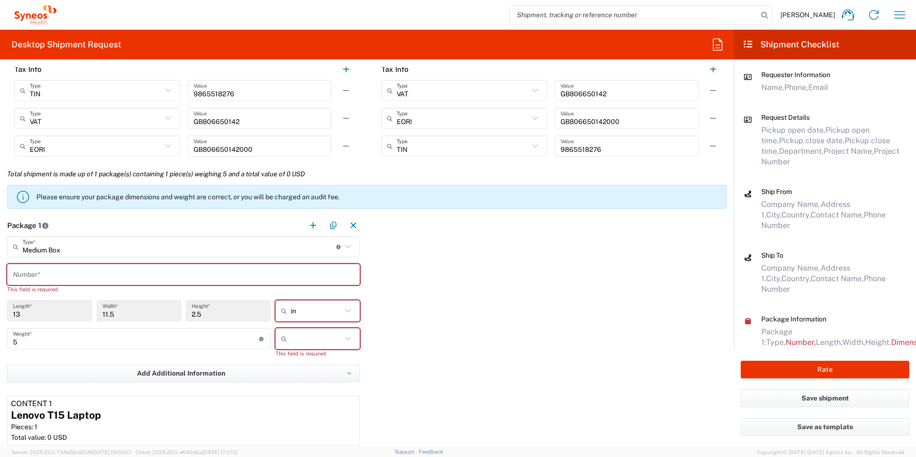
click at [59, 274] on input "text" at bounding box center [183, 274] width 341 height 17
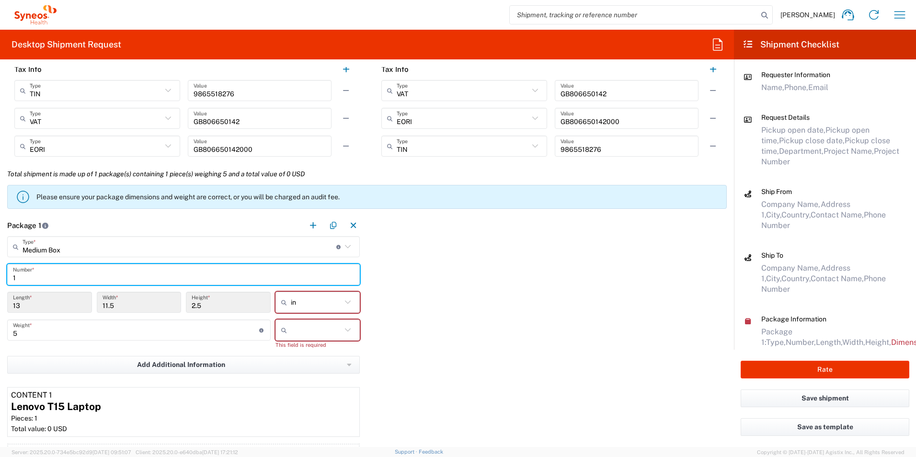
type input "1"
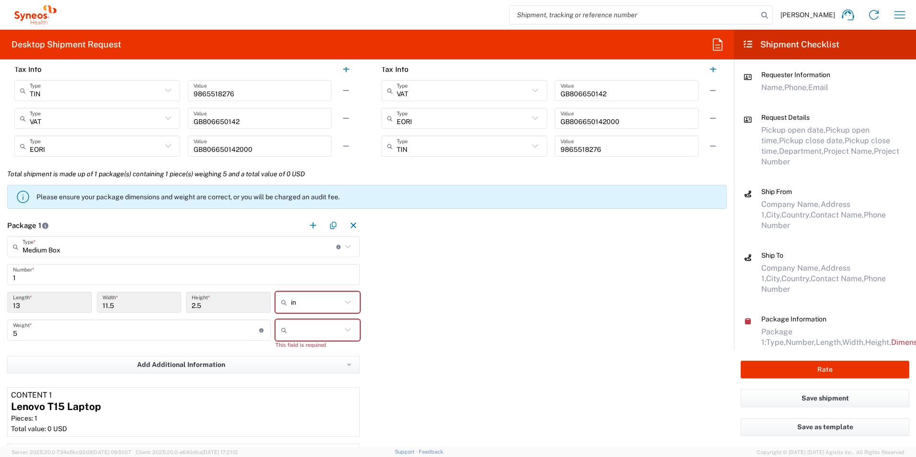
click at [486, 277] on div "Package 1 Medium Box Type * Material used to package goods Your Packaging Envel…" at bounding box center [367, 351] width 734 height 272
click at [344, 330] on icon at bounding box center [348, 330] width 12 height 12
click at [312, 349] on span "kgs" at bounding box center [315, 351] width 82 height 15
type input "kgs"
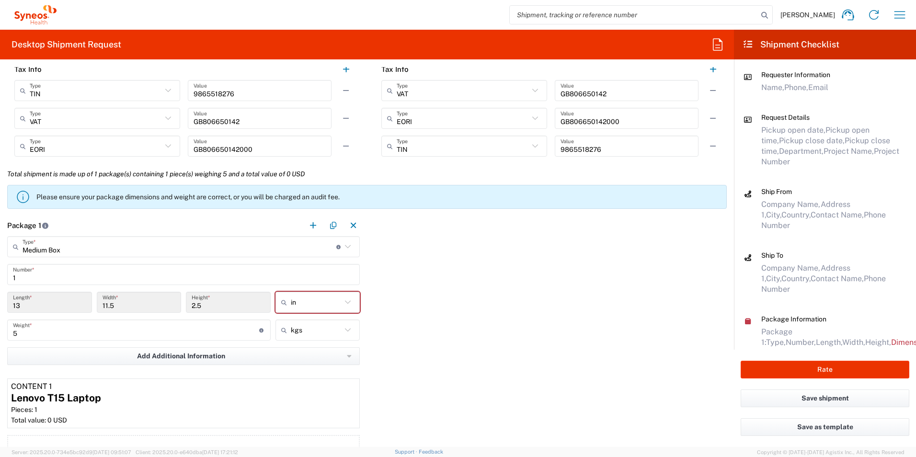
click at [388, 315] on div "Package 1 Medium Box Type * Material used to package goods Your Packaging Envel…" at bounding box center [367, 346] width 734 height 263
click at [332, 307] on input "text" at bounding box center [316, 302] width 51 height 15
click at [309, 323] on span "in" at bounding box center [315, 323] width 82 height 15
click at [414, 307] on div "Package 1 Medium Box Type * Material used to package goods Your Packaging Envel…" at bounding box center [367, 346] width 734 height 263
click at [328, 306] on input "text" at bounding box center [316, 302] width 51 height 15
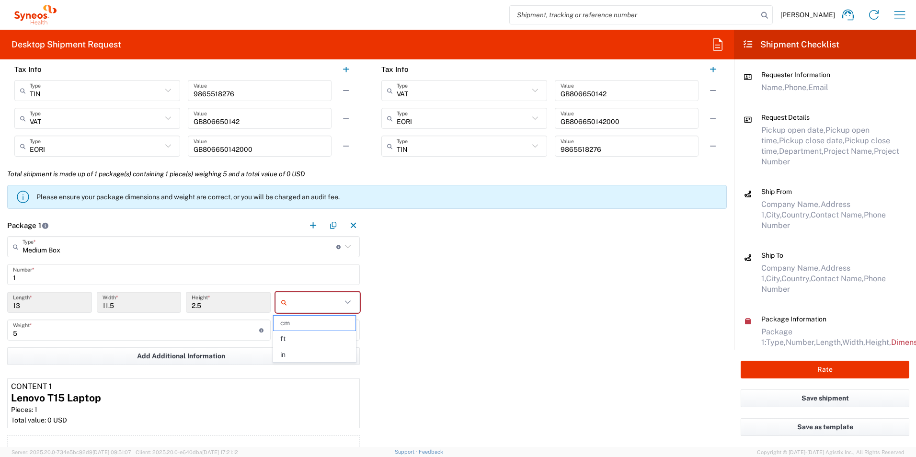
drag, startPoint x: 293, startPoint y: 354, endPoint x: 318, endPoint y: 347, distance: 26.4
click at [293, 355] on span "in" at bounding box center [315, 354] width 82 height 15
type input "in"
click at [429, 321] on div "Package 1 Medium Box Type * Material used to package goods Your Packaging Envel…" at bounding box center [367, 346] width 734 height 263
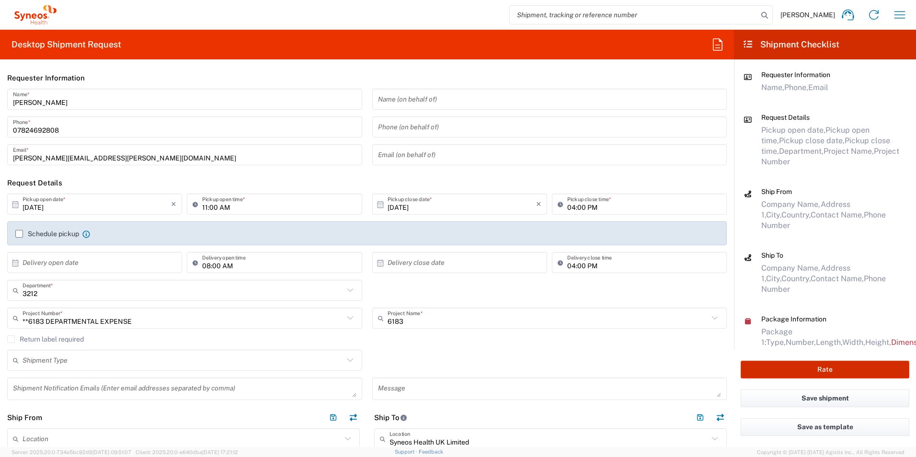
click at [828, 368] on button "Rate" at bounding box center [825, 370] width 169 height 18
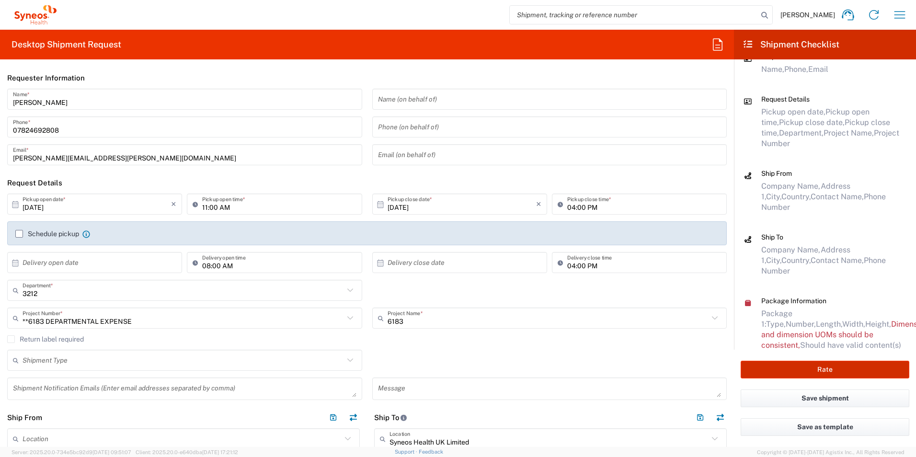
type input "**6183 DEPARTMENTAL EXPENSE"
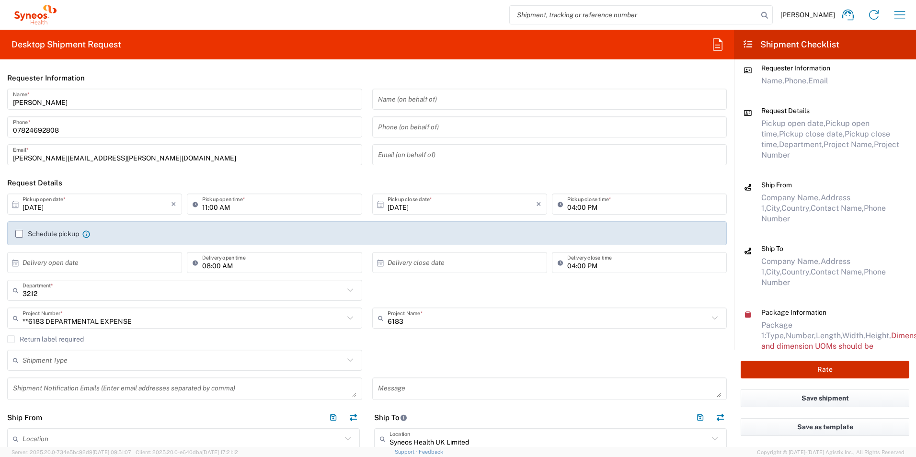
scroll to position [0, 0]
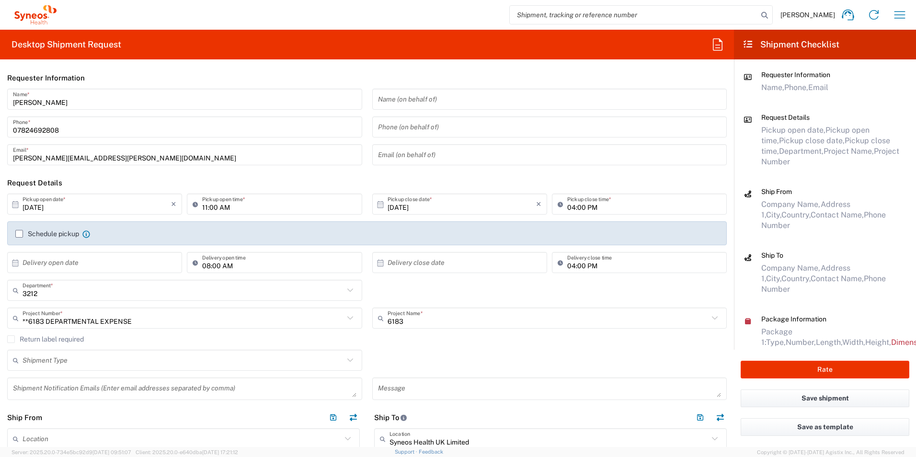
click at [66, 120] on input "07824692808" at bounding box center [185, 127] width 344 height 17
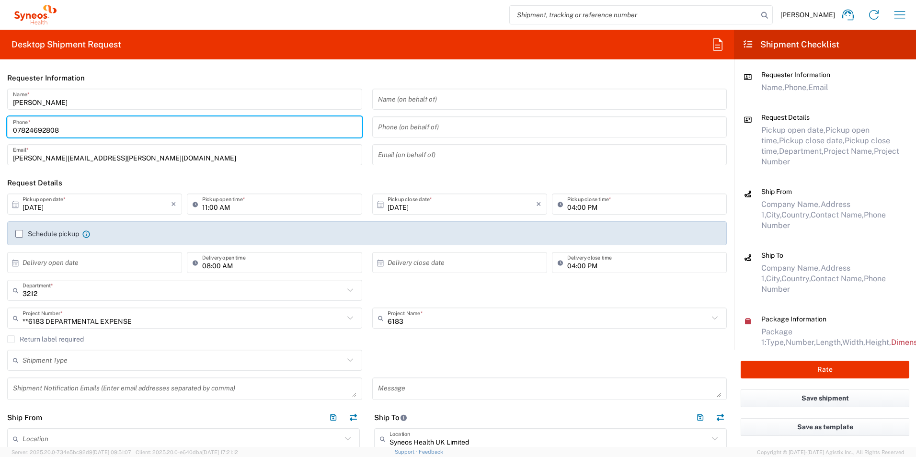
drag, startPoint x: 75, startPoint y: 130, endPoint x: 118, endPoint y: 136, distance: 44.0
click at [0, 130] on html "Carolann Clarke Home Shipment estimator Shipment tracking Desktop shipment requ…" at bounding box center [458, 228] width 916 height 457
drag, startPoint x: 70, startPoint y: 128, endPoint x: 3, endPoint y: 129, distance: 67.1
click at [4, 129] on div "Carolann Clarke Name * +447824692808 Phone * carolann.clarke@syneoshealth.com E…" at bounding box center [184, 130] width 365 height 83
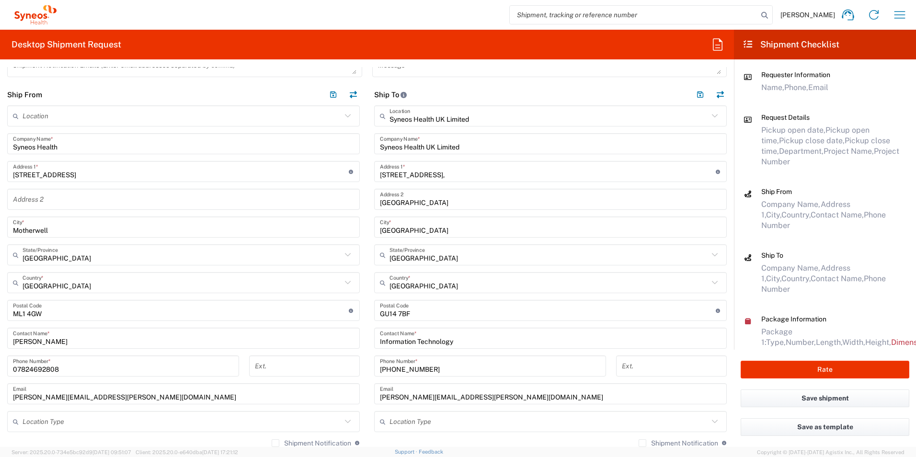
scroll to position [335, 0]
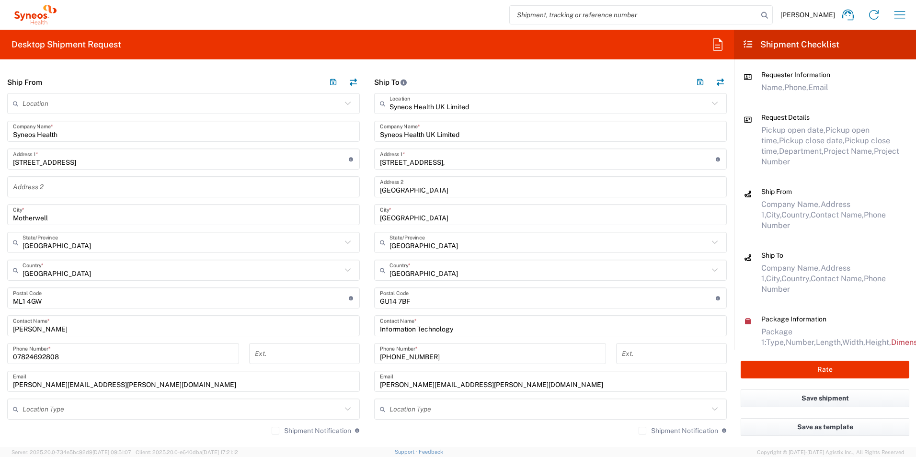
type input "+447824692808"
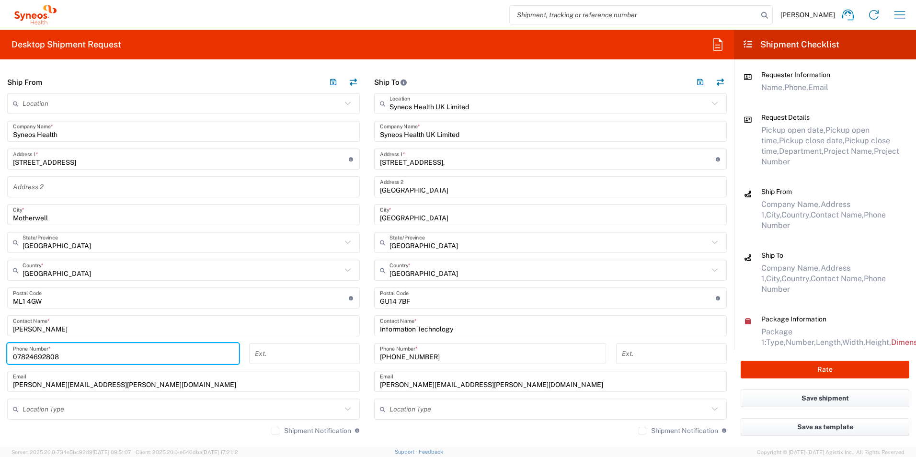
drag, startPoint x: 63, startPoint y: 357, endPoint x: 127, endPoint y: 358, distance: 64.2
click at [0, 362] on html "Carolann Clarke Home Shipment estimator Shipment tracking Desktop shipment requ…" at bounding box center [458, 228] width 916 height 457
paste input "+44"
type input "+447824692808"
click at [361, 359] on main "Location Addison Whitney LLC-Morrisvile NC US Barcelona-Syneos Health BioSector…" at bounding box center [183, 320] width 367 height 454
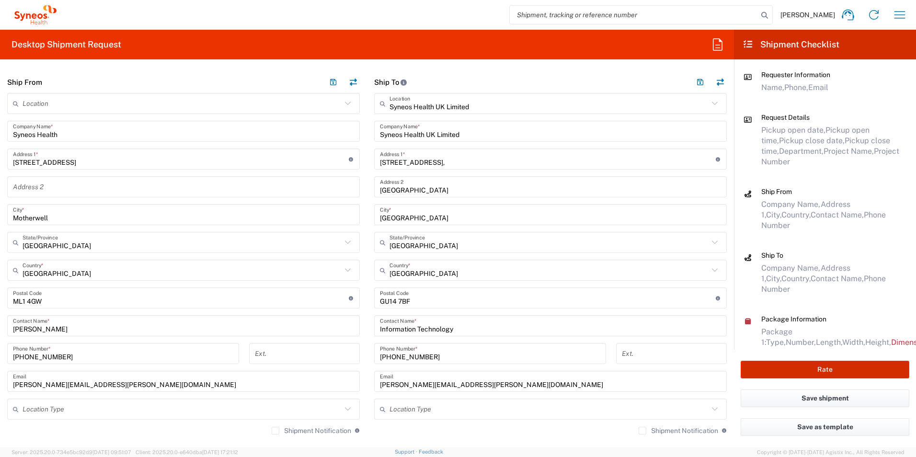
click at [829, 366] on button "Rate" at bounding box center [825, 370] width 169 height 18
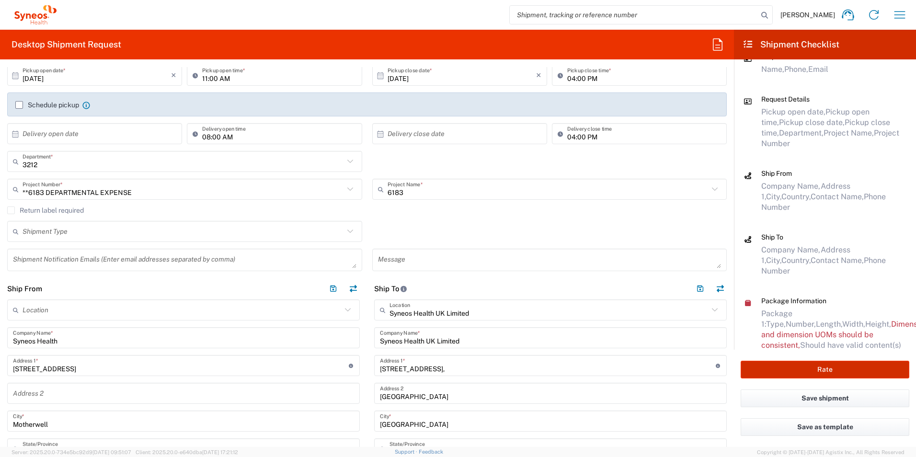
scroll to position [0, 0]
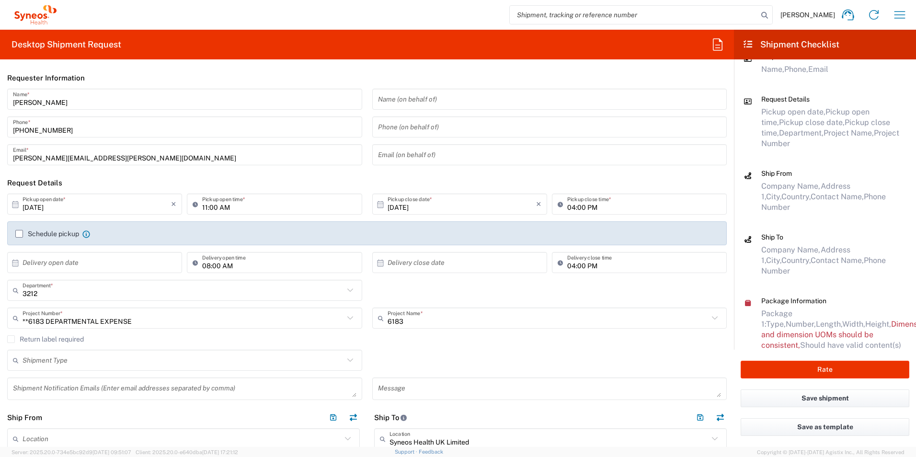
click at [143, 206] on input "10/10/2025" at bounding box center [97, 204] width 149 height 17
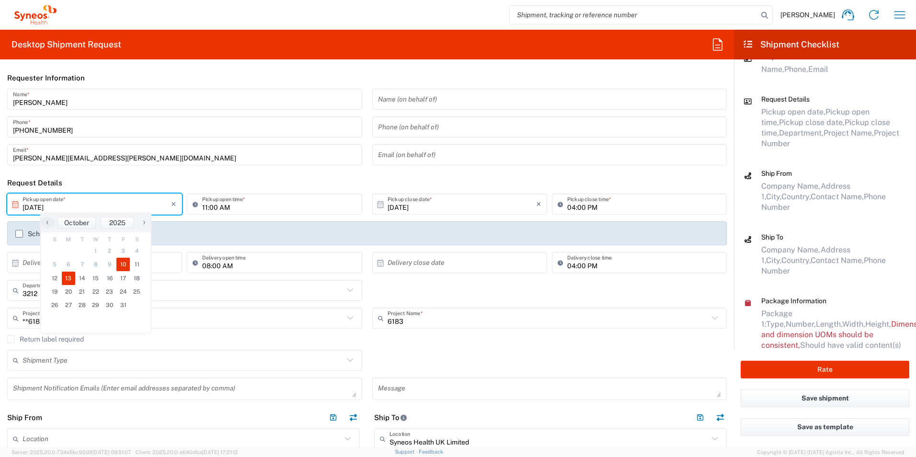
click at [70, 279] on span "13" at bounding box center [69, 278] width 14 height 13
type input "10/13/2025"
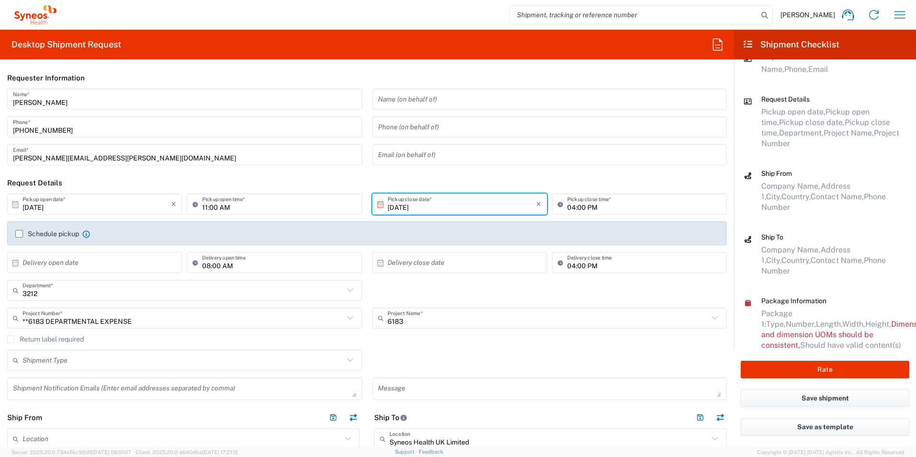
click at [492, 208] on input "10/13/2025" at bounding box center [462, 204] width 149 height 17
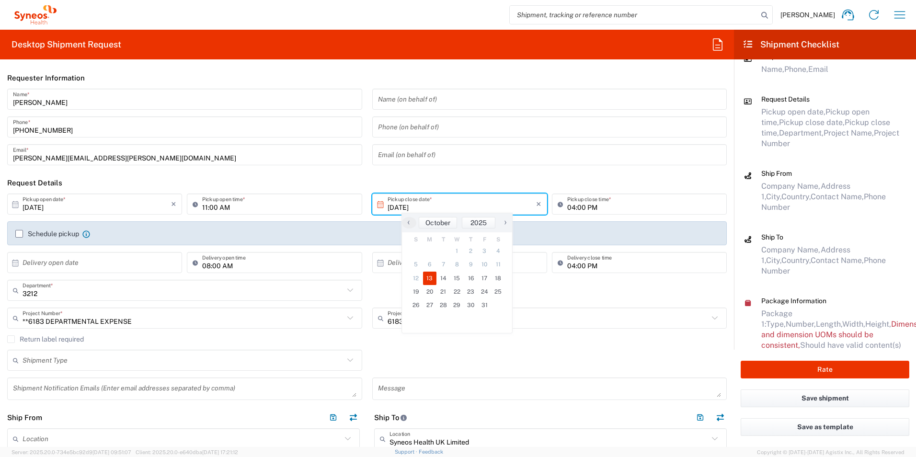
click at [388, 184] on header "Request Details" at bounding box center [367, 183] width 734 height 22
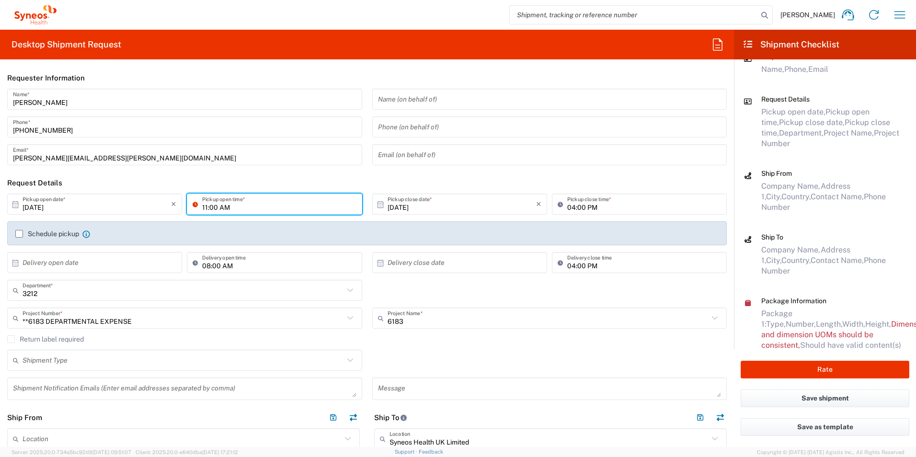
click at [281, 204] on input "11:00 AM" at bounding box center [279, 204] width 154 height 17
type input "08:00 AM"
click at [567, 207] on input "04:00 PM" at bounding box center [644, 204] width 154 height 17
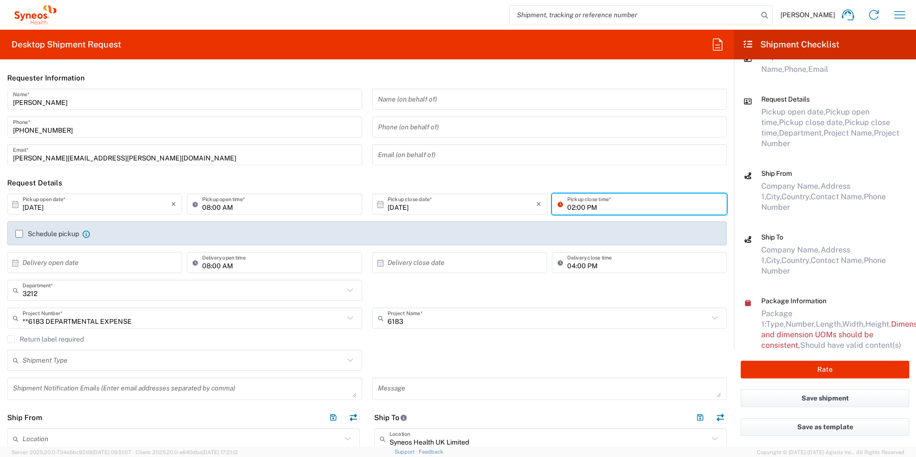
type input "02:00 PM"
click at [529, 176] on header "Request Details" at bounding box center [367, 183] width 734 height 22
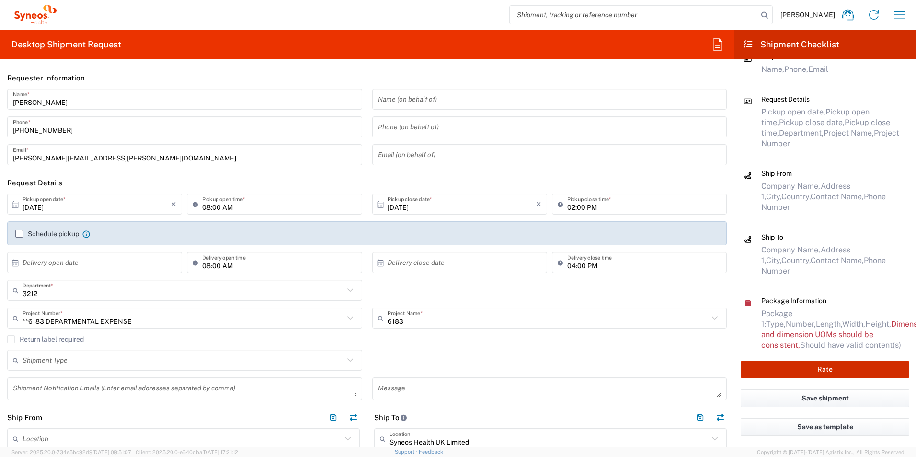
click at [832, 368] on button "Rate" at bounding box center [825, 370] width 169 height 18
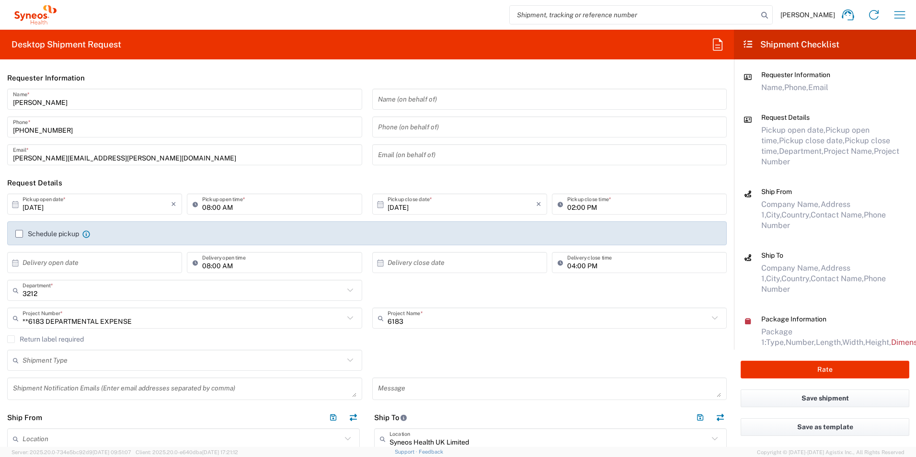
click at [15, 233] on label "Schedule pickup" at bounding box center [47, 234] width 64 height 8
click at [19, 234] on input "Schedule pickup" at bounding box center [19, 234] width 0 height 0
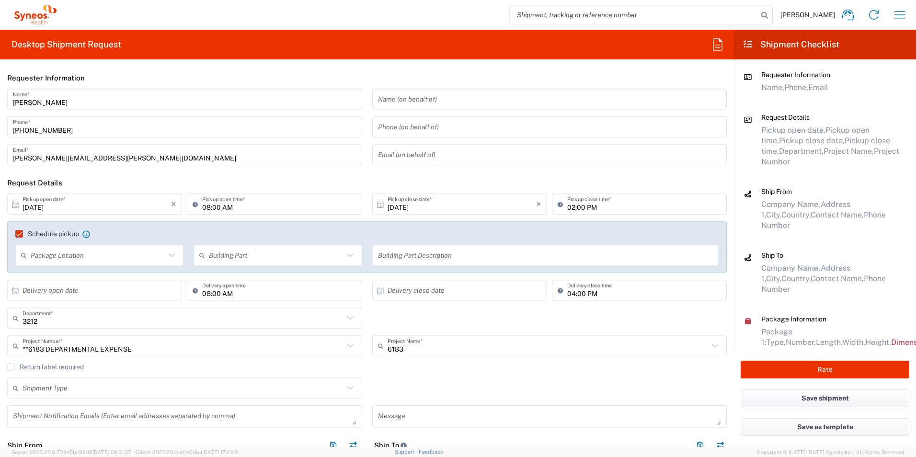
click at [172, 255] on icon at bounding box center [171, 255] width 12 height 12
click at [80, 289] on span "None" at bounding box center [98, 292] width 165 height 15
type input "None"
click at [828, 367] on button "Rate" at bounding box center [825, 370] width 169 height 18
click at [77, 104] on input "Carolann Clarke" at bounding box center [185, 99] width 344 height 17
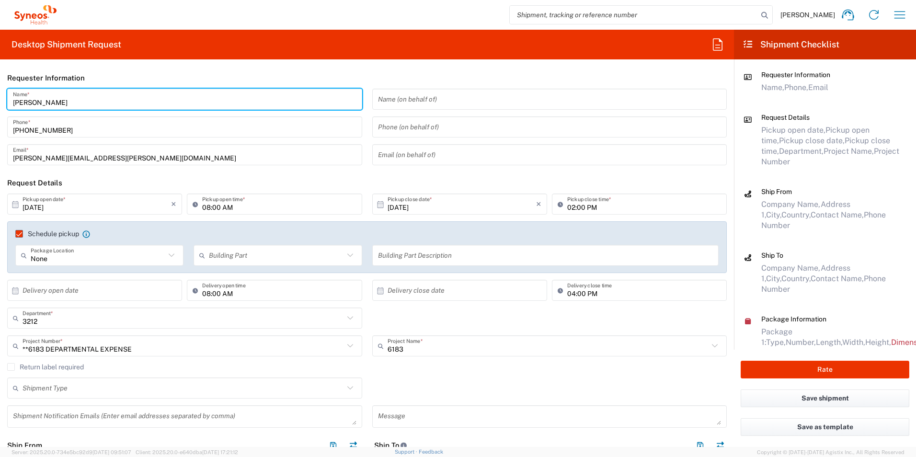
drag, startPoint x: 34, startPoint y: 103, endPoint x: 229, endPoint y: 105, distance: 194.5
click at [0, 103] on html "Carolann Clarke Home Shipment estimator Shipment tracking Desktop shipment requ…" at bounding box center [458, 228] width 916 height 457
type input "Carolann Clarke"
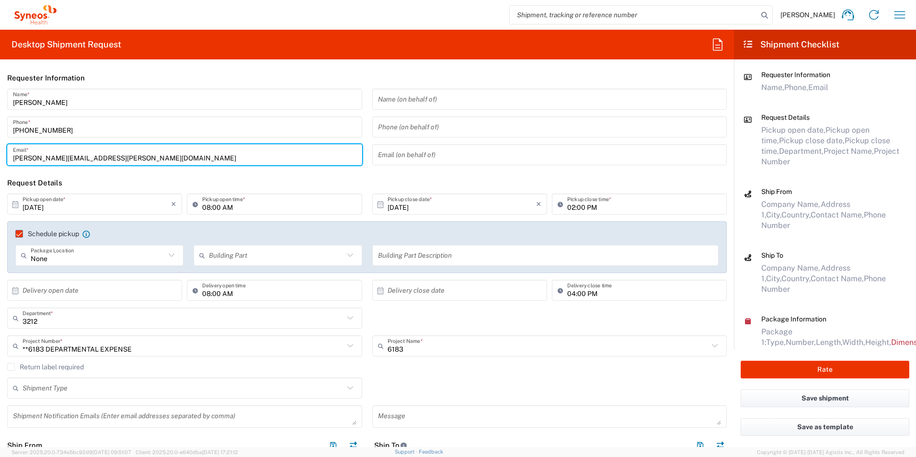
drag, startPoint x: 151, startPoint y: 158, endPoint x: 501, endPoint y: 154, distance: 349.8
click at [0, 155] on html "Carolann Clarke Home Shipment estimator Shipment tracking Desktop shipment requ…" at bounding box center [458, 228] width 916 height 457
type input "carolann.clarke@syneoshealth.com"
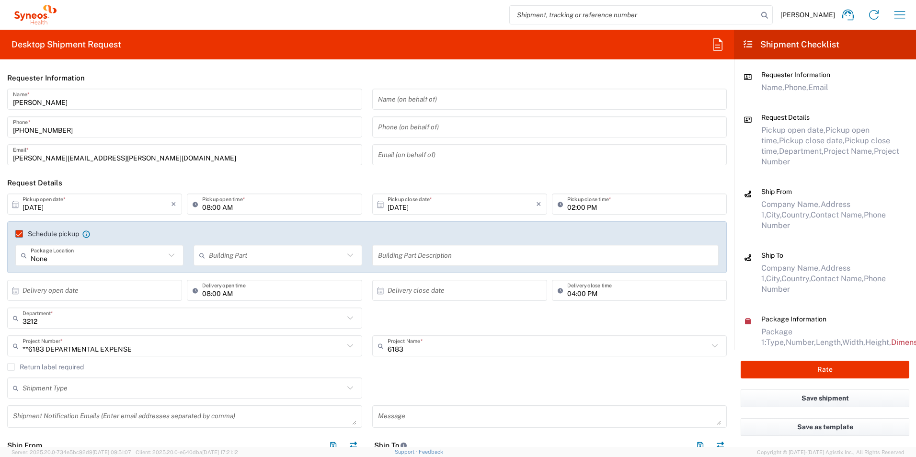
click at [364, 181] on header "Request Details" at bounding box center [367, 183] width 734 height 22
click at [840, 371] on button "Rate" at bounding box center [825, 370] width 169 height 18
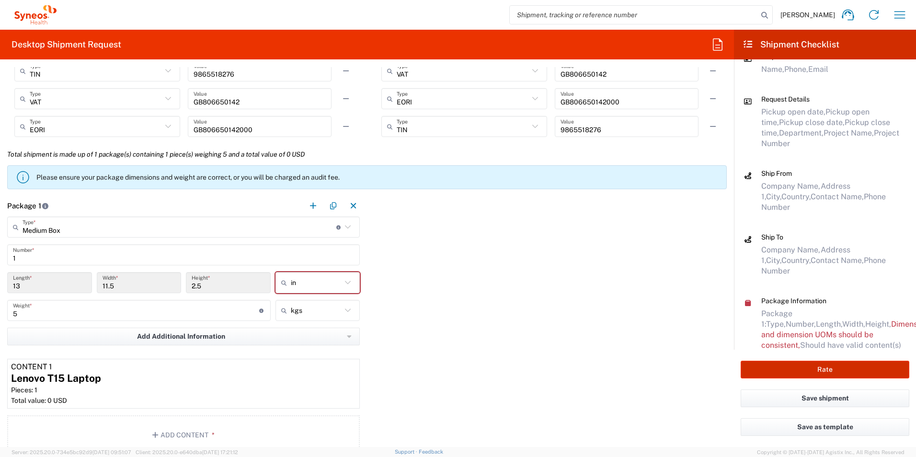
scroll to position [767, 0]
type input "in"
click at [293, 282] on input "in" at bounding box center [316, 282] width 51 height 15
click at [286, 319] on span "cm" at bounding box center [315, 318] width 82 height 15
type input "33.02"
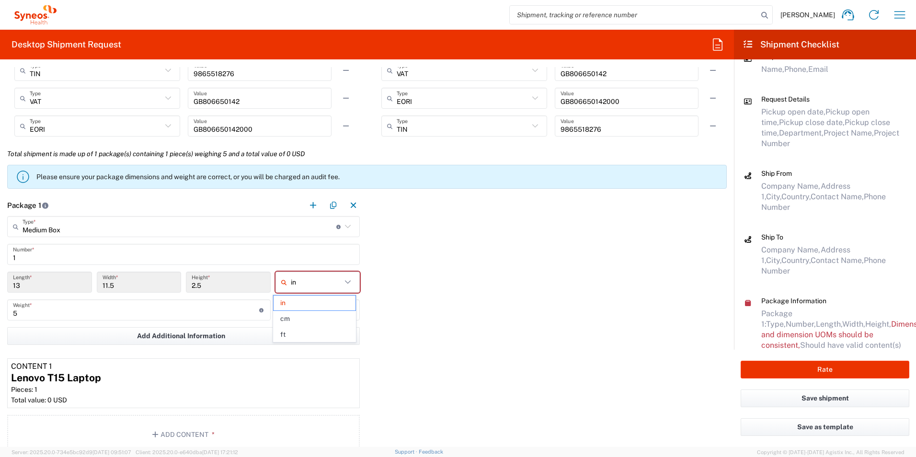
type input "29.21"
type input "6.35"
type input "cm"
click at [416, 288] on div "Package 1 Medium Box Type * Material used to package goods Your Packaging Envel…" at bounding box center [367, 326] width 734 height 263
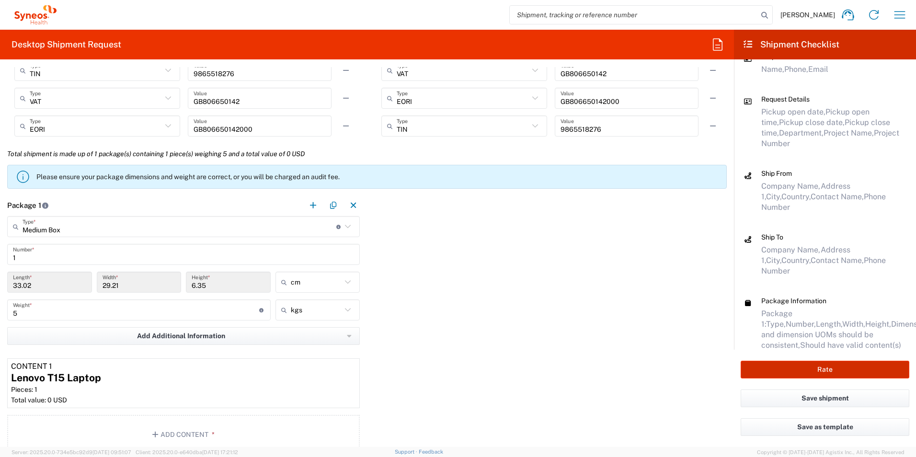
click at [839, 374] on button "Rate" at bounding box center [825, 370] width 169 height 18
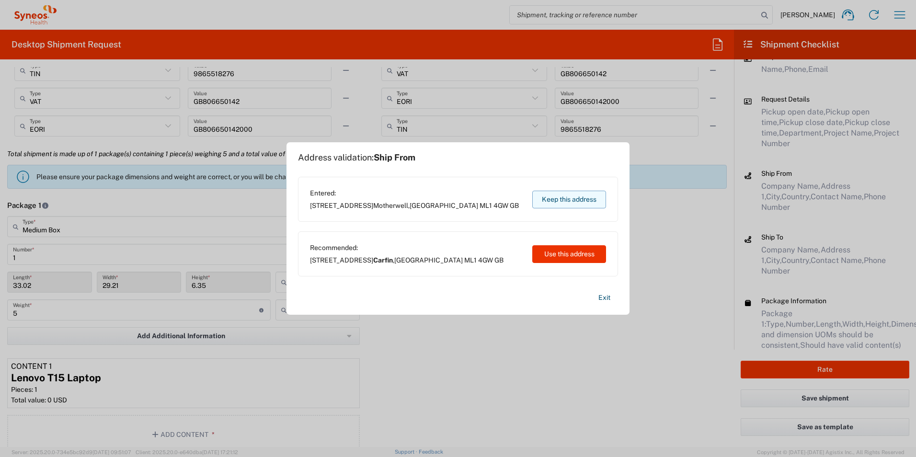
click at [566, 198] on button "Keep this address" at bounding box center [569, 200] width 74 height 18
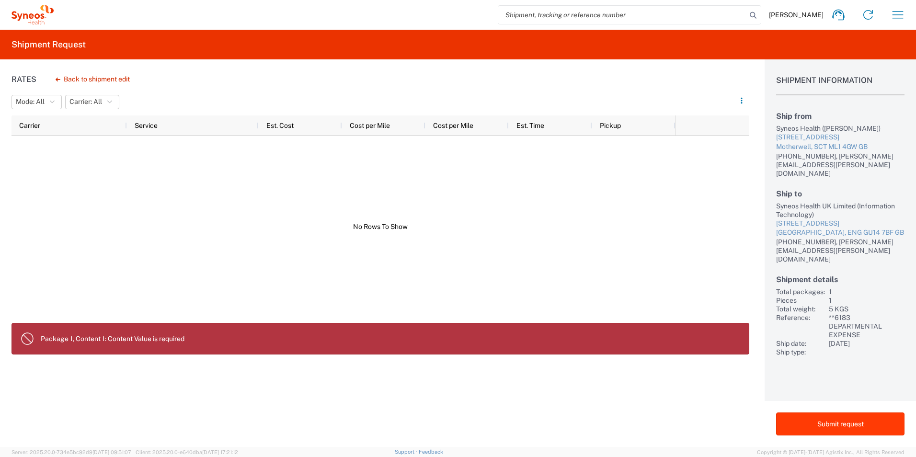
click at [844, 424] on button "Submit request" at bounding box center [840, 423] width 128 height 23
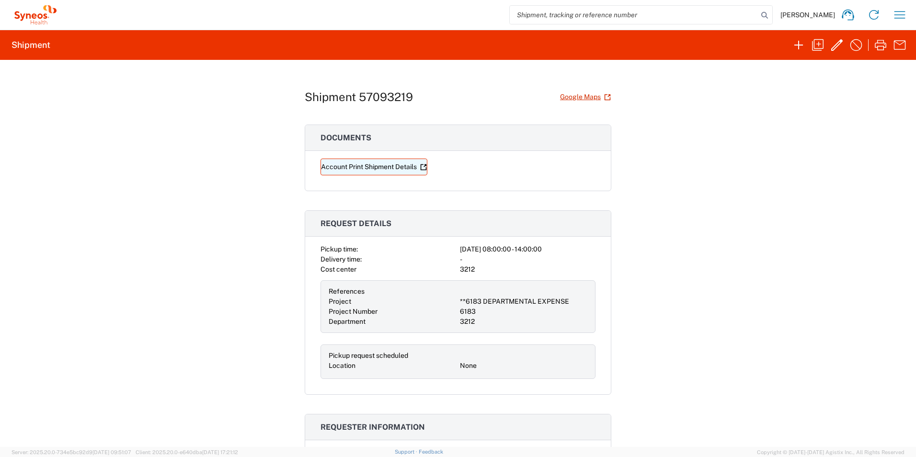
click at [387, 170] on link "Account Print Shipment Details" at bounding box center [374, 167] width 107 height 17
click at [370, 165] on link "Account Print Shipment Details" at bounding box center [374, 167] width 107 height 17
click at [884, 46] on icon "button" at bounding box center [880, 44] width 15 height 15
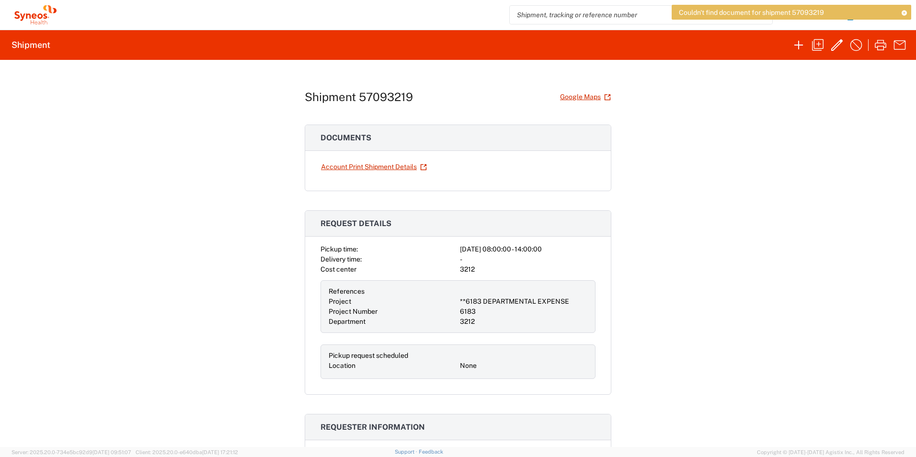
click at [827, 131] on div "Shipment 57093219 Google Maps Documents Account Print Shipment Details Request …" at bounding box center [458, 253] width 916 height 387
click at [420, 98] on div "Shipment 57093219 Google Maps" at bounding box center [458, 97] width 307 height 17
drag, startPoint x: 411, startPoint y: 94, endPoint x: 358, endPoint y: 94, distance: 52.2
click at [358, 94] on div "Shipment 57093219 Google Maps" at bounding box center [458, 97] width 307 height 17
copy h1 "57093219"
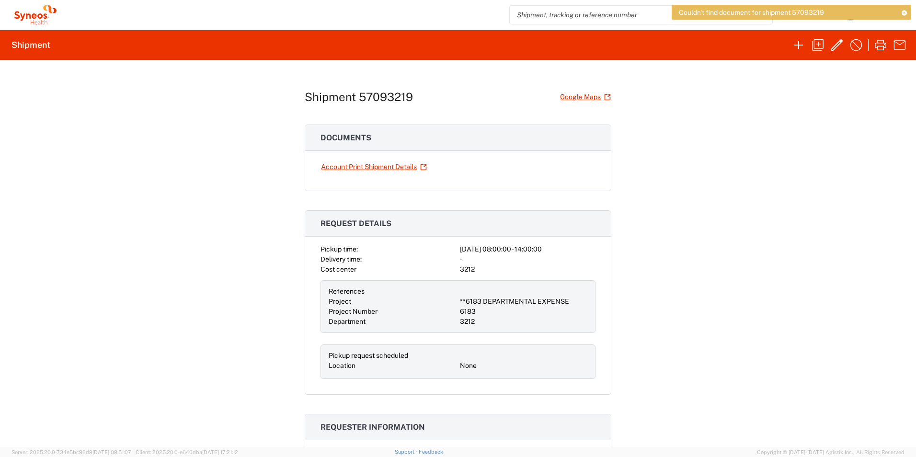
click at [591, 13] on input "search" at bounding box center [634, 15] width 248 height 18
paste input "57093219"
type input "57093219"
click at [905, 14] on icon at bounding box center [904, 12] width 7 height 5
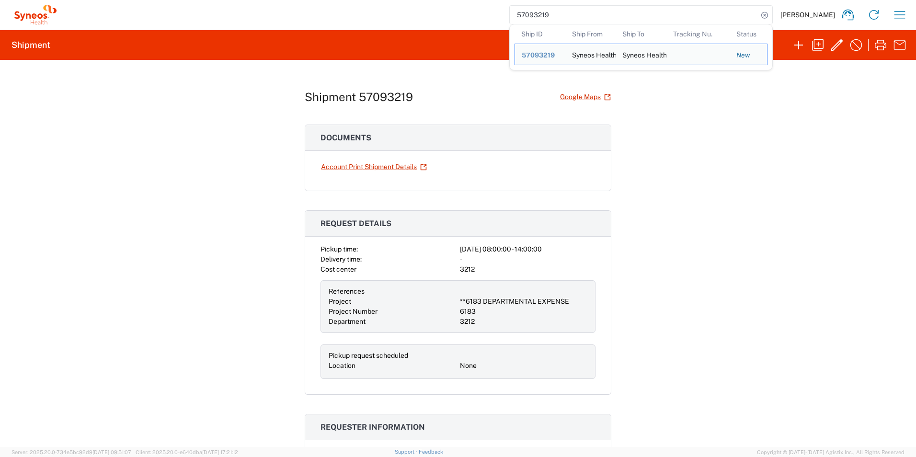
click at [716, 18] on input "57093219" at bounding box center [634, 15] width 248 height 18
click at [550, 55] on span "57093219" at bounding box center [538, 55] width 33 height 8
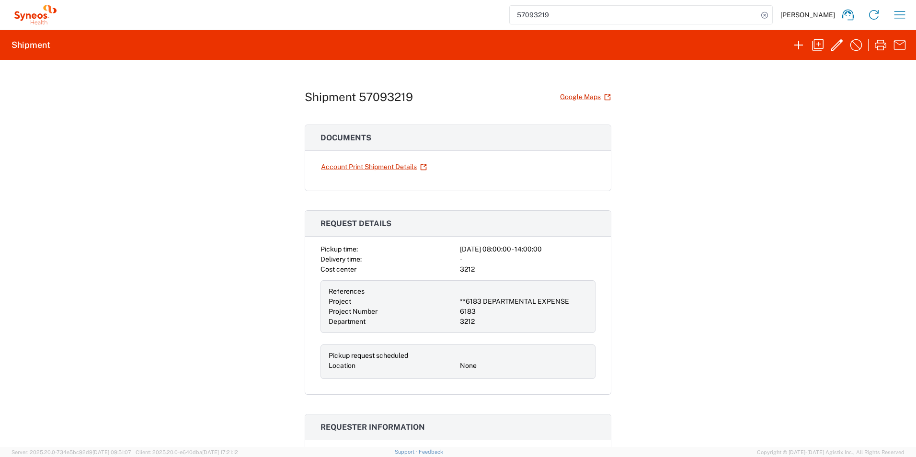
click at [604, 11] on input "57093219" at bounding box center [634, 15] width 248 height 18
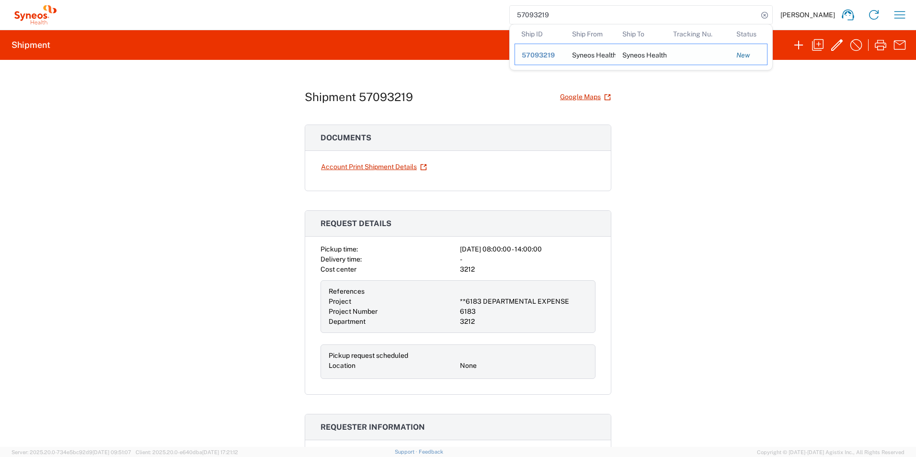
click at [646, 56] on div "Syneos Health UK Limited" at bounding box center [640, 54] width 37 height 21
click at [751, 53] on div "New" at bounding box center [748, 55] width 24 height 9
click at [659, 53] on div "Syneos Health UK Limited" at bounding box center [640, 54] width 37 height 21
click at [548, 56] on span "57093219" at bounding box center [538, 55] width 33 height 8
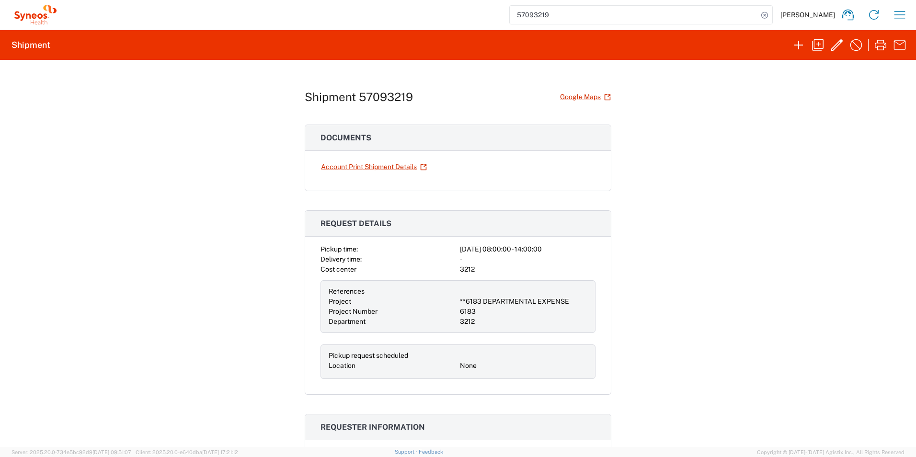
click at [682, 119] on div "Shipment 57093219 Google Maps Documents Account Print Shipment Details Request …" at bounding box center [458, 253] width 916 height 387
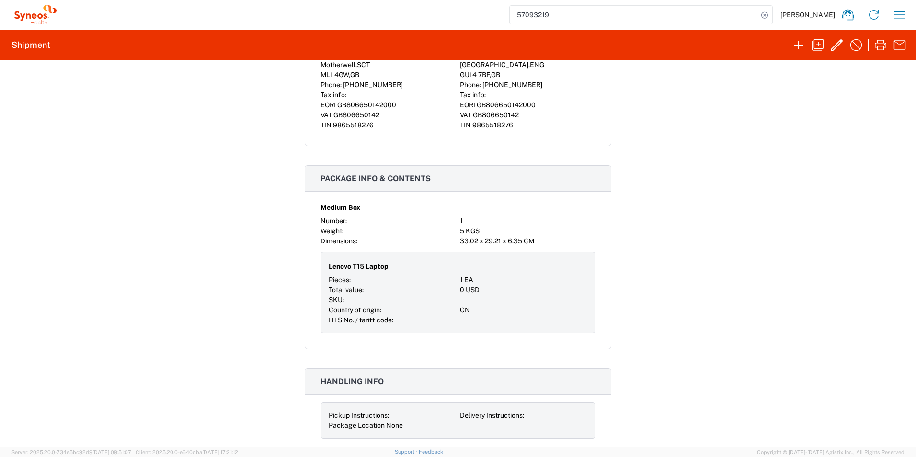
scroll to position [549, 0]
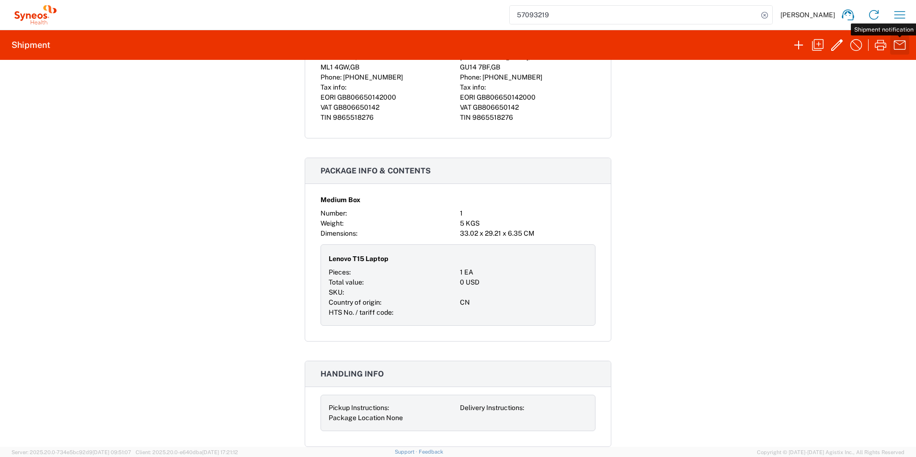
click at [899, 43] on icon "button" at bounding box center [899, 44] width 15 height 15
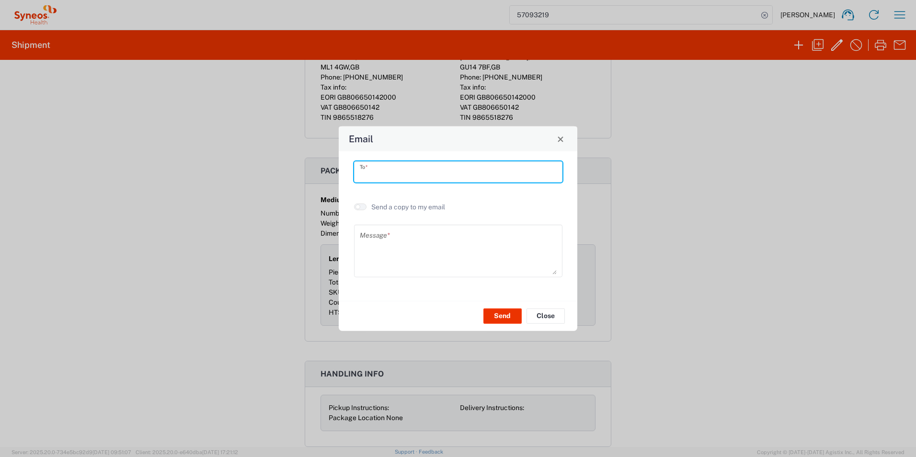
click at [394, 168] on input "text" at bounding box center [458, 171] width 197 height 17
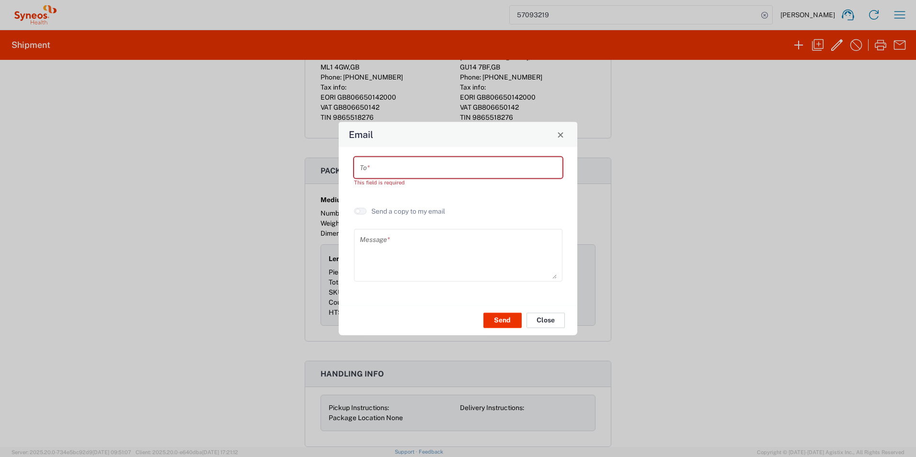
click at [557, 319] on button "Close" at bounding box center [546, 319] width 38 height 15
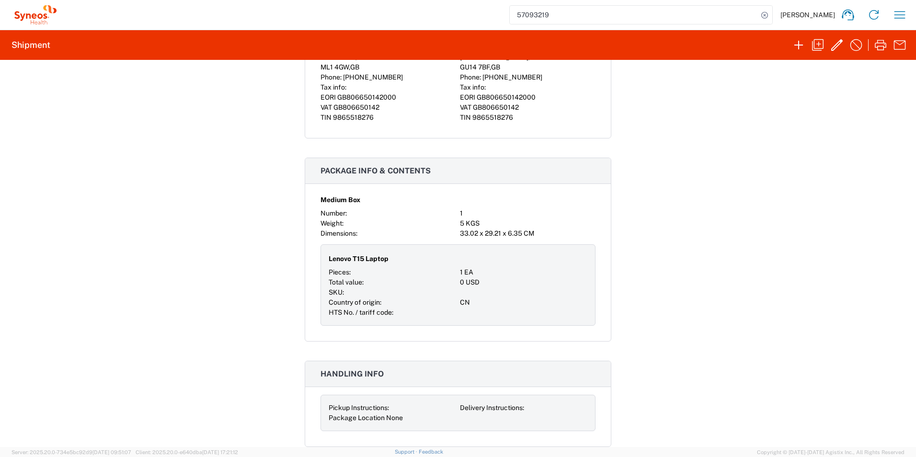
click at [707, 279] on div "Shipment 57093219 Google Maps Documents Account Print Shipment Details Request …" at bounding box center [458, 253] width 916 height 387
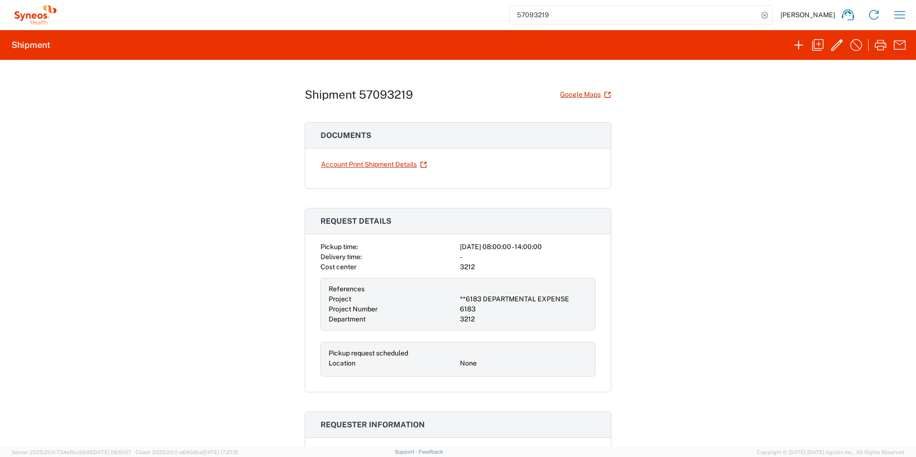
scroll to position [0, 0]
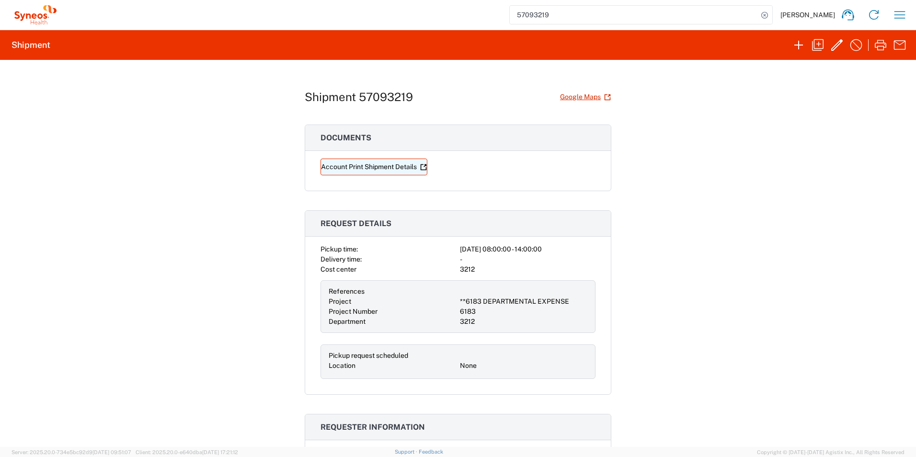
click at [396, 165] on link "Account Print Shipment Details" at bounding box center [374, 167] width 107 height 17
click at [689, 12] on input "57093219" at bounding box center [634, 15] width 248 height 18
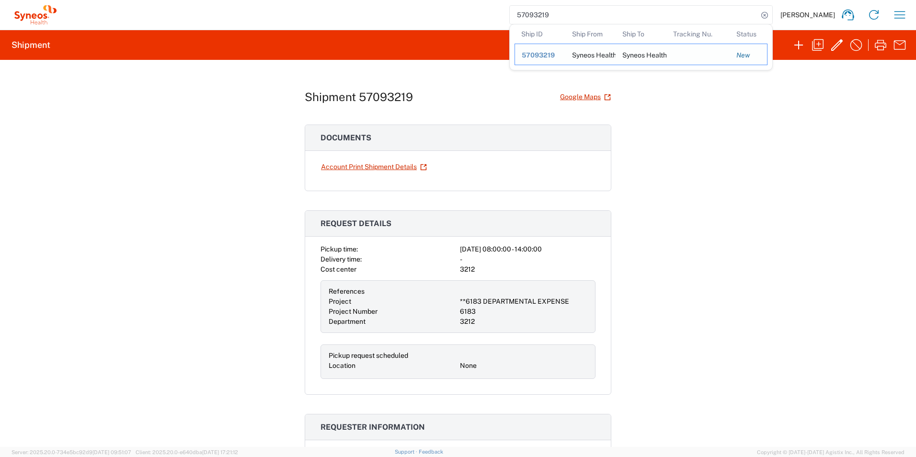
click at [540, 53] on span "57093219" at bounding box center [538, 55] width 33 height 8
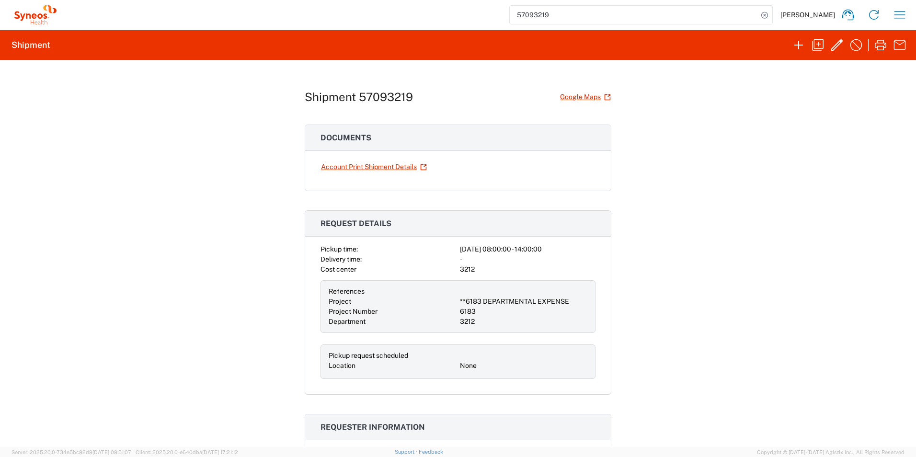
click at [545, 12] on input "57093219" at bounding box center [634, 15] width 248 height 18
click at [662, 16] on input "search" at bounding box center [634, 15] width 248 height 18
click at [593, 7] on input "search" at bounding box center [634, 15] width 248 height 18
click at [575, 16] on input "search" at bounding box center [634, 15] width 248 height 18
click at [574, 16] on input "search" at bounding box center [634, 15] width 248 height 18
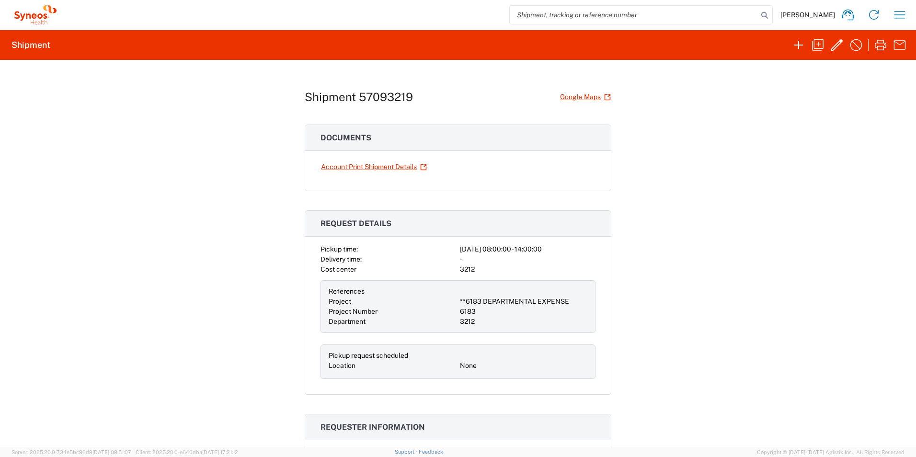
click at [574, 16] on input "search" at bounding box center [634, 15] width 248 height 18
click at [770, 16] on icon at bounding box center [764, 15] width 13 height 13
click at [848, 16] on icon at bounding box center [847, 14] width 15 height 15
click at [754, 288] on div "Shipment 57093219 Google Maps Documents Account Print Shipment Details Request …" at bounding box center [458, 253] width 916 height 387
click at [905, 14] on icon "button" at bounding box center [899, 14] width 15 height 15
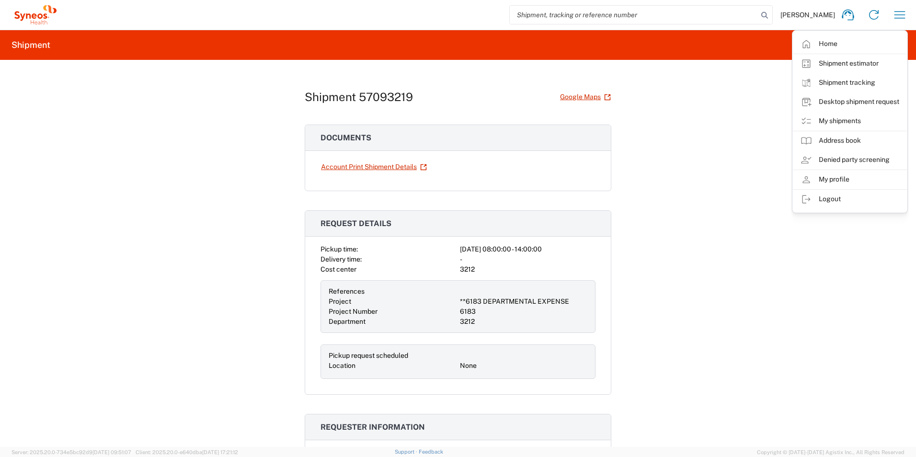
click at [858, 118] on link "My shipments" at bounding box center [850, 121] width 114 height 19
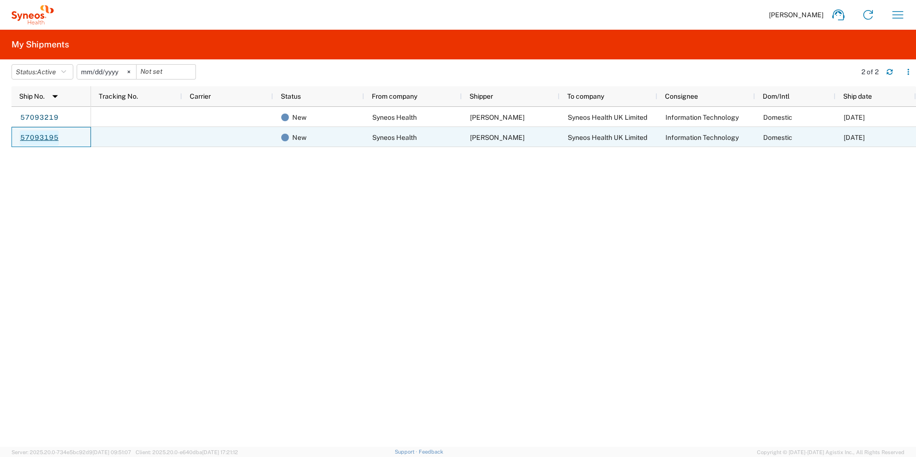
click at [46, 138] on link "57093195" at bounding box center [39, 137] width 39 height 15
click at [307, 141] on div "New" at bounding box center [320, 137] width 79 height 20
click at [192, 138] on div at bounding box center [227, 137] width 91 height 20
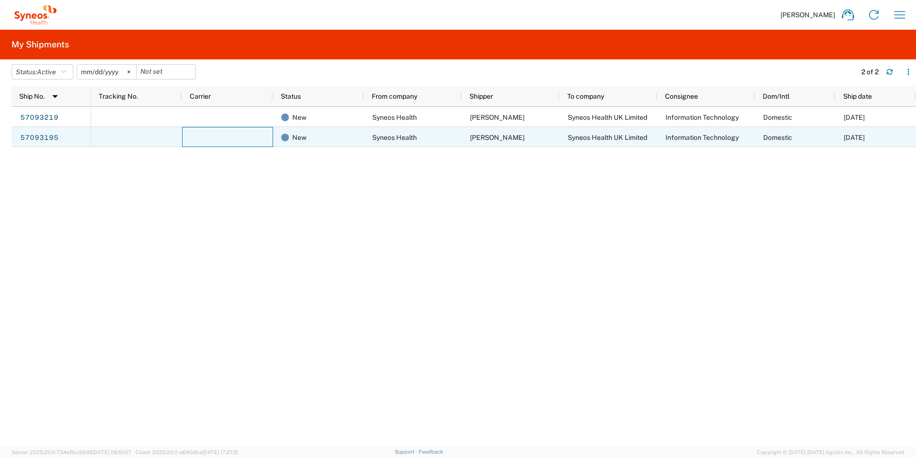
click at [148, 138] on div at bounding box center [136, 137] width 91 height 20
click at [50, 139] on link "57093195" at bounding box center [39, 137] width 39 height 15
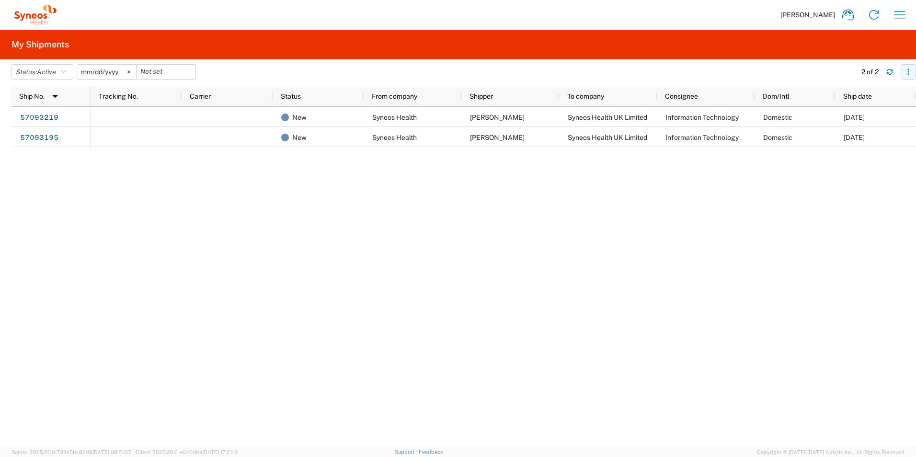
click at [915, 70] on button "button" at bounding box center [908, 71] width 15 height 15
click at [779, 174] on div "New Syneos Health Carolann Clarke Syneos Health UK Limited Information Technolo…" at bounding box center [503, 277] width 825 height 340
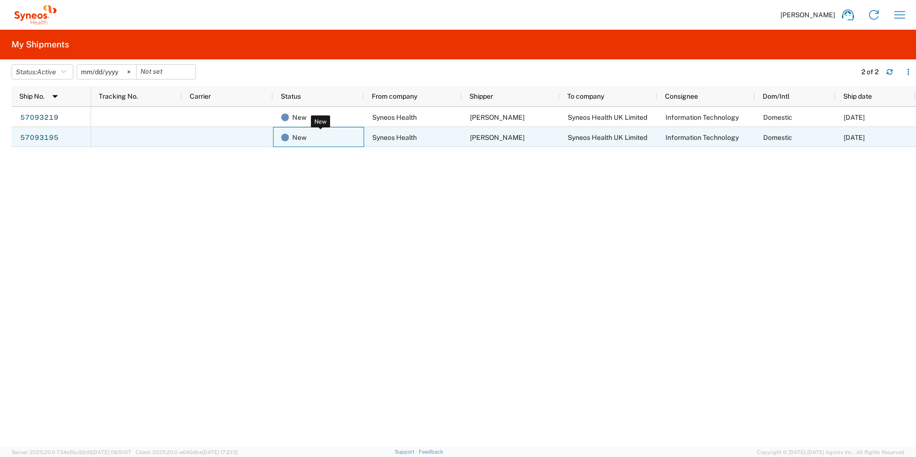
click at [300, 138] on span "New" at bounding box center [299, 137] width 14 height 20
click at [164, 136] on div at bounding box center [136, 137] width 91 height 20
click at [45, 134] on link "57093195" at bounding box center [39, 137] width 39 height 15
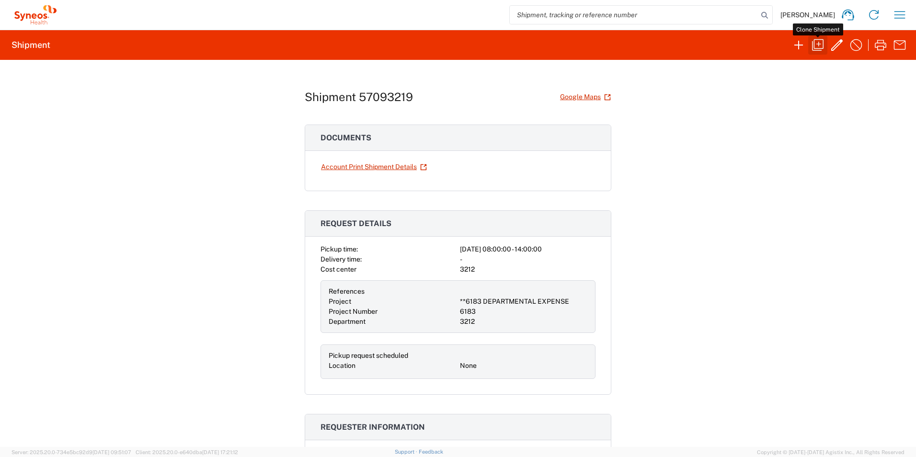
click at [816, 42] on icon "button" at bounding box center [817, 44] width 15 height 15
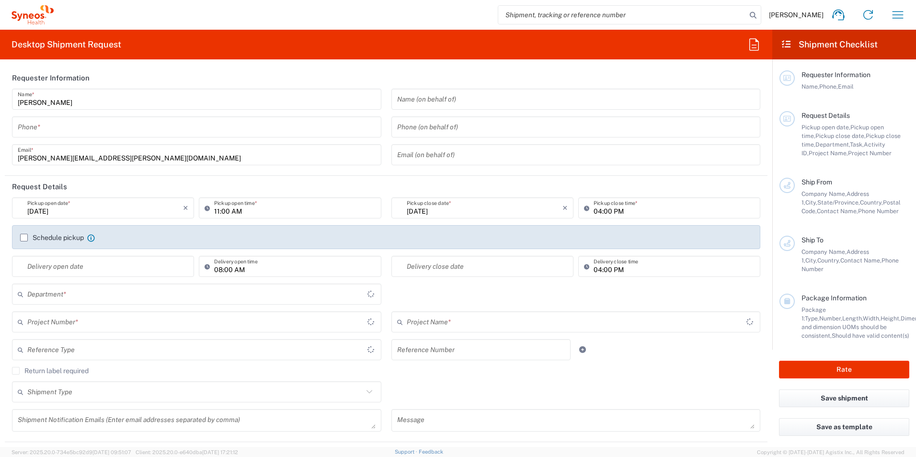
type input "+447824692808"
type textarea "carolann.clarke@syneoshealth.com"
type input "Syneos Health"
type input "43 Hoy Gardens"
type input "Motherwell"
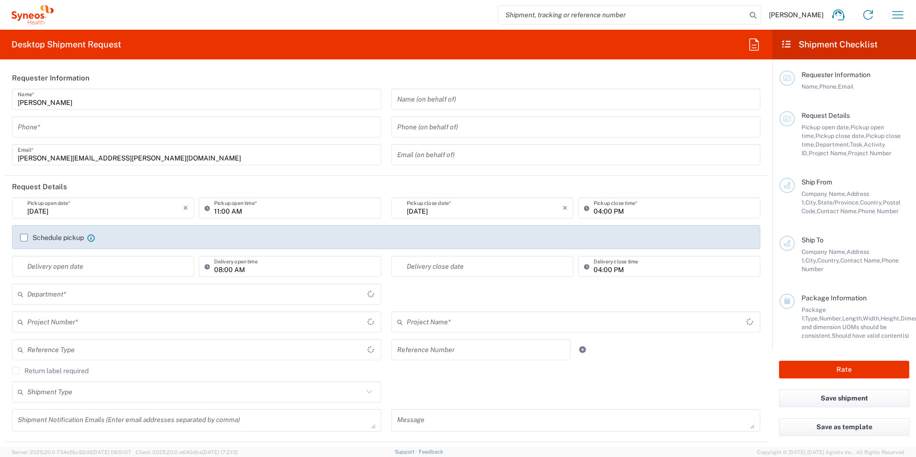
type input "ML1 4GW"
type input "Carolann Clarke"
type input "+447824692808"
type input "carolann.clarke@syneoshealth.com"
type input "Syneos Health UK Limited"
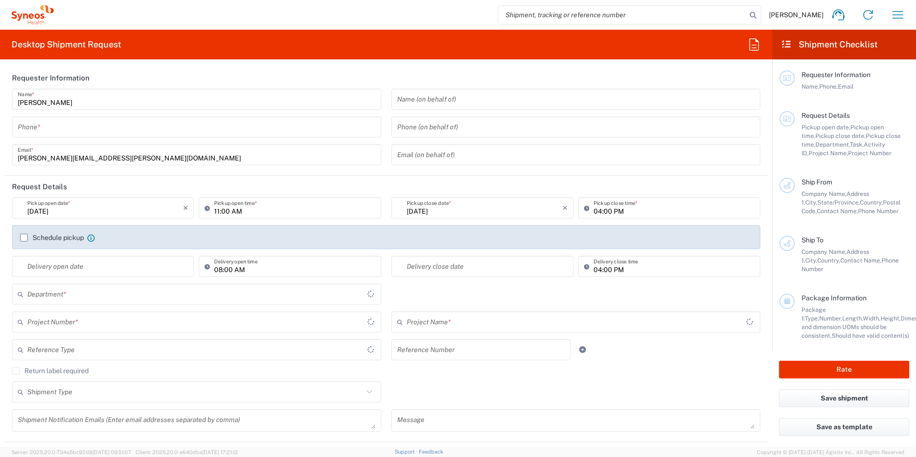
type input "1 Pinehurst Road,"
type input "Farnborough Business Park"
type input "Hampshire"
type input "United Kingdom"
type input "GU14 7BF"
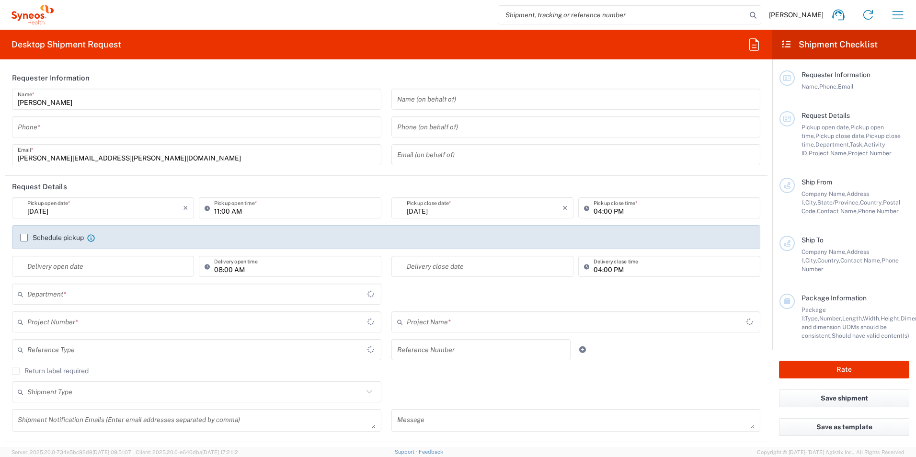
type input "Information Technology"
type input "+44 1276481096"
type input "ross.farr@syneoshealth.com"
type input "10/13/2025"
type input "08:00 AM"
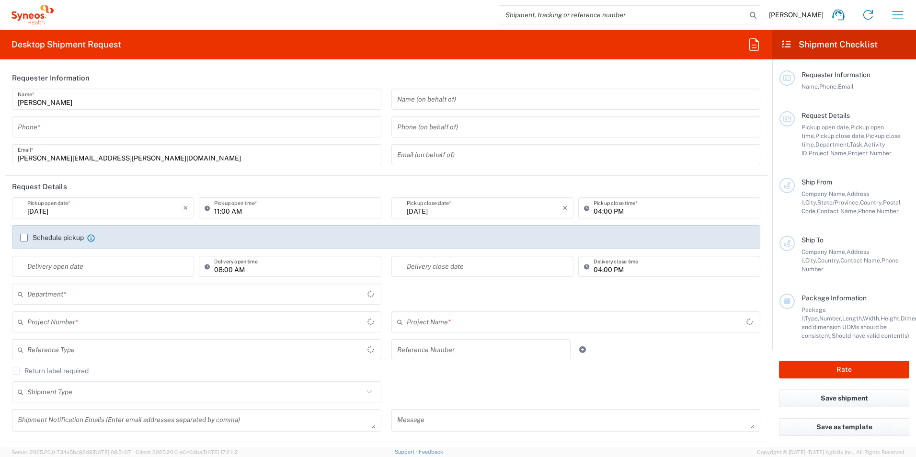
type input "10/13/2025"
type input "02:00 PM"
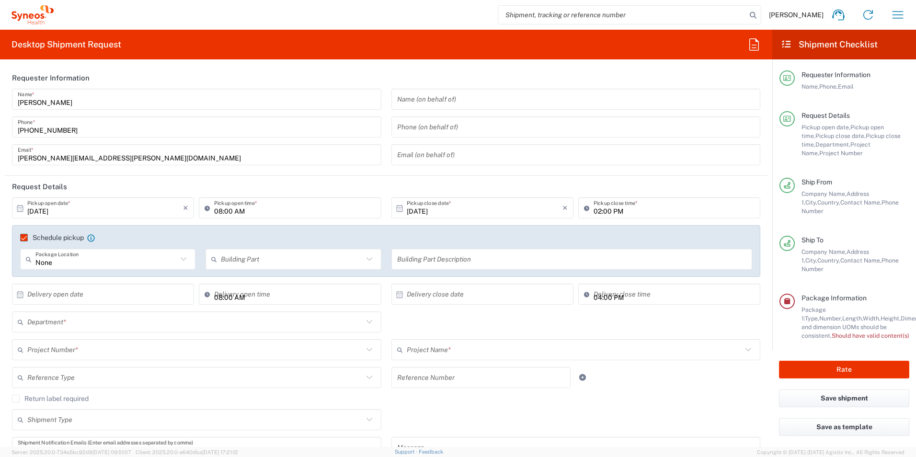
type input "Scotland"
type input "United Kingdom"
type input "Medium Box"
type input "**6183 DEPARTMENTAL EXPENSE"
type input "3212"
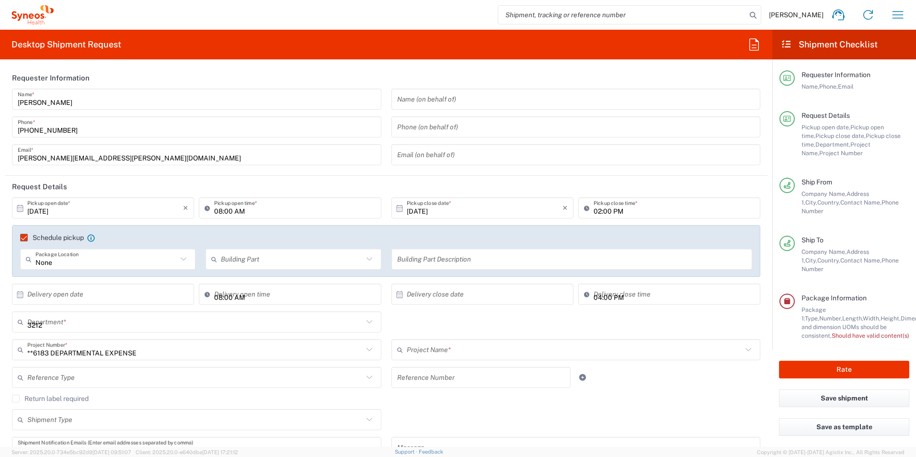
type input "England"
type input "6183"
type input "Syneos Health UK Limited"
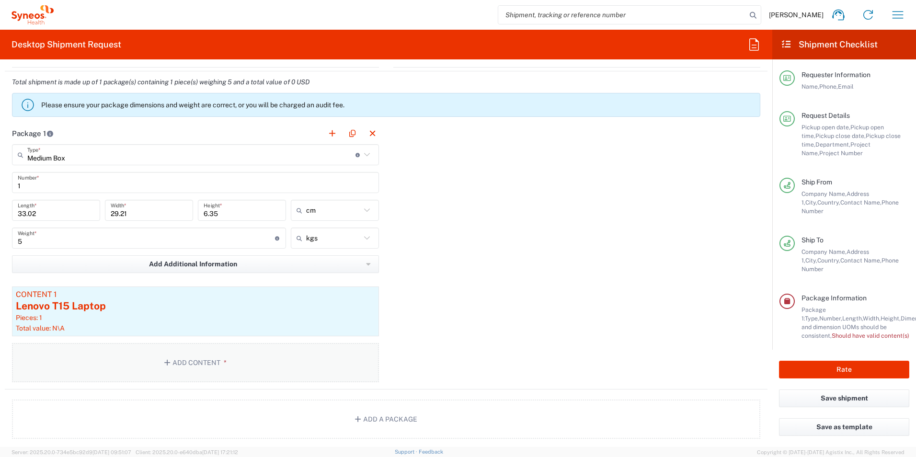
scroll to position [867, 0]
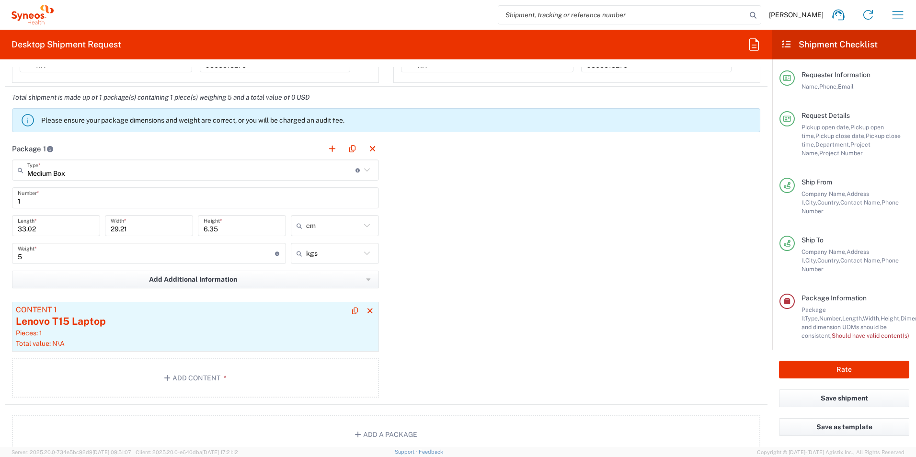
click at [69, 322] on div "Lenovo T15 Laptop" at bounding box center [195, 321] width 359 height 14
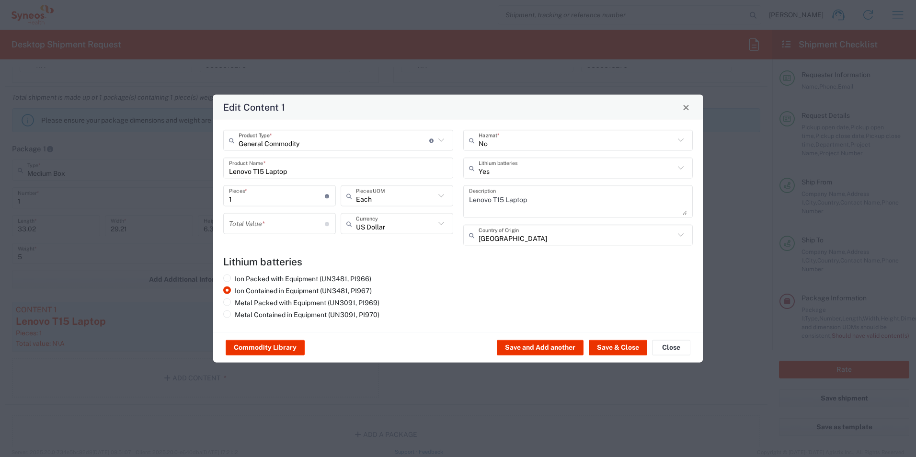
click at [295, 222] on input "number" at bounding box center [277, 223] width 96 height 17
type input "300"
click at [613, 346] on button "Save & Close" at bounding box center [618, 347] width 58 height 15
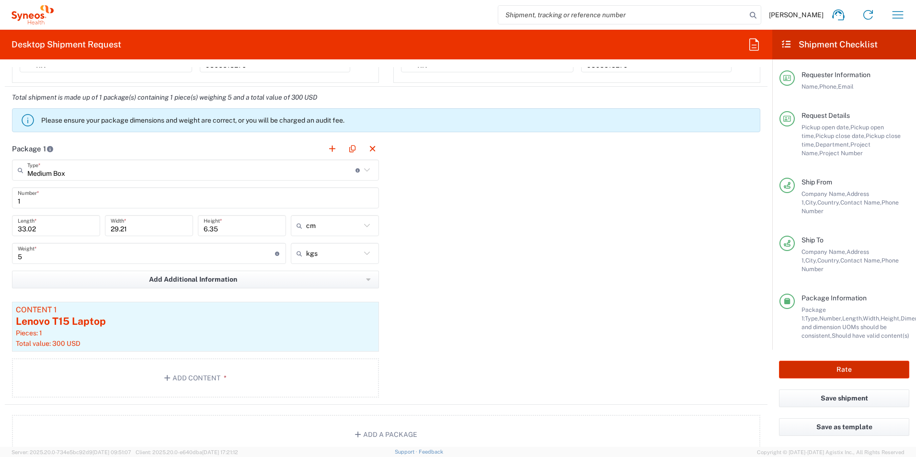
click at [839, 363] on button "Rate" at bounding box center [844, 370] width 130 height 18
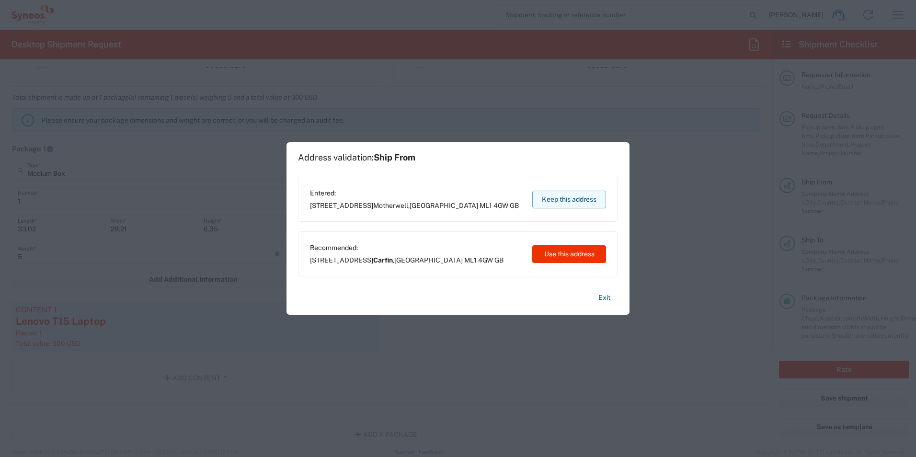
click at [561, 200] on button "Keep this address" at bounding box center [569, 200] width 74 height 18
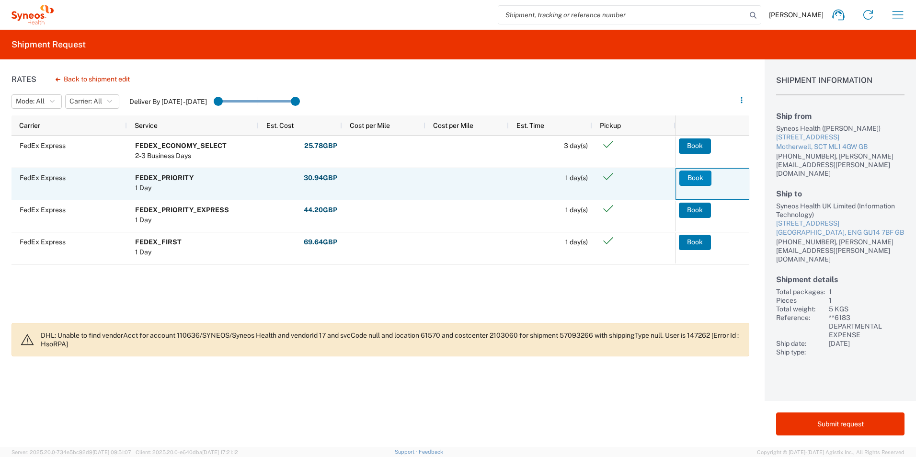
click at [699, 177] on button "Book" at bounding box center [695, 178] width 32 height 15
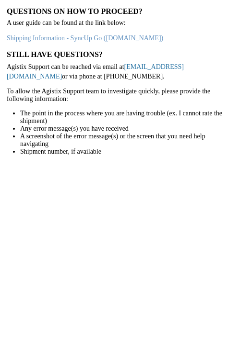
click at [153, 68] on link "[EMAIL_ADDRESS][DOMAIN_NAME]" at bounding box center [95, 71] width 177 height 17
